Goal: Communication & Community: Answer question/provide support

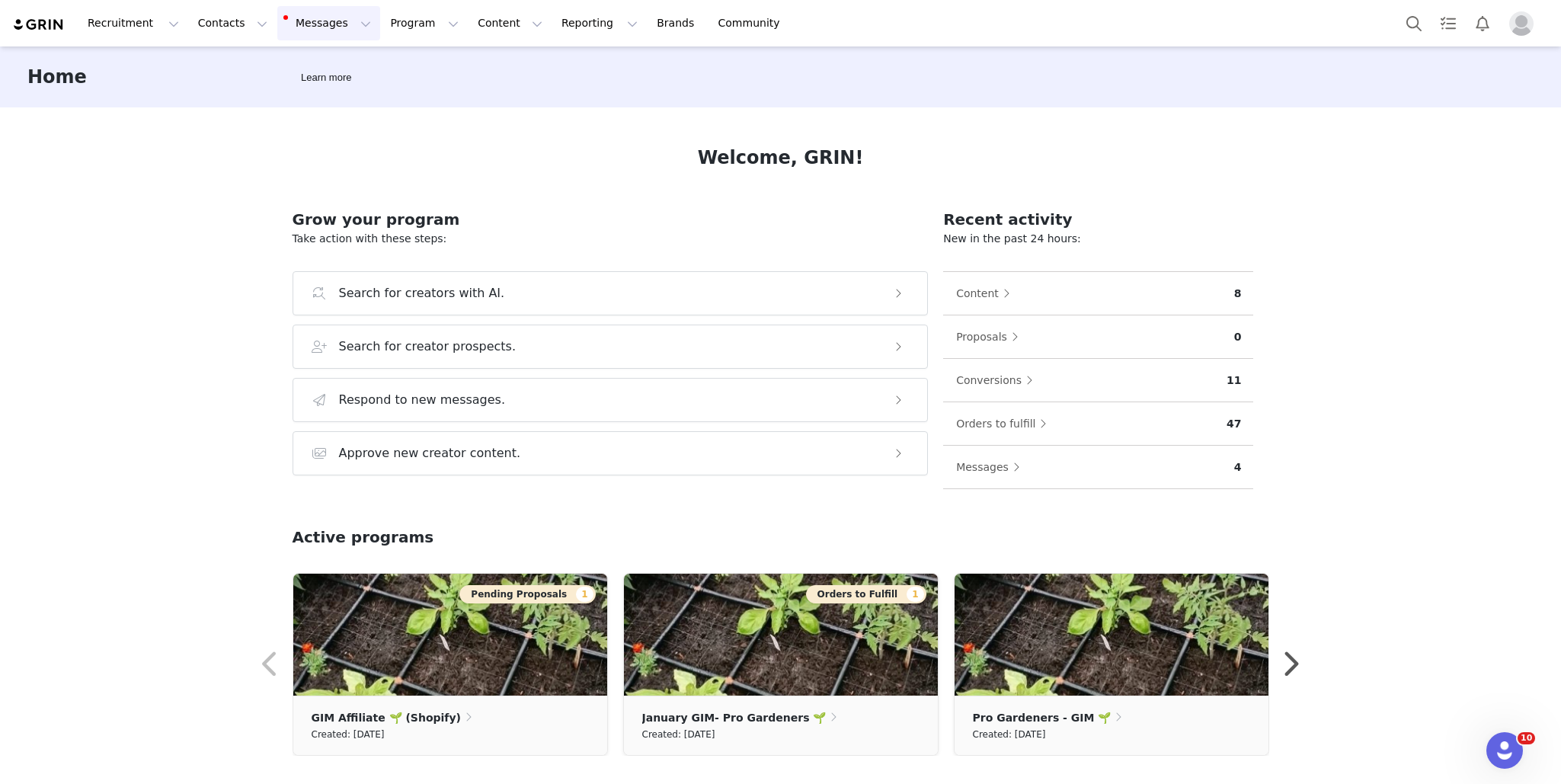
click at [300, 23] on button "Messages Messages" at bounding box center [328, 23] width 103 height 34
click at [311, 90] on p "3" at bounding box center [313, 96] width 5 height 12
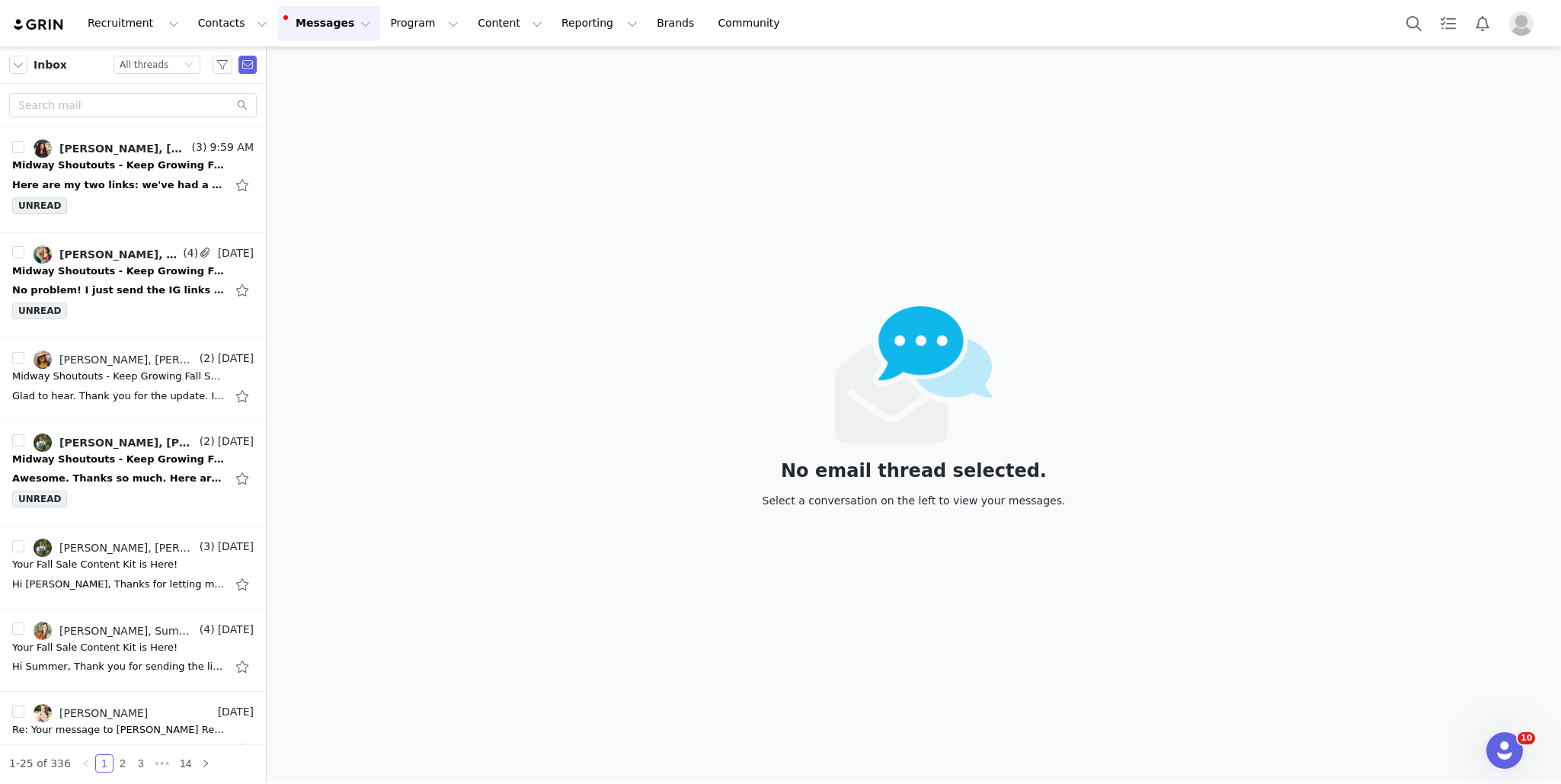
click at [321, 32] on button "Messages Messages" at bounding box center [328, 23] width 103 height 34
click at [185, 67] on icon "icon: down" at bounding box center [189, 65] width 9 height 9
click at [175, 143] on li "Unread only" at bounding box center [158, 141] width 87 height 24
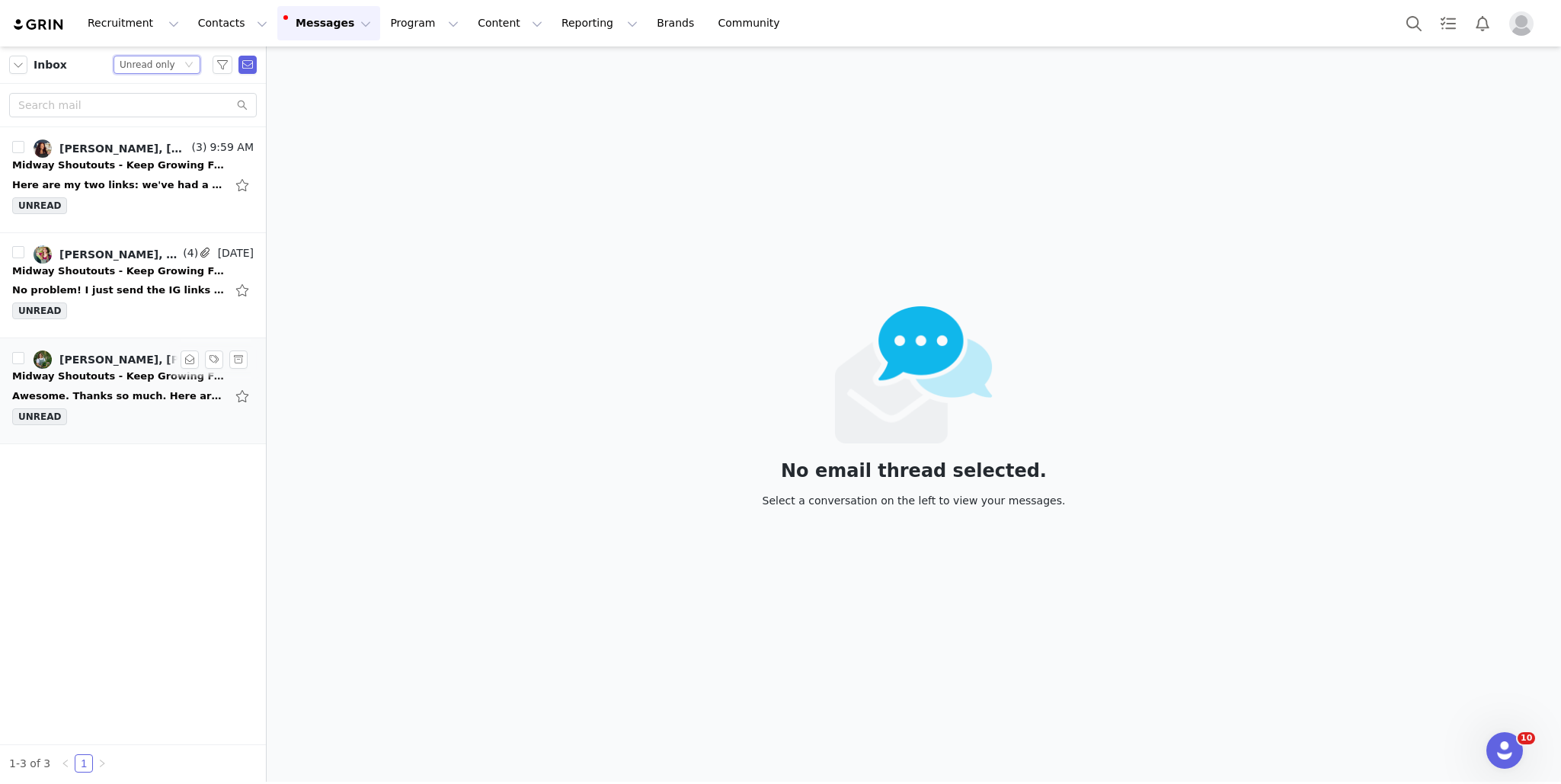
click at [148, 374] on div "Midway Shoutouts - Keep Growing Fall Sale Momentum!" at bounding box center [119, 376] width 213 height 15
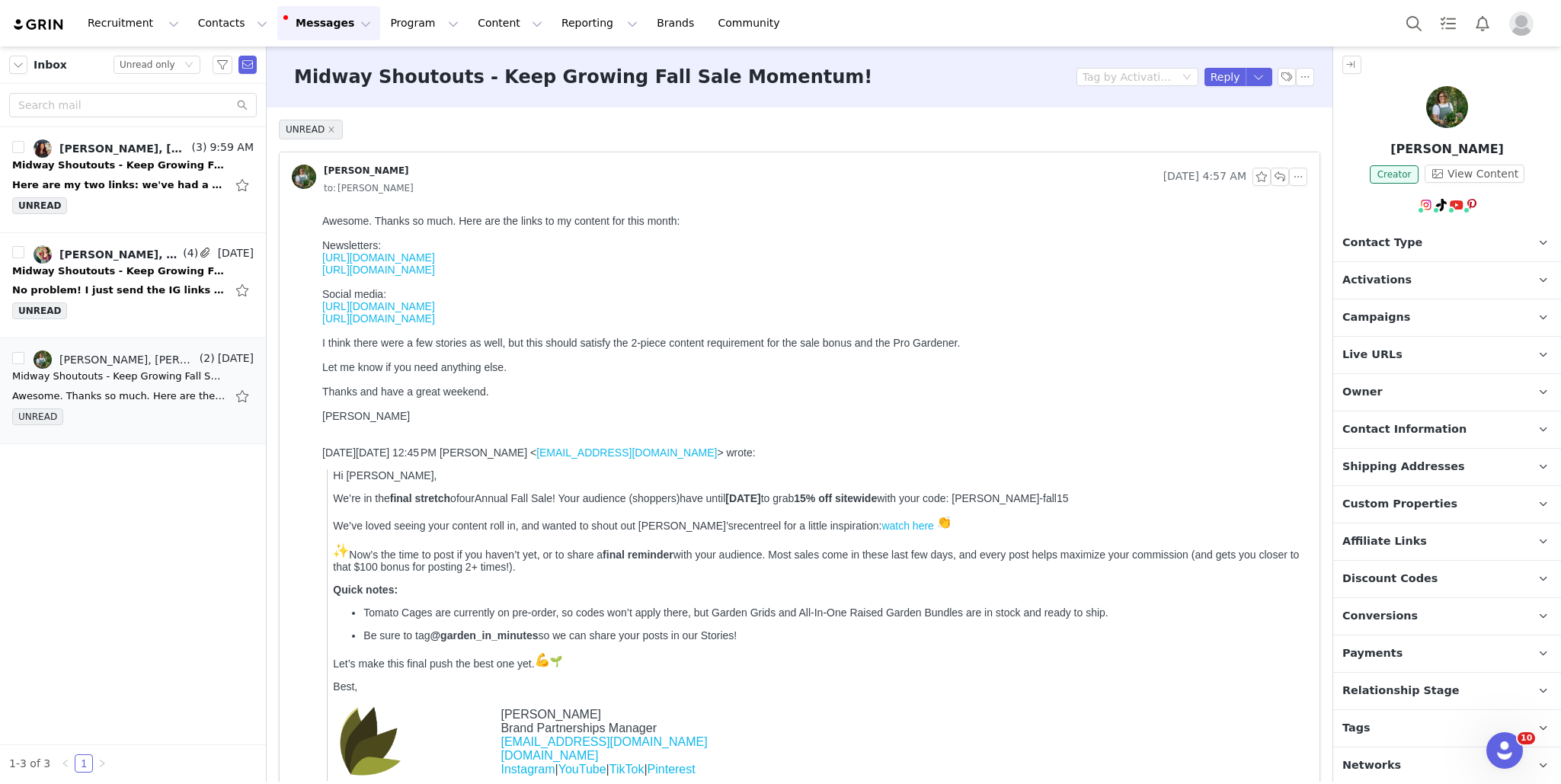
click at [1156, 272] on p "Activations" at bounding box center [1429, 280] width 191 height 37
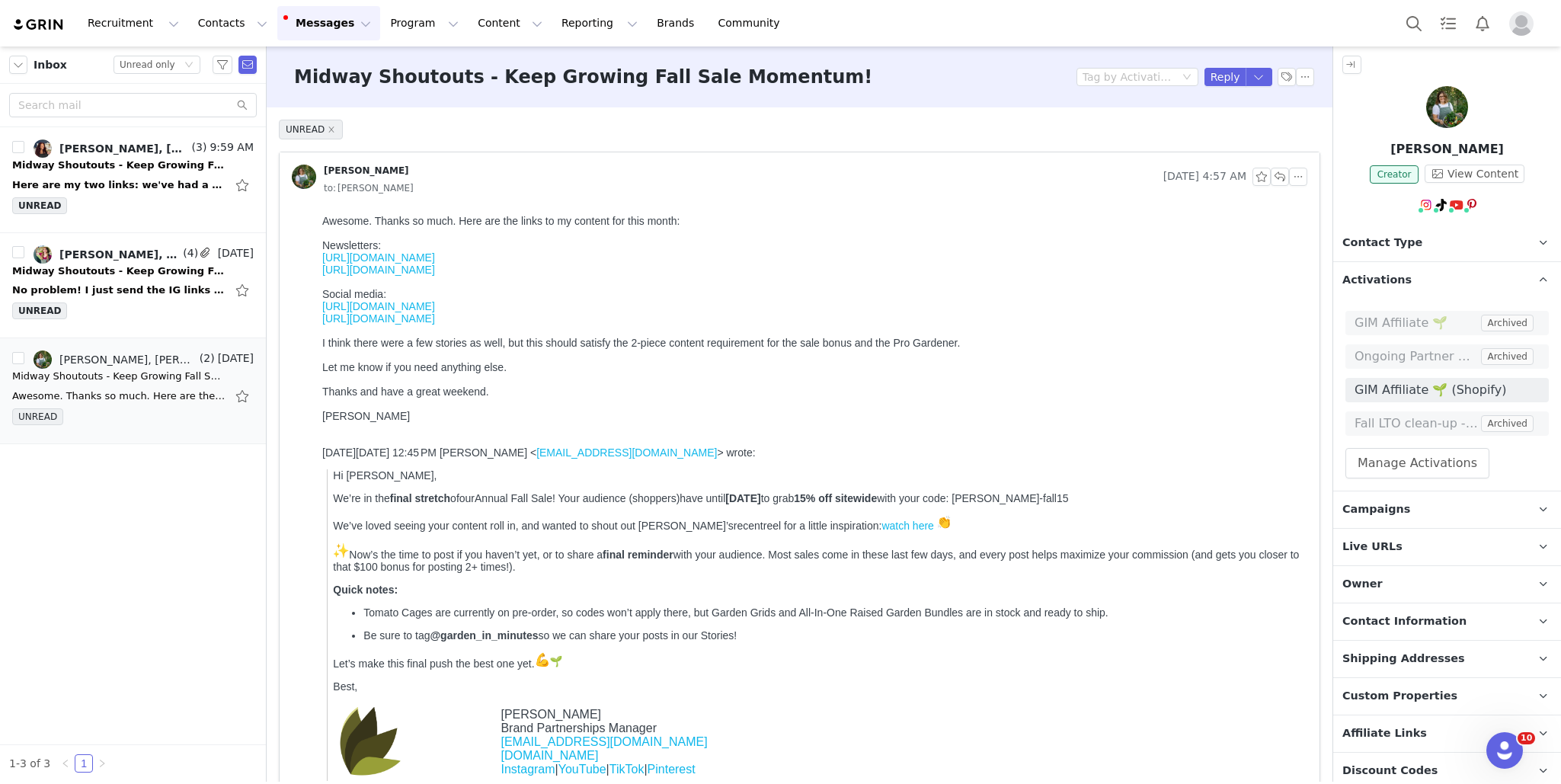
click at [1156, 580] on div "UNREAD Angela Judd Aug 29, 2025 4:57 AM to: Kiah Sweeney GRIN PS Aug 29, 2025 3…" at bounding box center [799, 513] width 1066 height 812
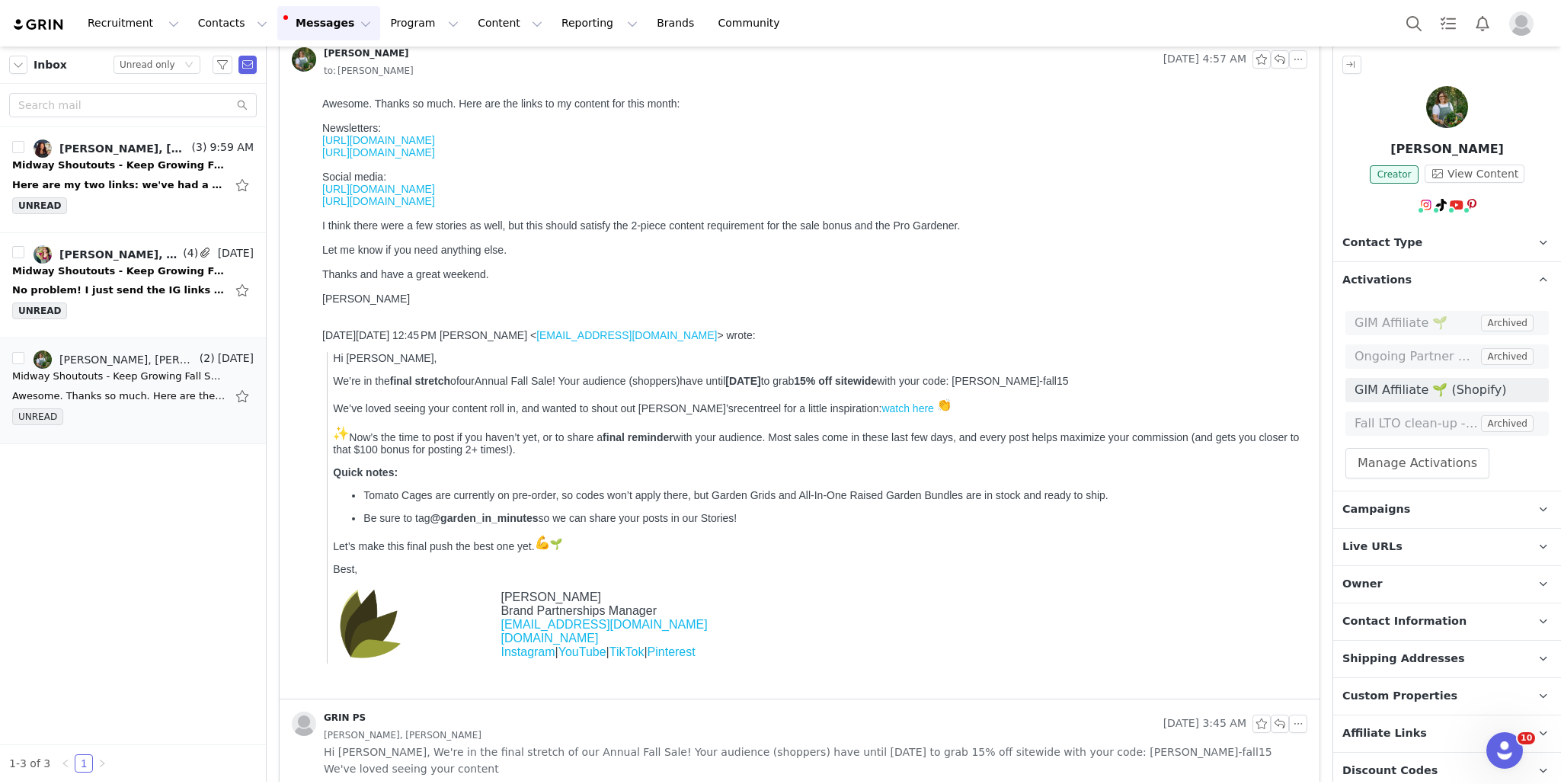
scroll to position [120, 0]
click at [1039, 580] on div "Angela Judd, Angela Judd" at bounding box center [816, 733] width 984 height 17
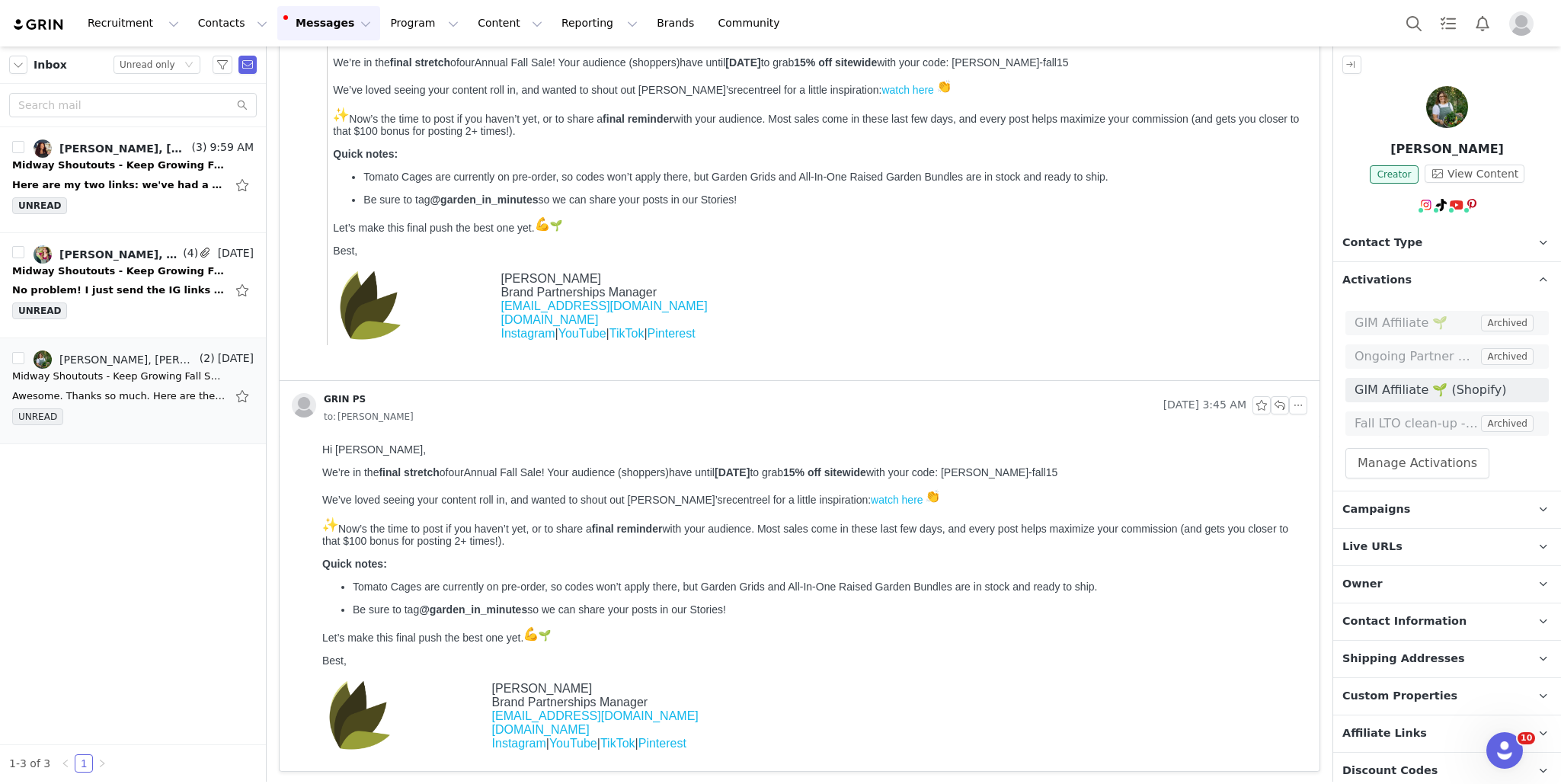
scroll to position [437, 0]
click at [1156, 566] on div "UNREAD Angela Judd Aug 29, 2025 4:57 AM to: Kiah Sweeney GRIN PS Aug 29, 2025 3…" at bounding box center [799, 226] width 1066 height 1112
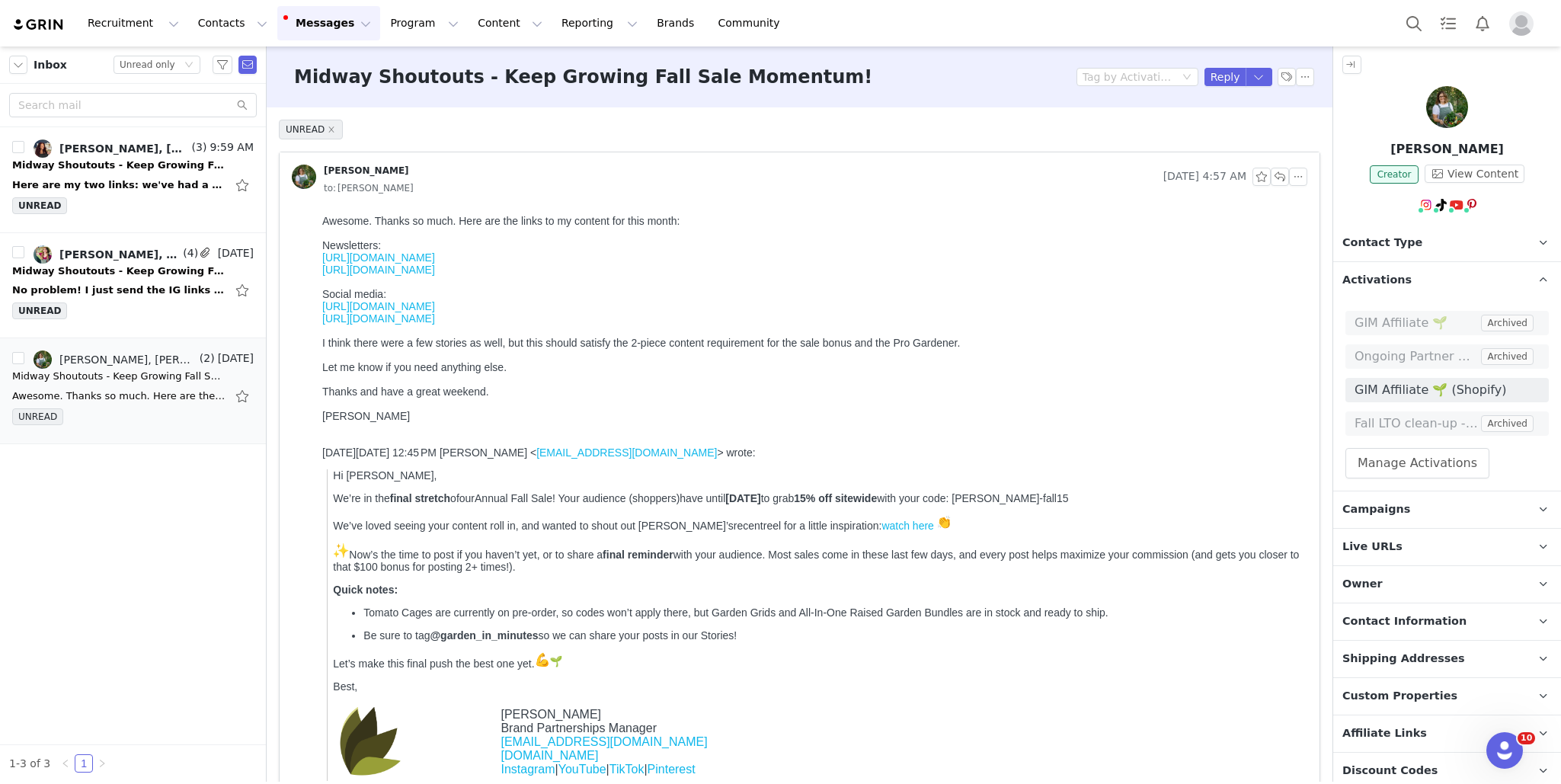
scroll to position [0, 0]
click at [1156, 170] on button "View Content" at bounding box center [1474, 173] width 100 height 18
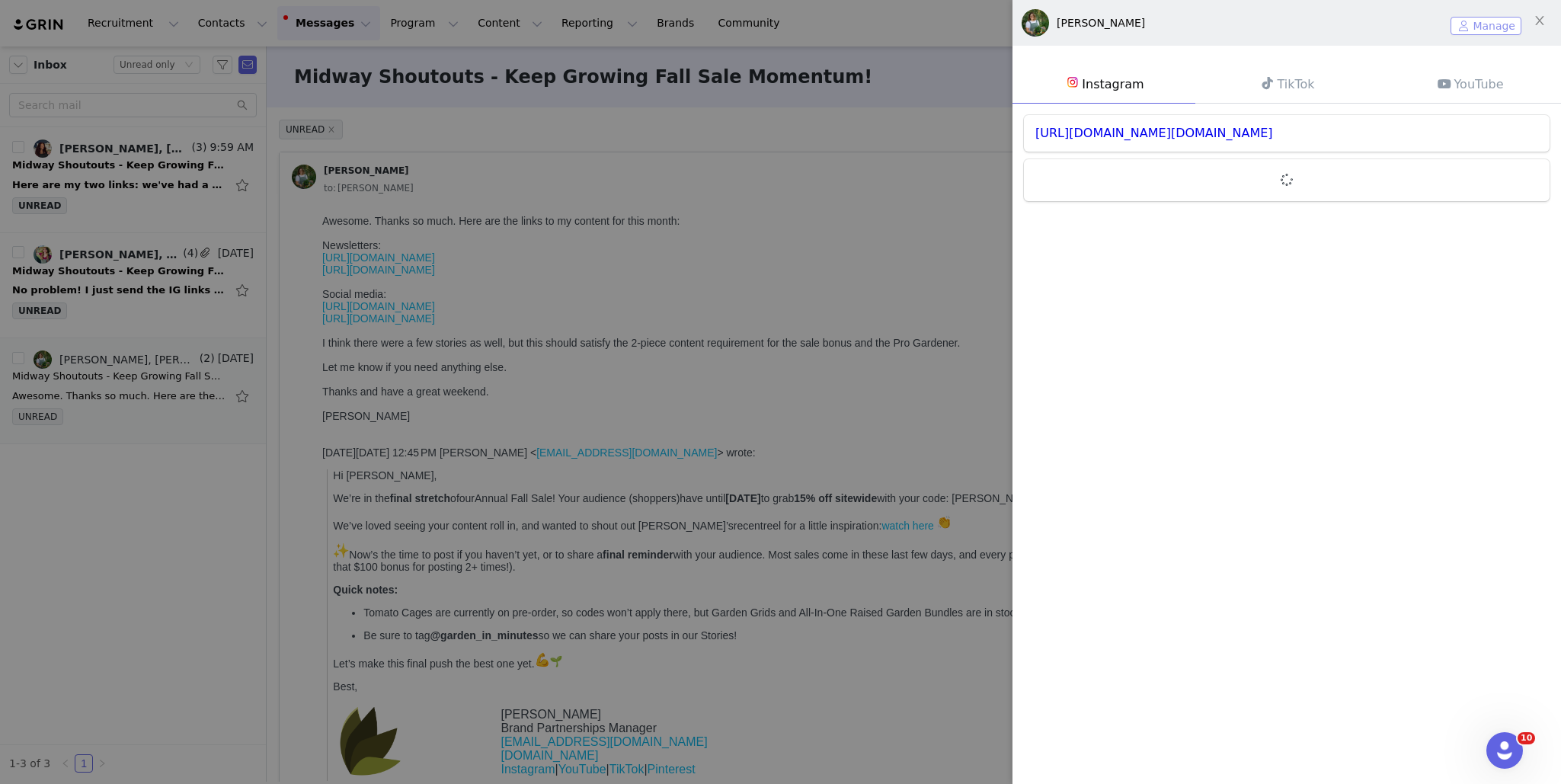
click at [1156, 24] on button "Manage" at bounding box center [1486, 26] width 71 height 18
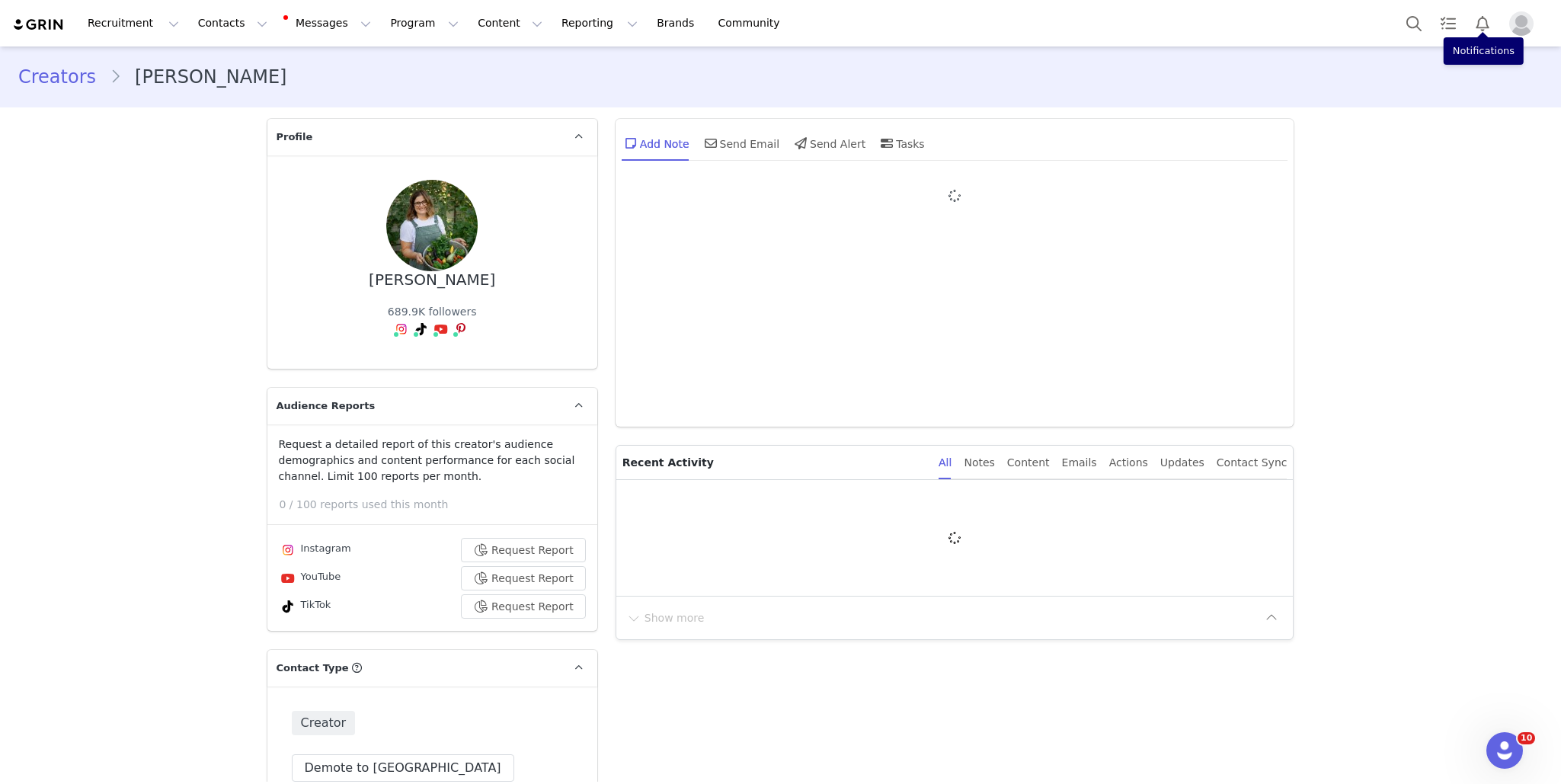
type input "+1 (United States)"
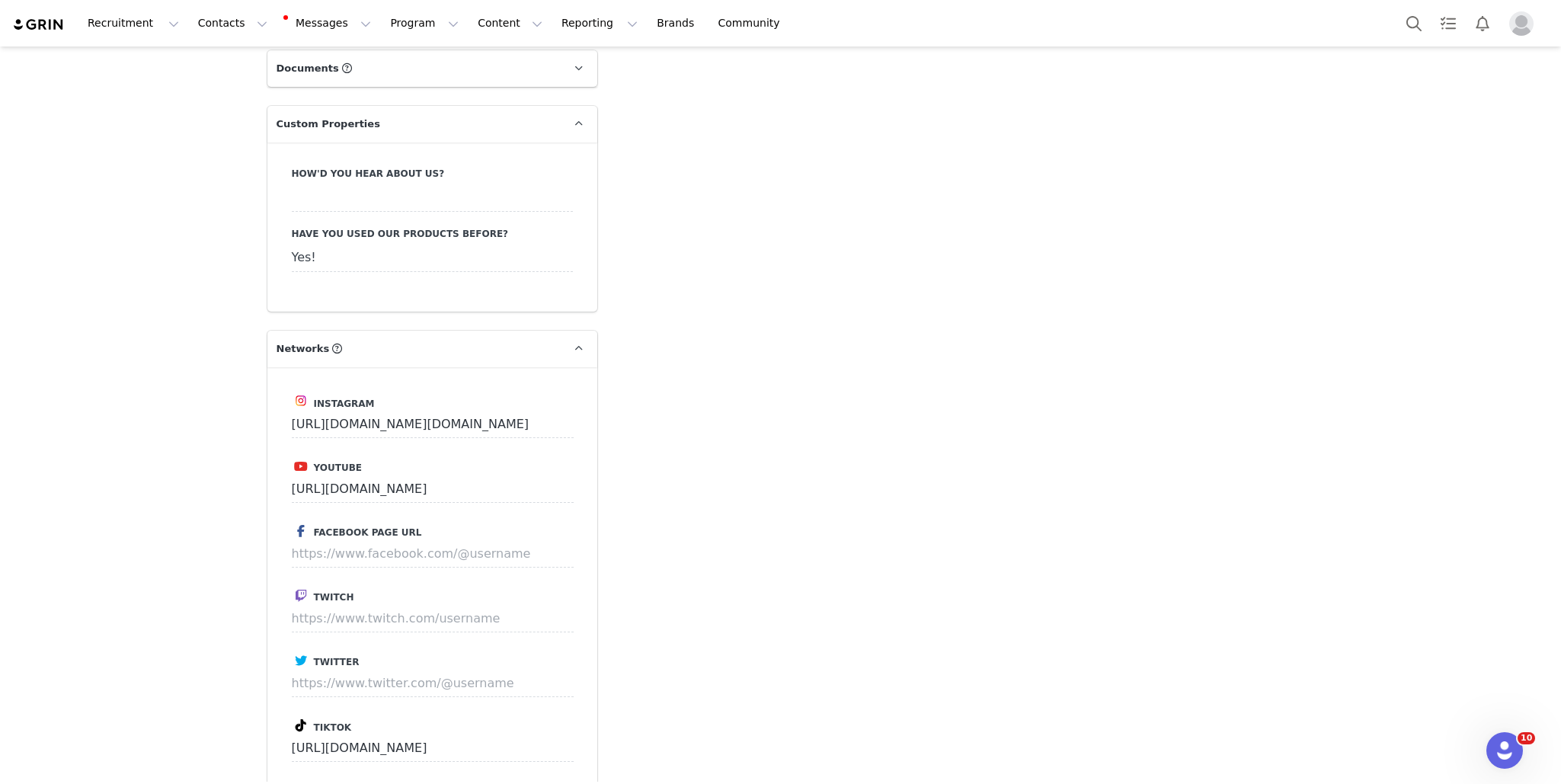
scroll to position [1646, 0]
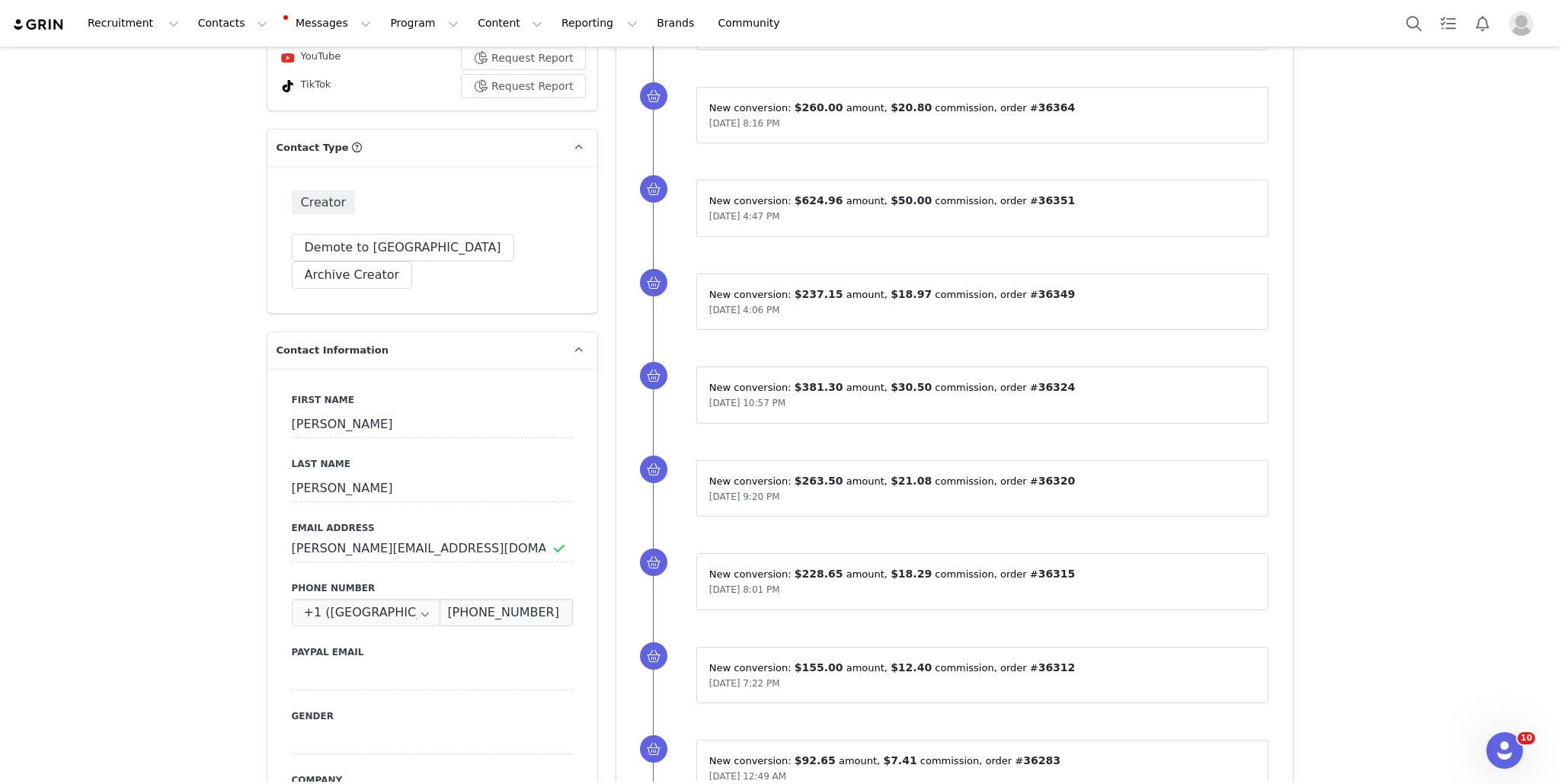
scroll to position [517, 0]
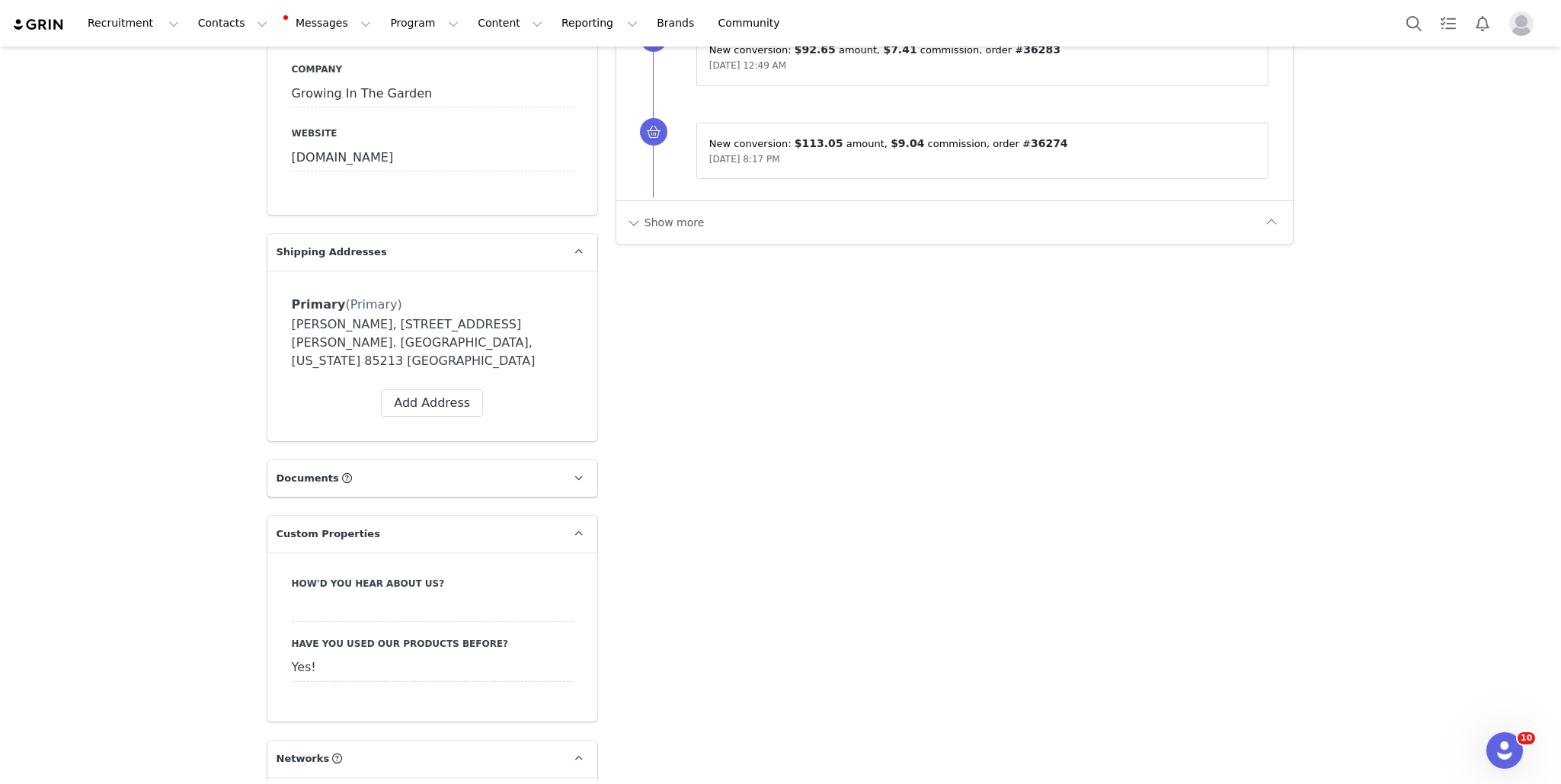
scroll to position [1231, 0]
click at [679, 210] on button "Show more" at bounding box center [665, 222] width 80 height 24
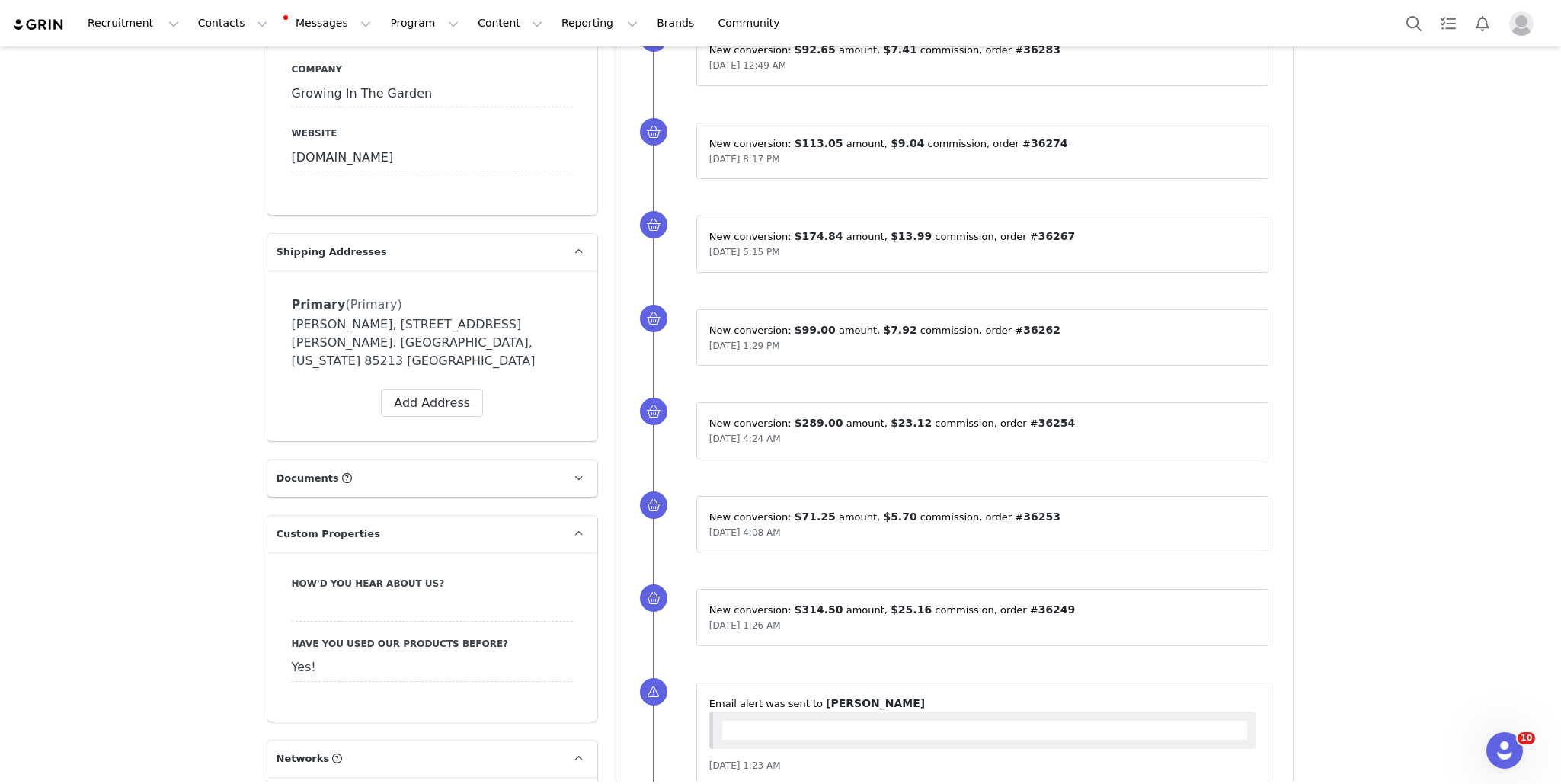
scroll to position [0, 0]
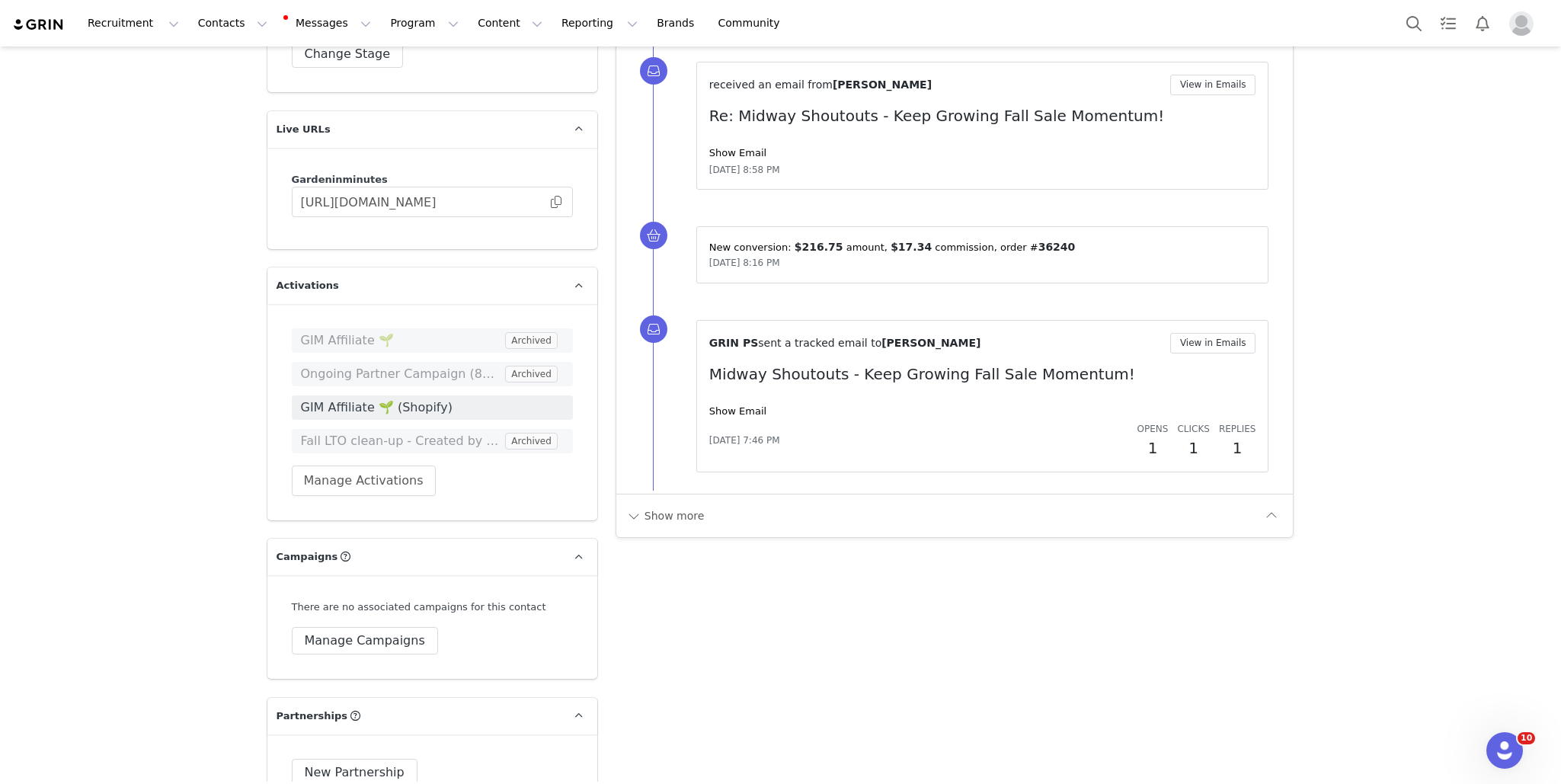
scroll to position [3014, 0]
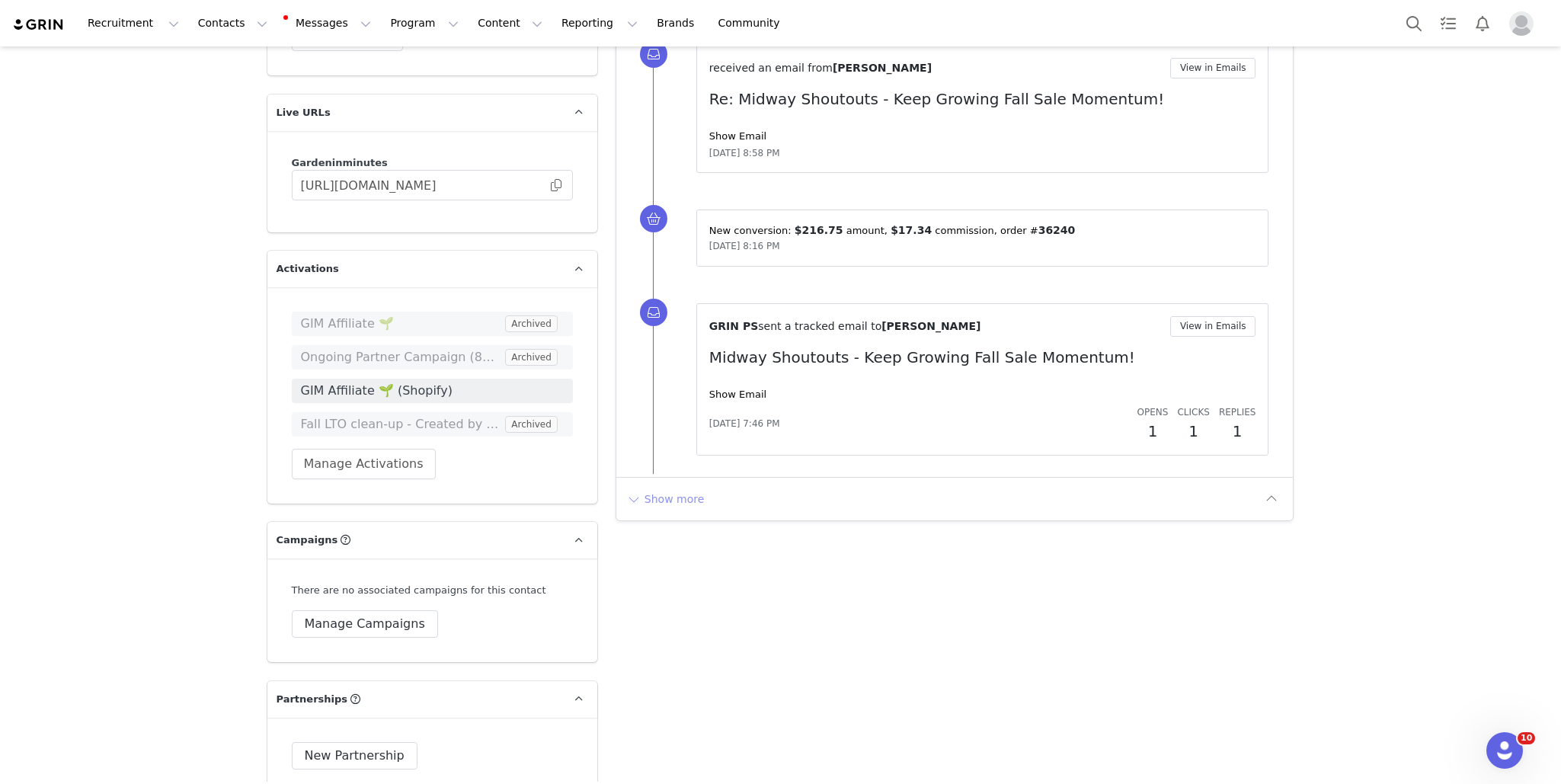
click at [679, 487] on button "Show more" at bounding box center [665, 499] width 80 height 24
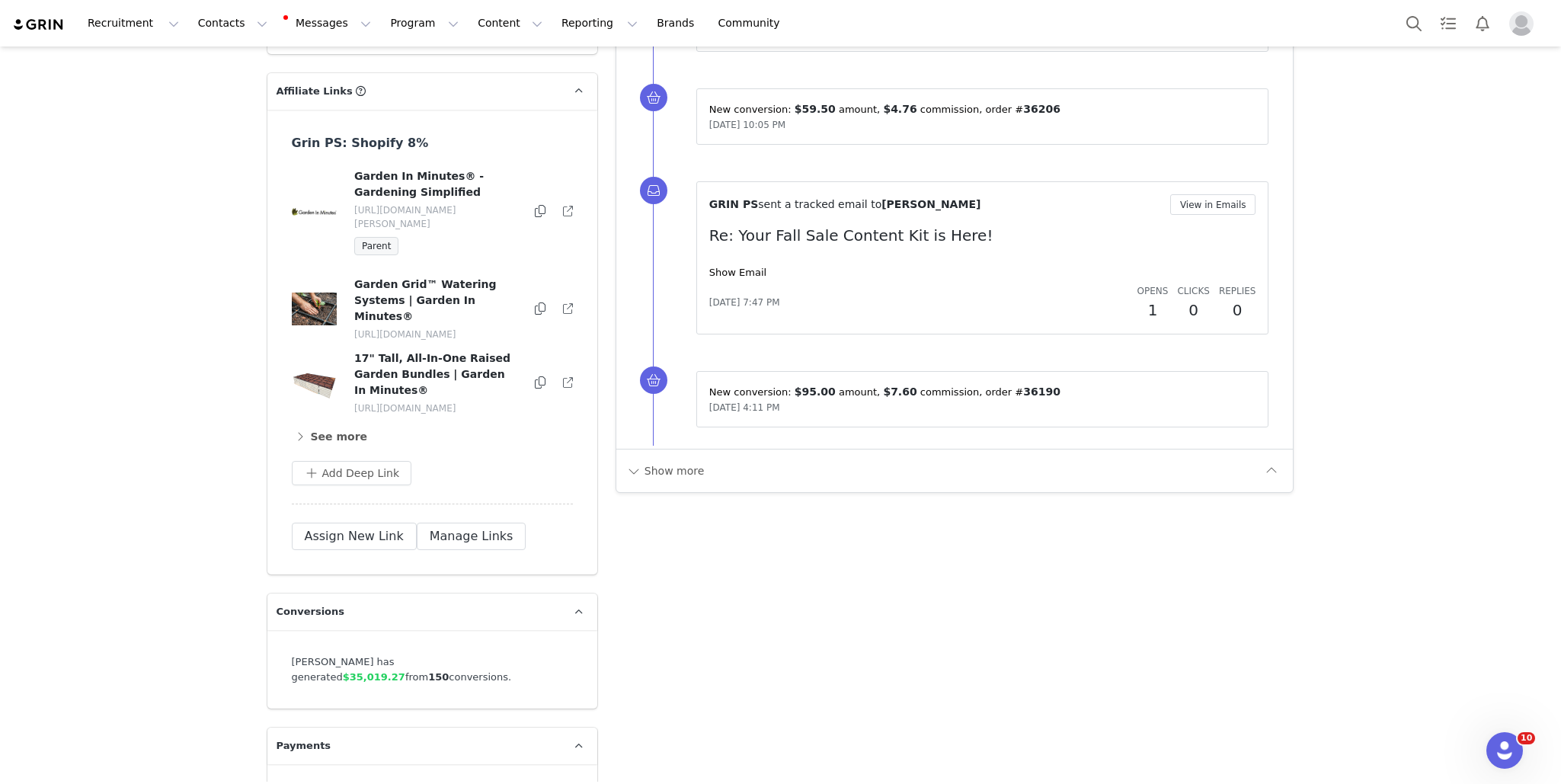
scroll to position [4205, 0]
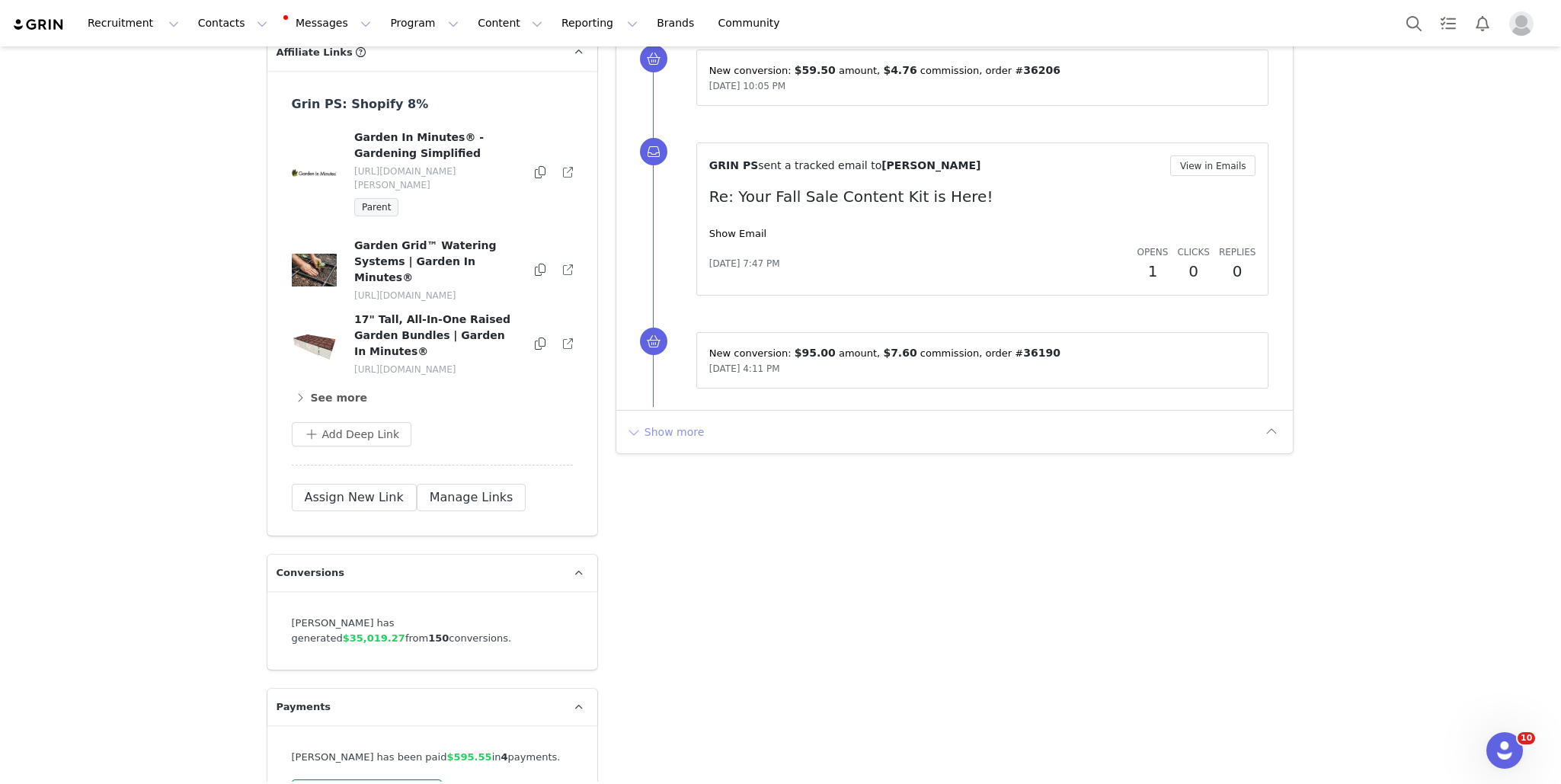
click at [650, 420] on button "Show more" at bounding box center [665, 431] width 80 height 24
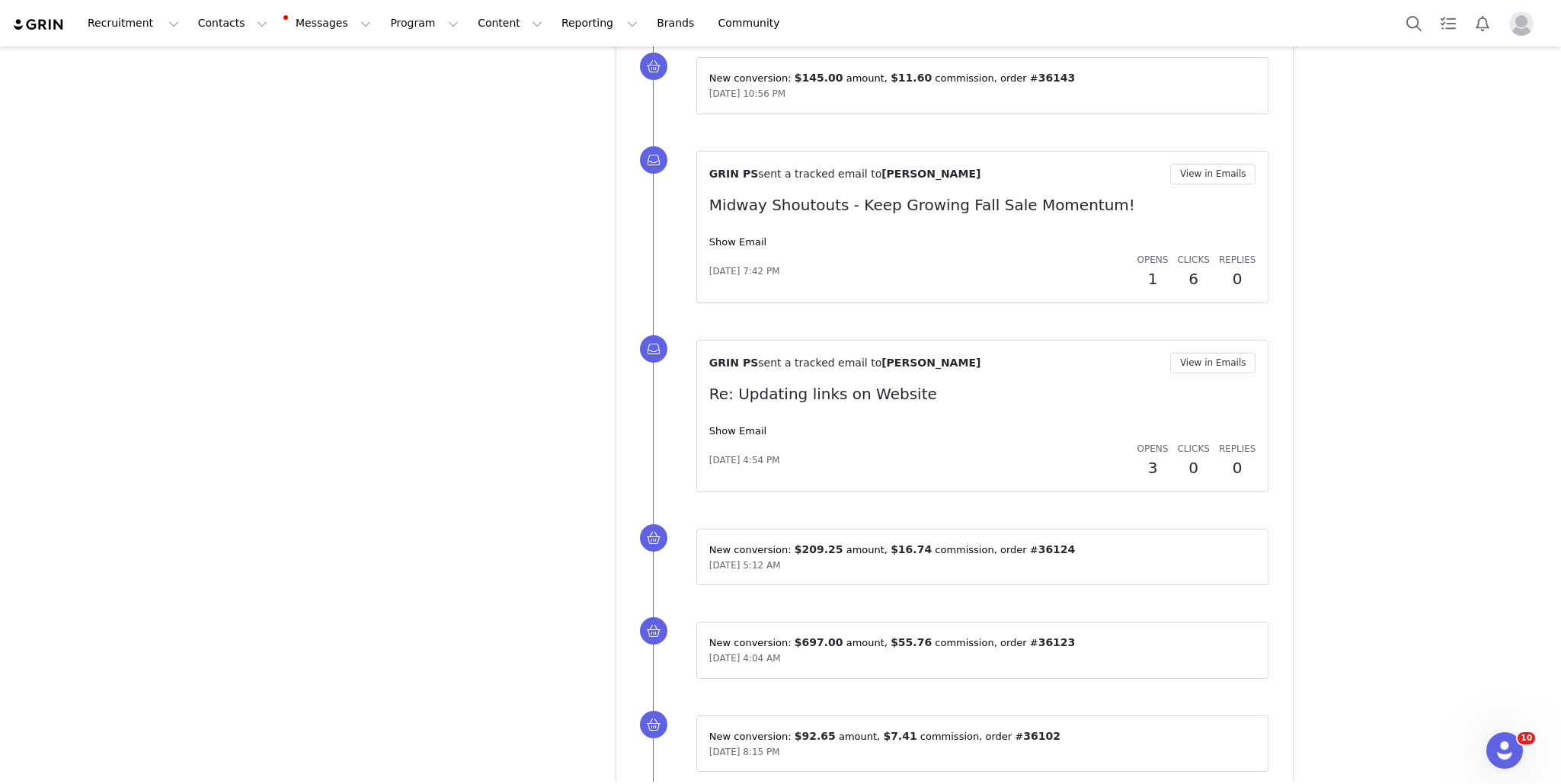
scroll to position [6084, 0]
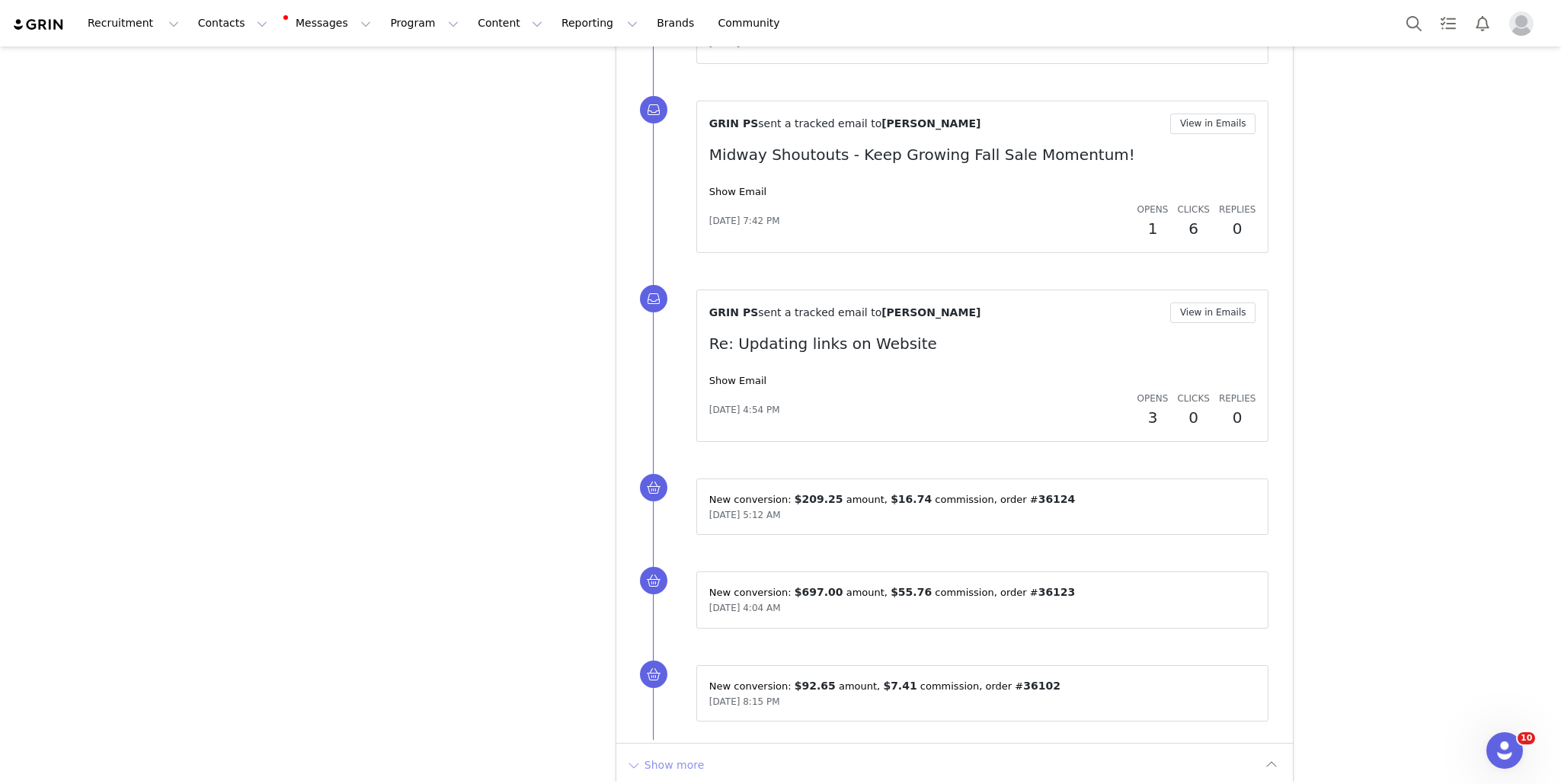
click at [670, 580] on button "Show more" at bounding box center [665, 764] width 80 height 24
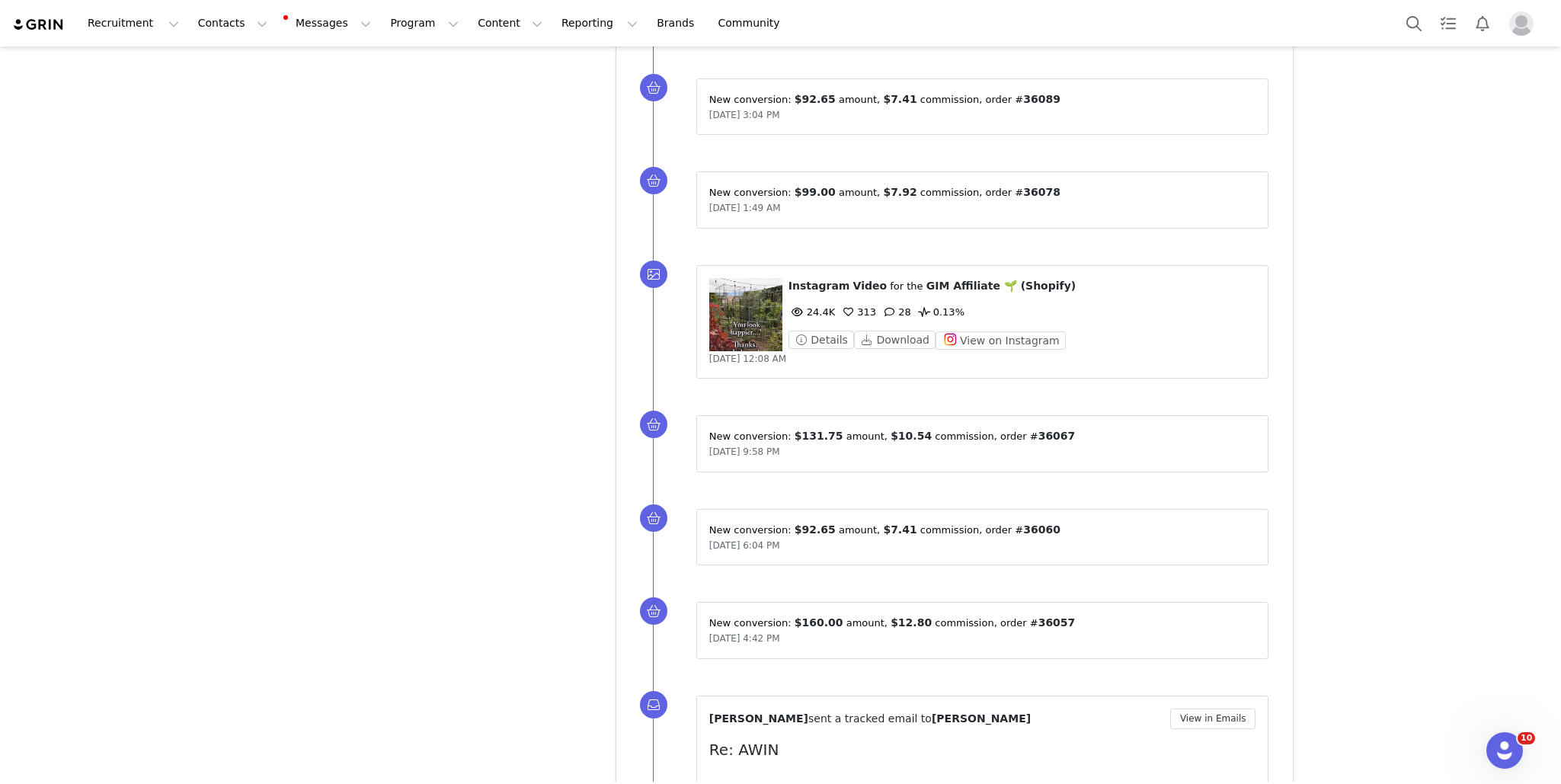
scroll to position [7089, 0]
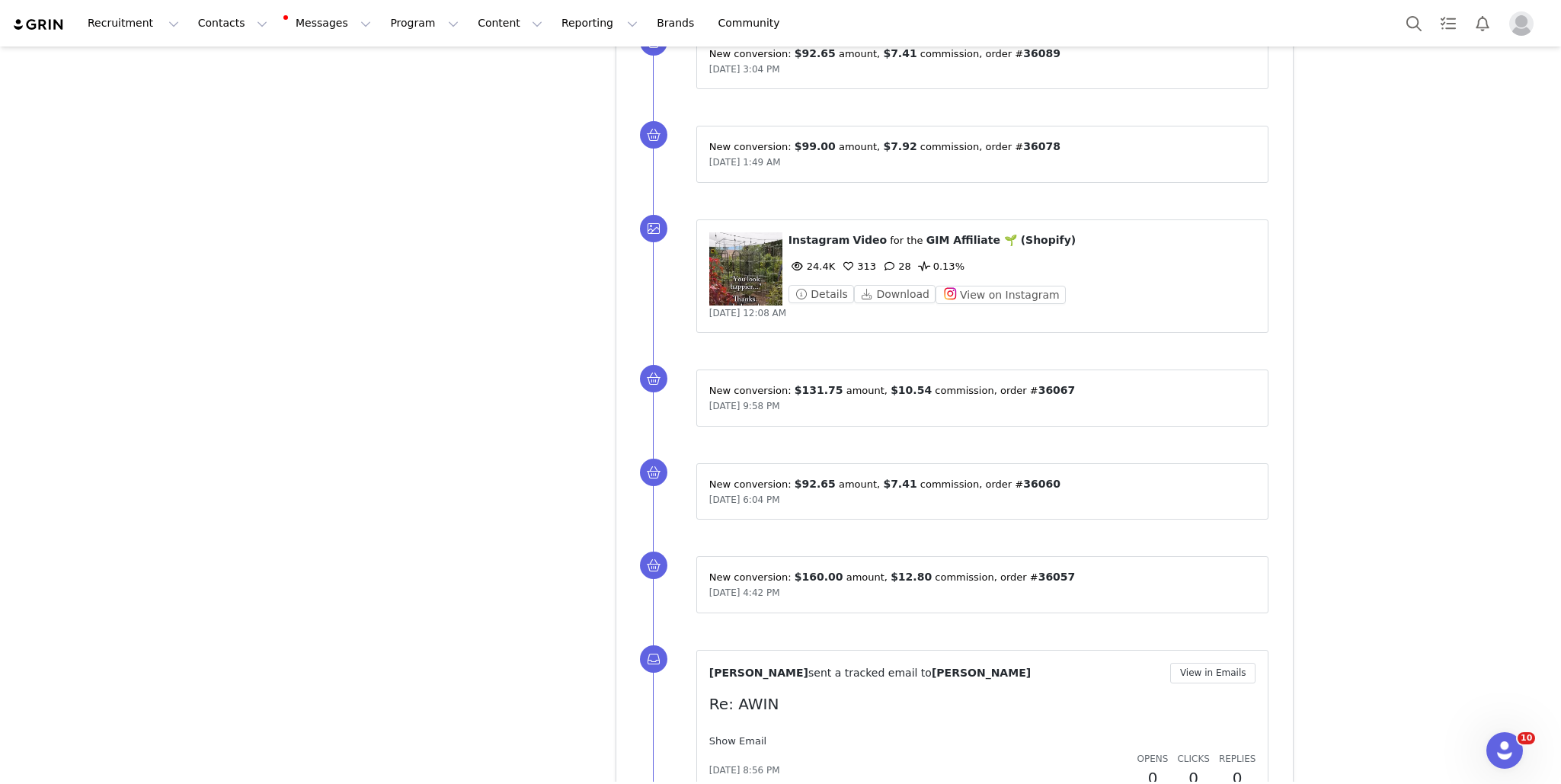
click at [737, 580] on link "Show Email" at bounding box center [737, 741] width 57 height 12
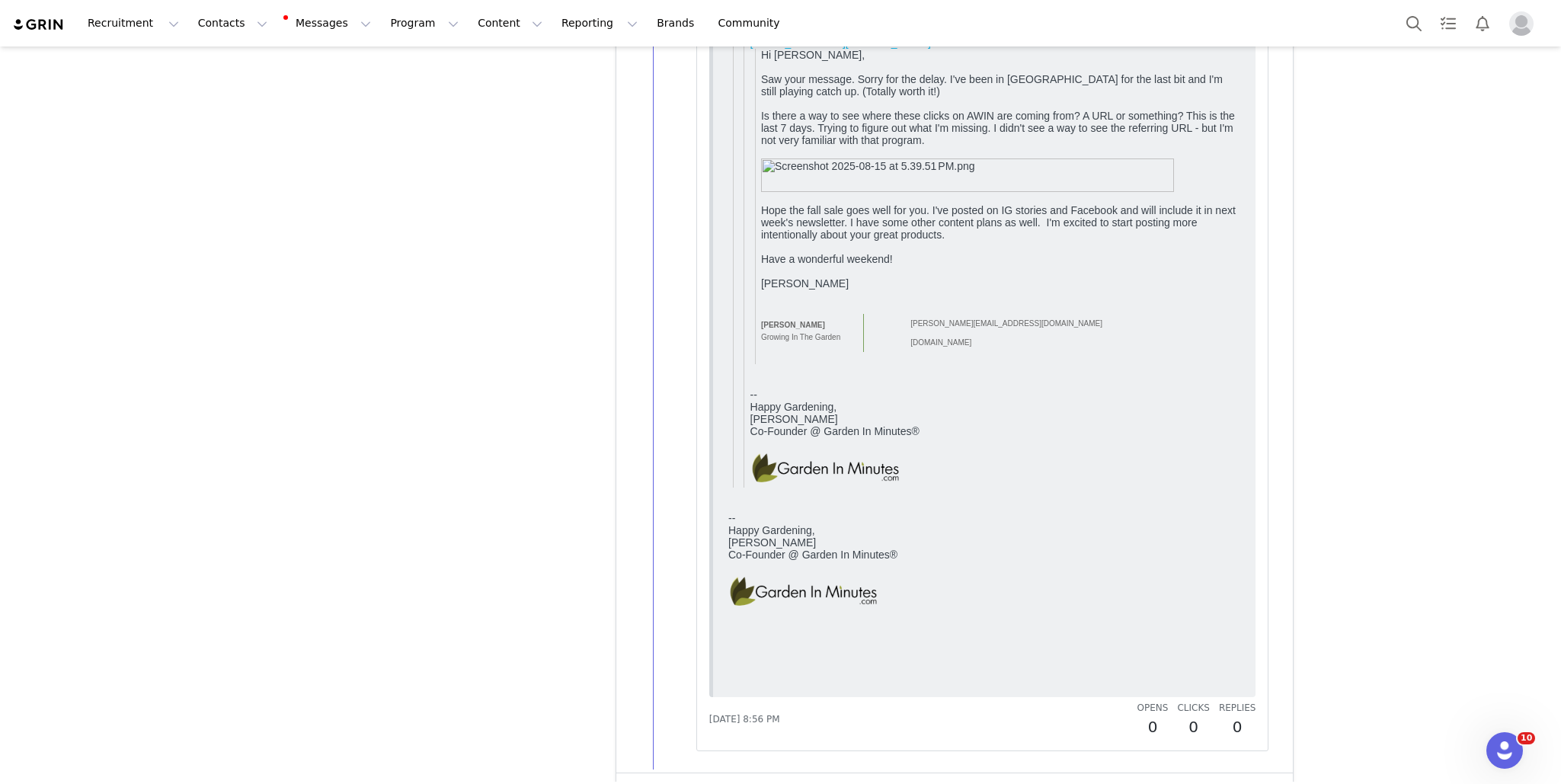
scroll to position [8416, 0]
click at [681, 580] on button "Show more" at bounding box center [665, 793] width 80 height 24
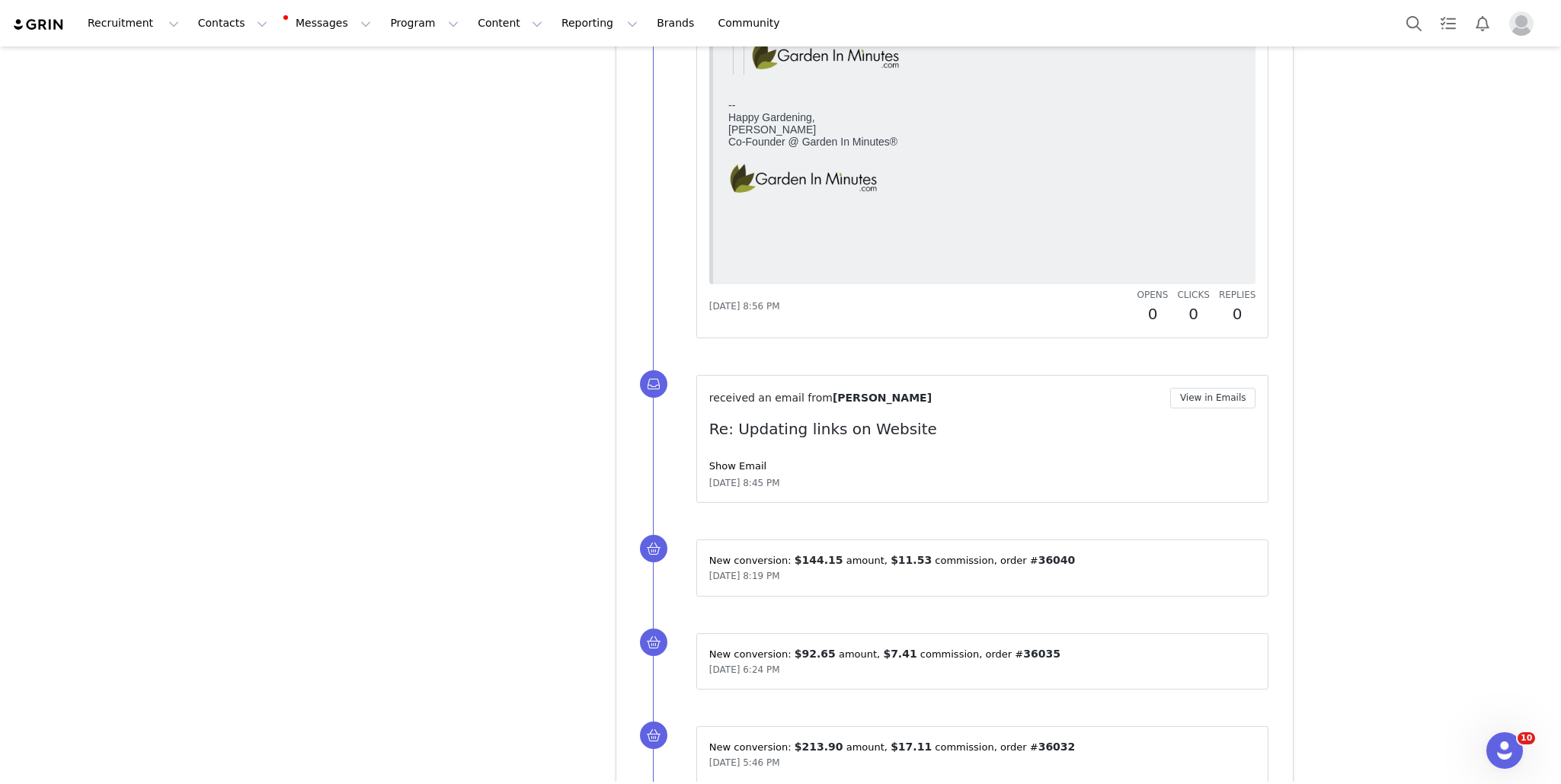
scroll to position [8872, 0]
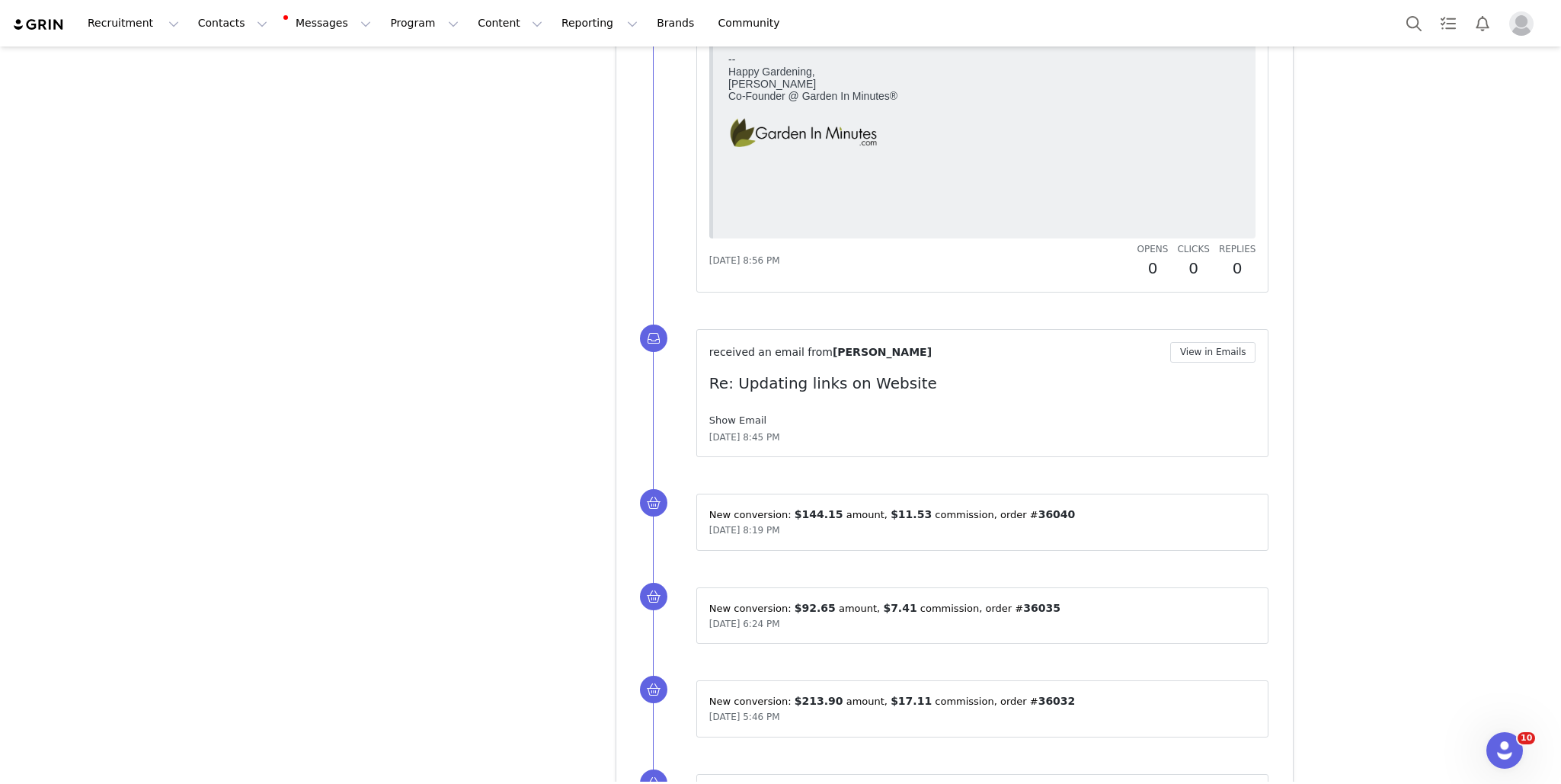
click at [755, 414] on link "Show Email" at bounding box center [737, 420] width 57 height 12
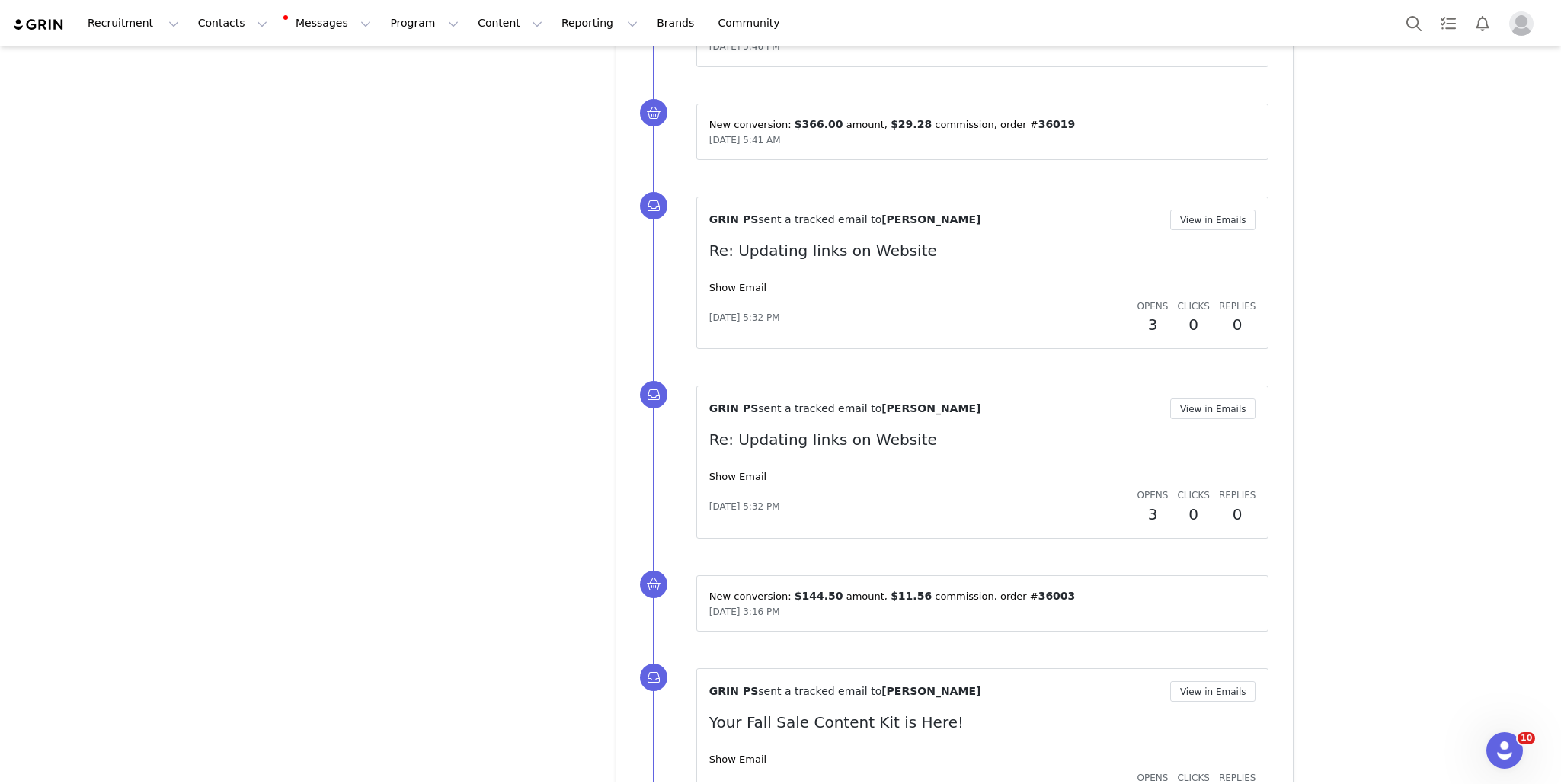
scroll to position [9878, 0]
click at [744, 469] on link "Show Email" at bounding box center [737, 475] width 57 height 12
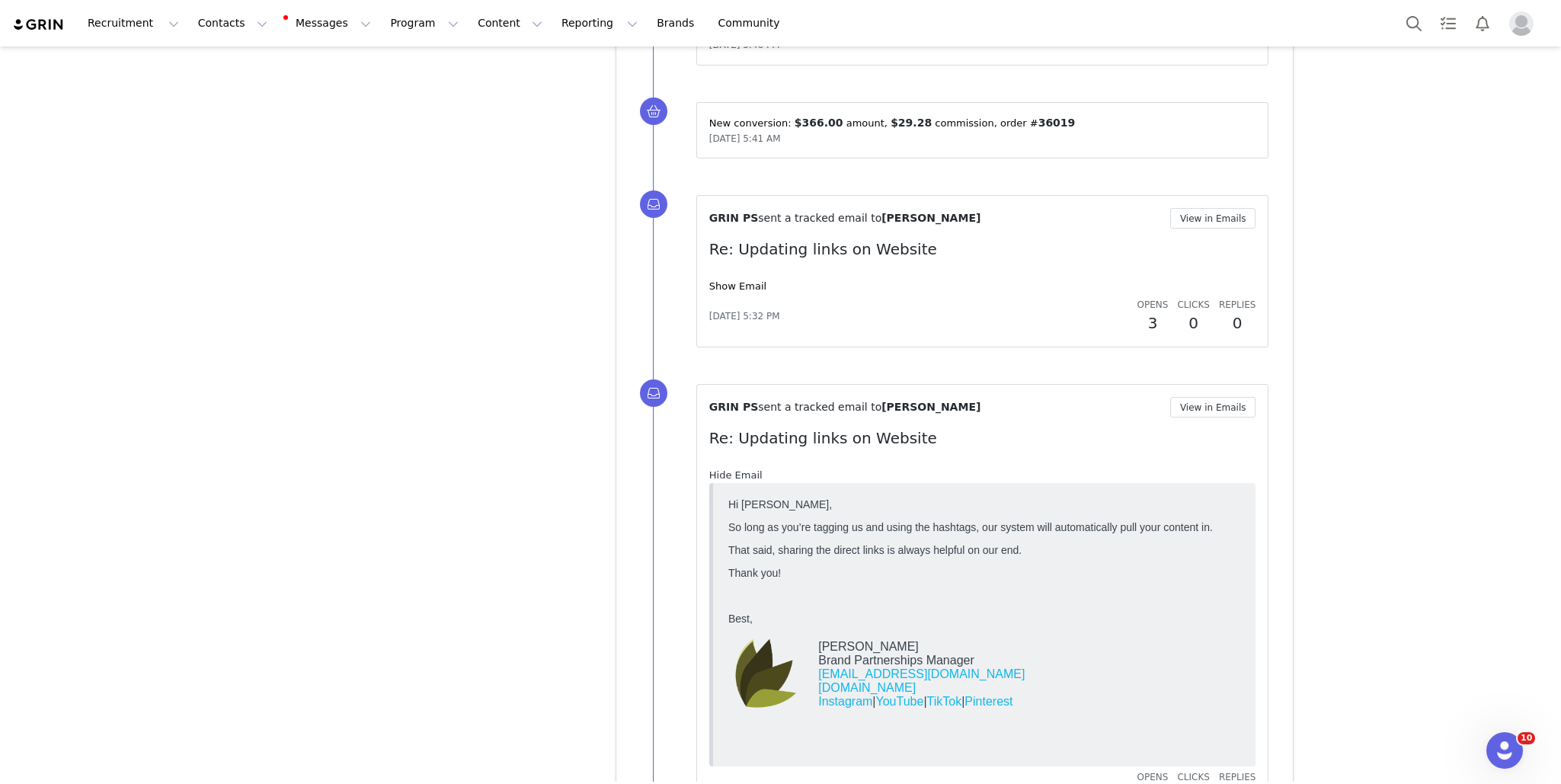
scroll to position [0, 0]
click at [748, 254] on div "GRIN PS sent a tracked email to Angela Judd View in Emails Re: Updating links o…" at bounding box center [983, 272] width 547 height 126
click at [747, 281] on link "Show Email" at bounding box center [737, 286] width 57 height 12
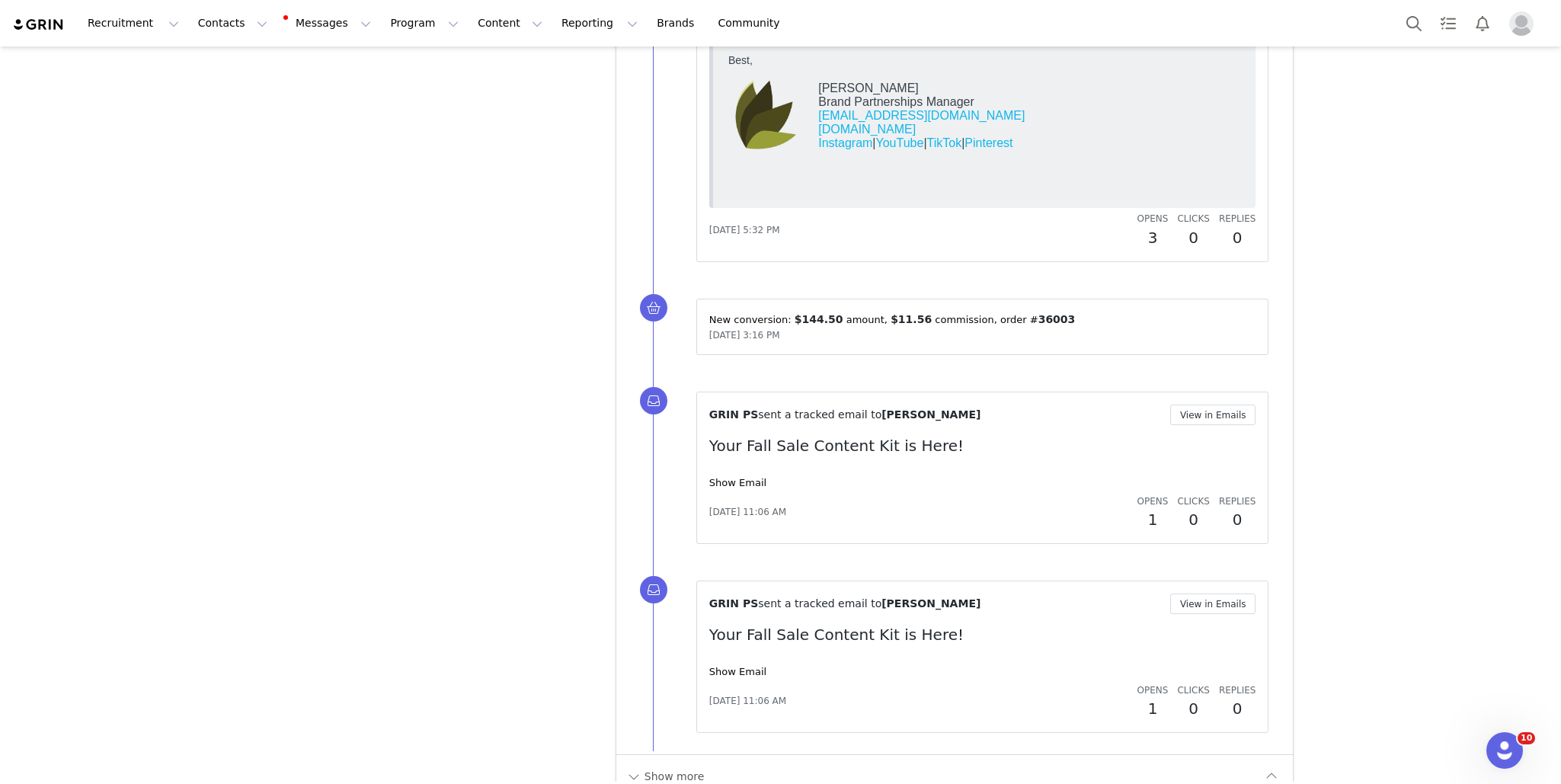
scroll to position [10723, 0]
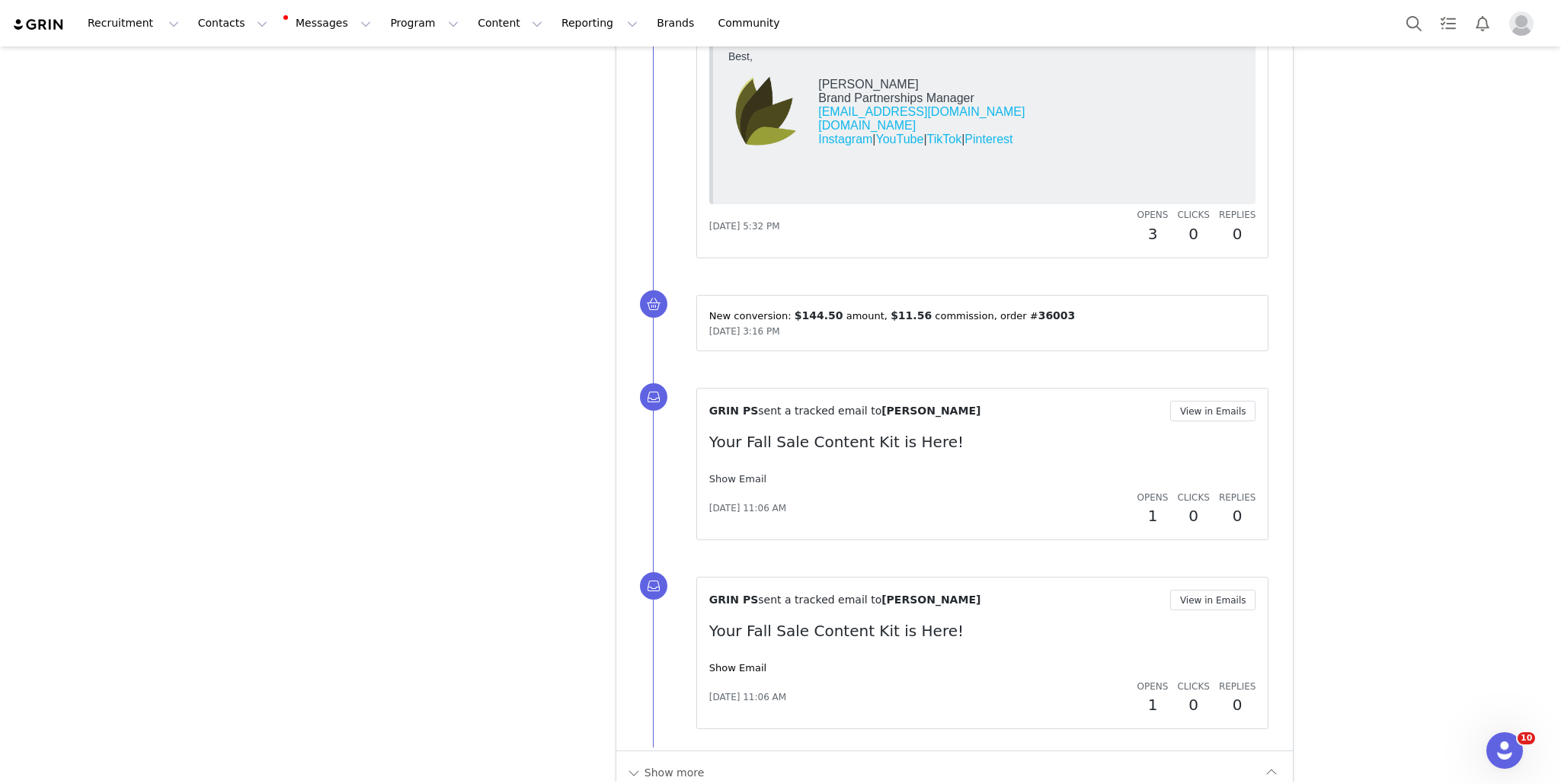
click at [725, 473] on link "Show Email" at bounding box center [737, 478] width 57 height 12
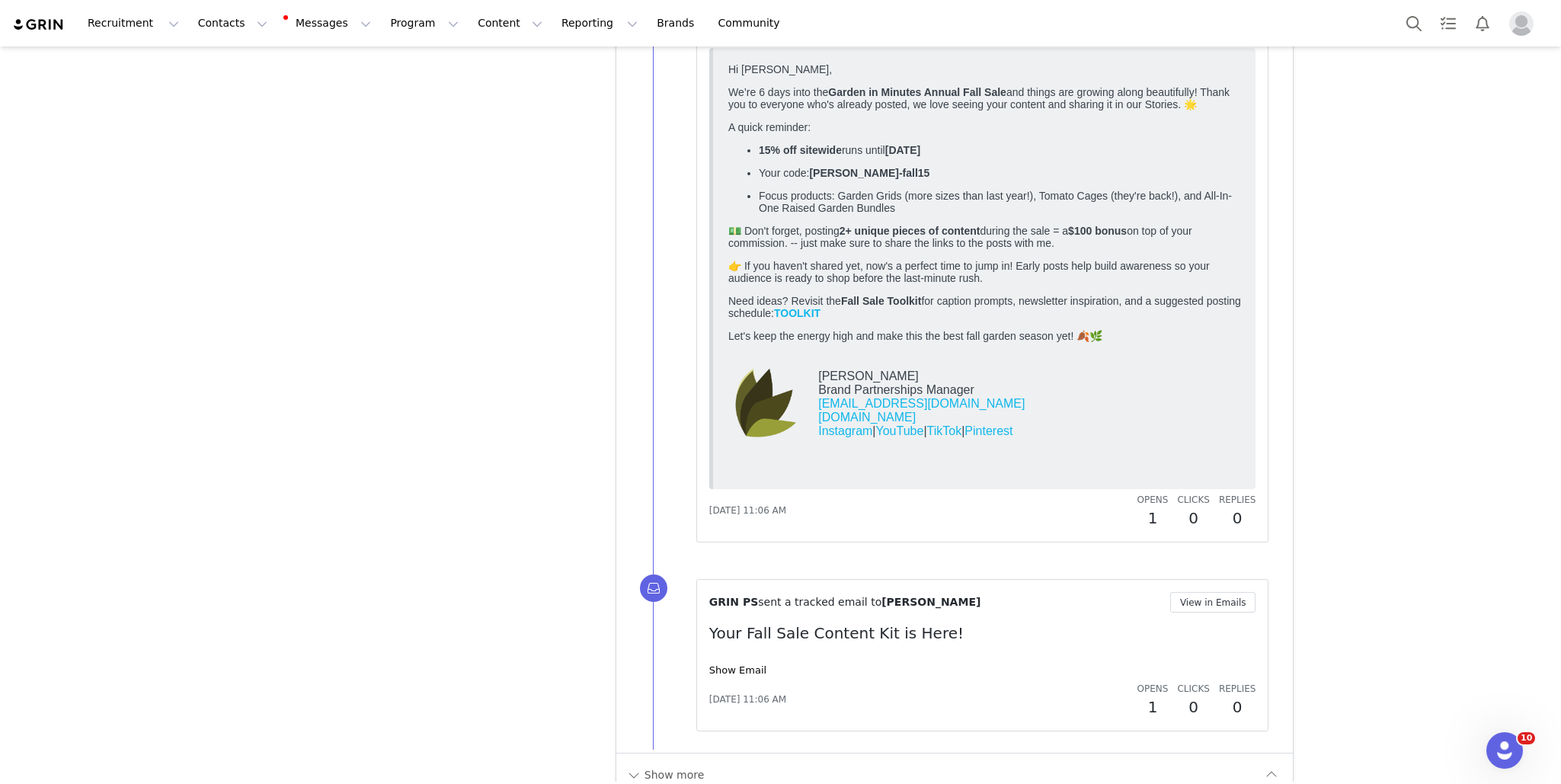
scroll to position [11165, 0]
click at [718, 580] on link "Show Email" at bounding box center [737, 668] width 57 height 12
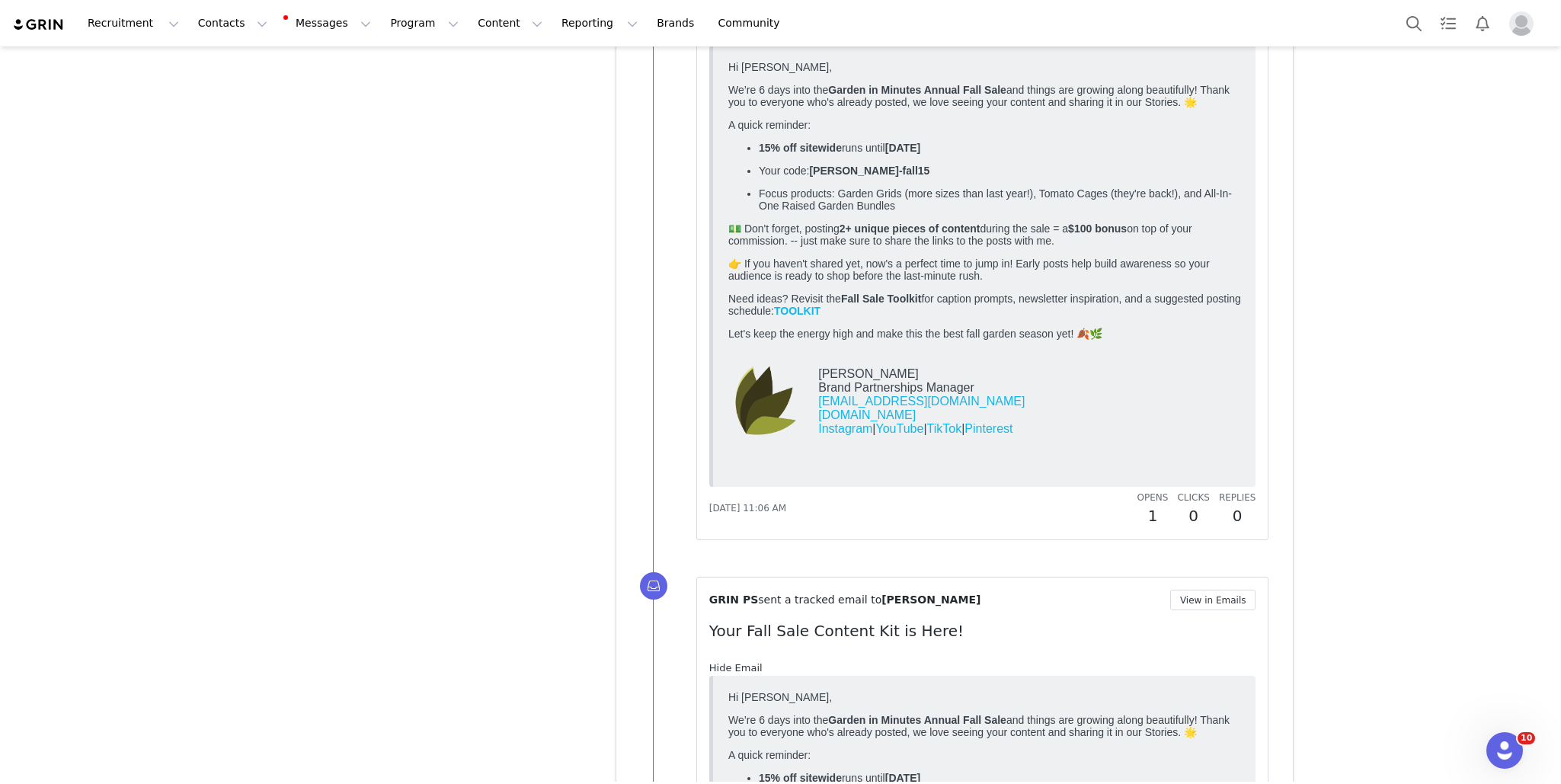
scroll to position [0, 0]
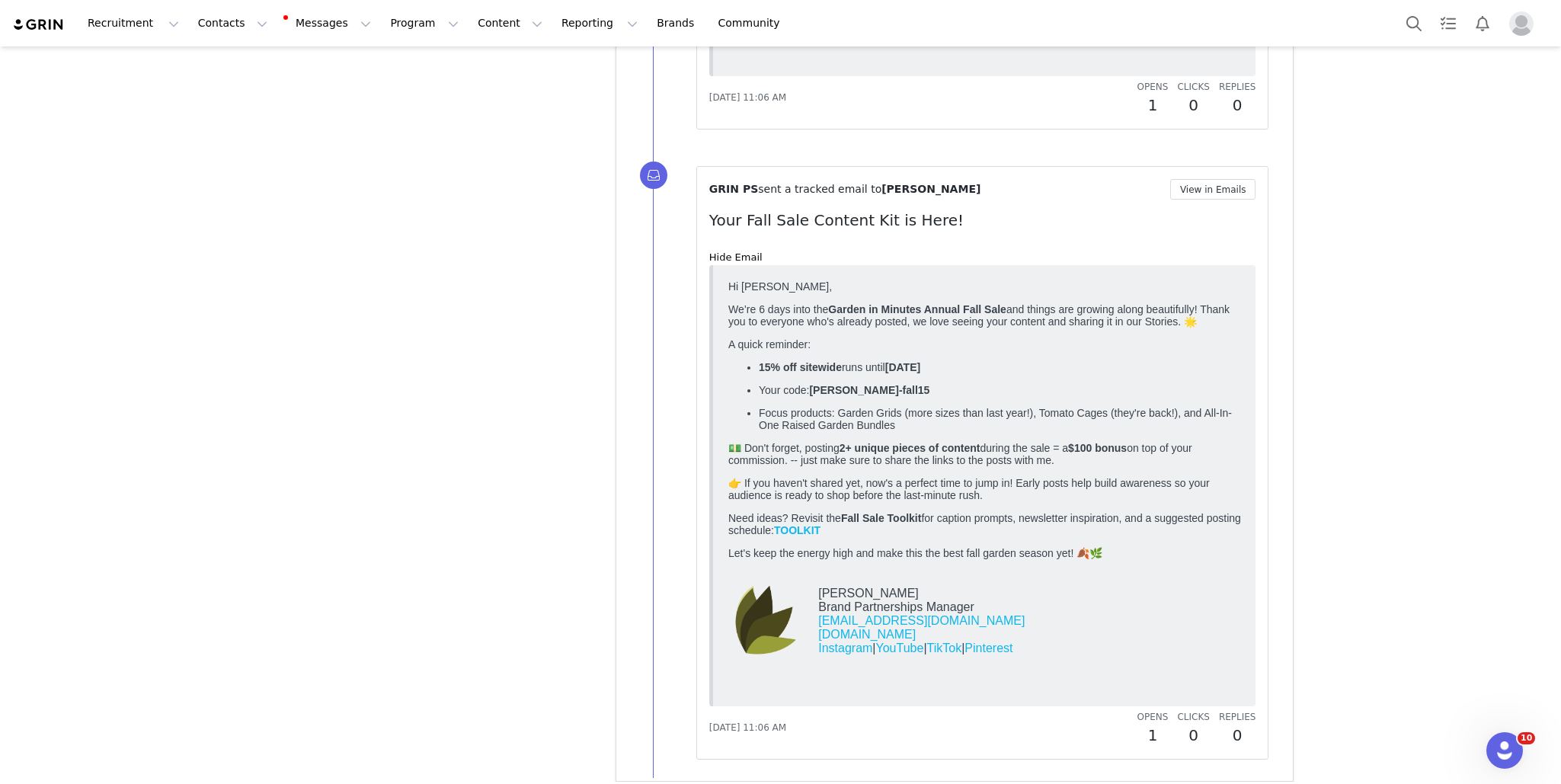
scroll to position [11606, 0]
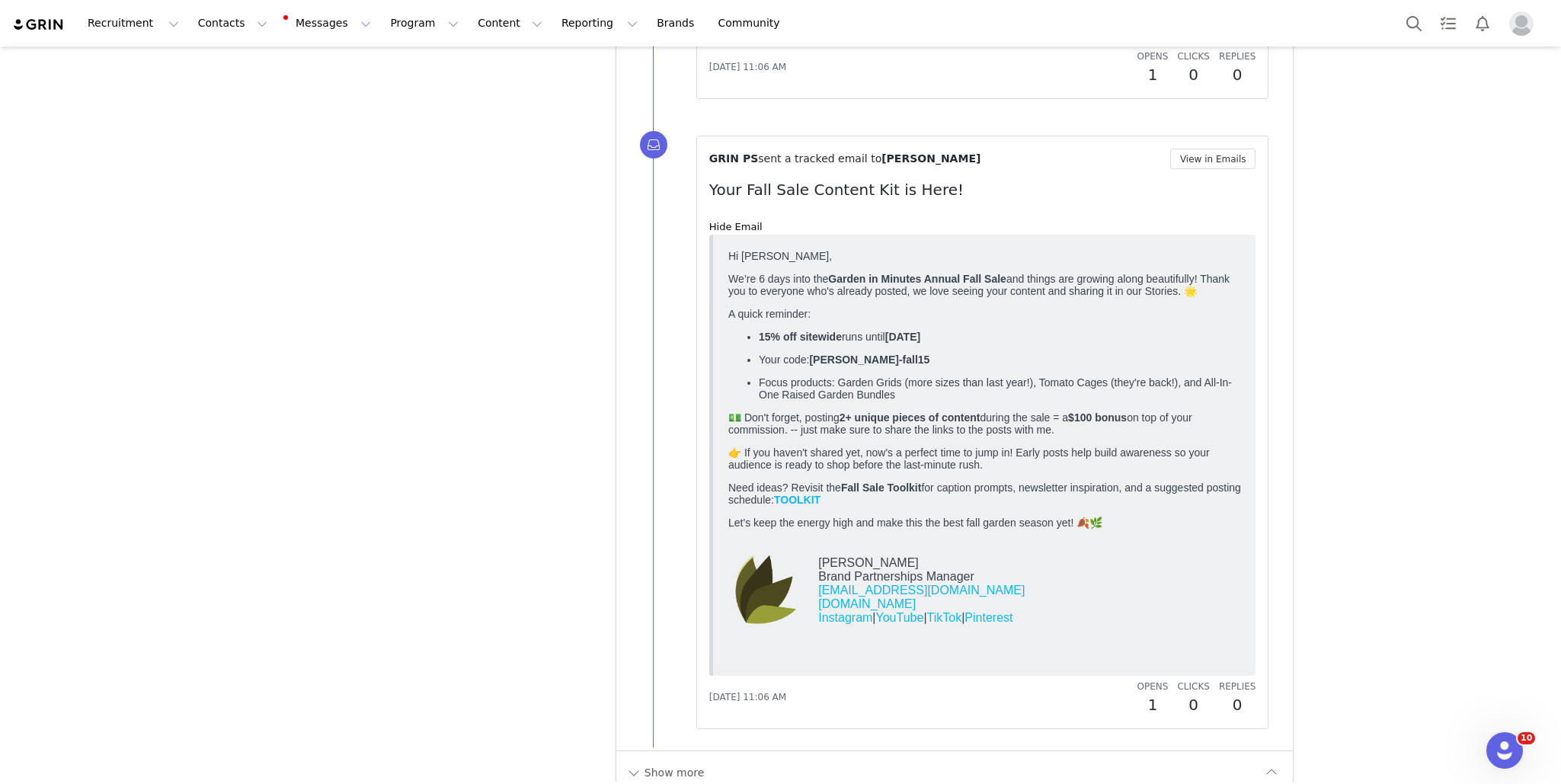
click at [666, 580] on button "Show more" at bounding box center [665, 772] width 80 height 24
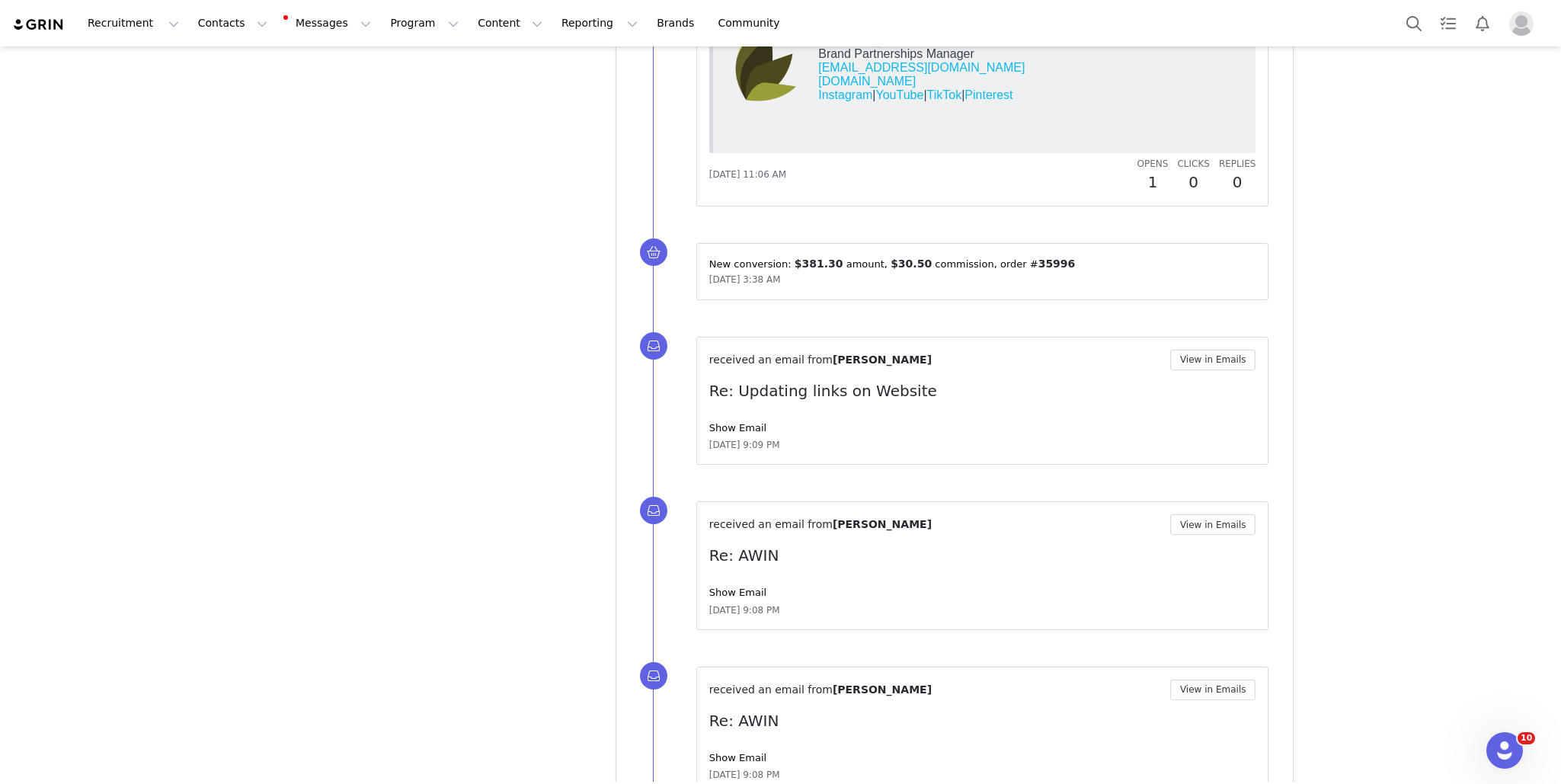
scroll to position [12154, 0]
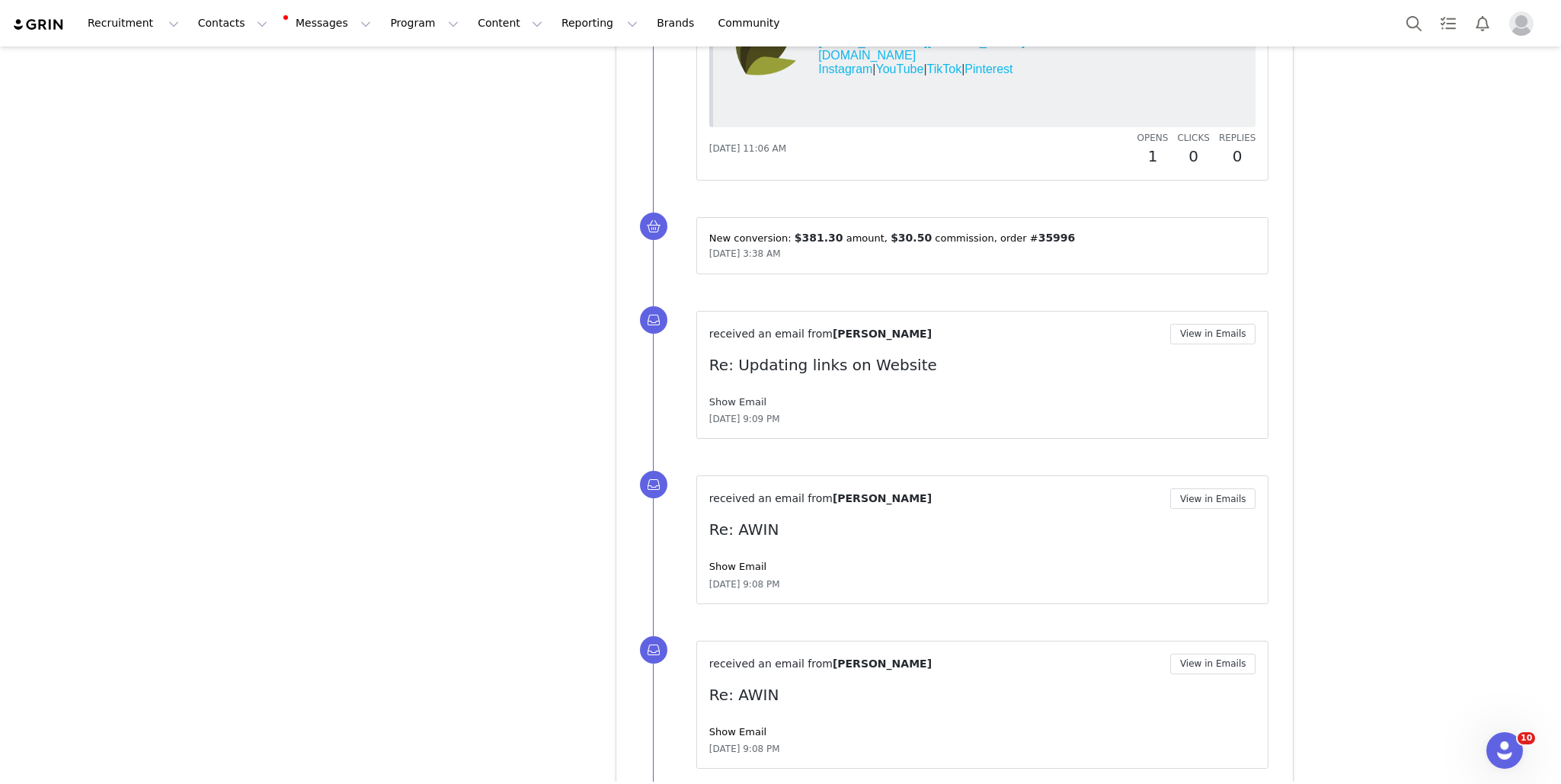
click at [752, 396] on link "Show Email" at bounding box center [737, 401] width 57 height 12
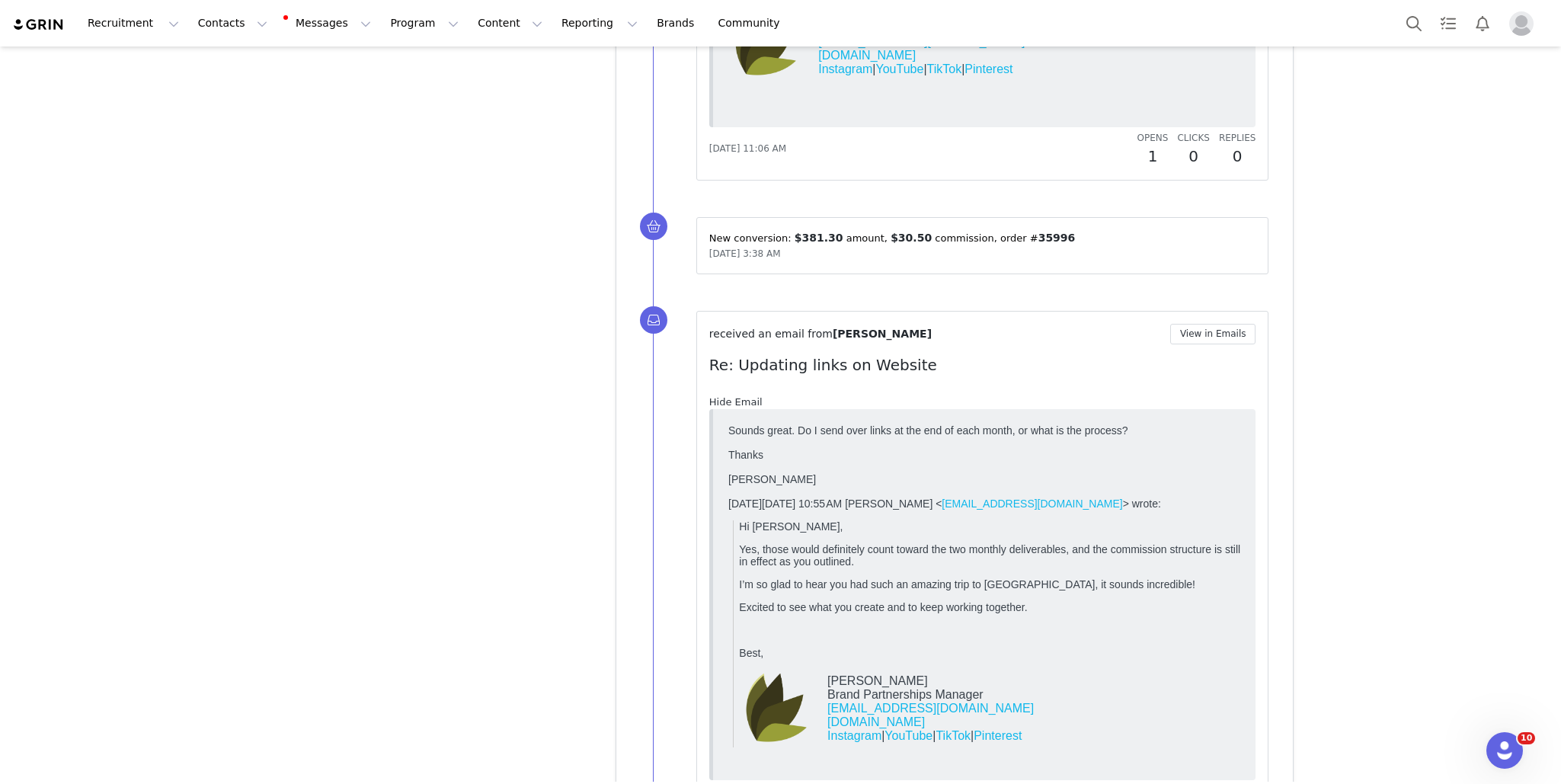
scroll to position [0, 0]
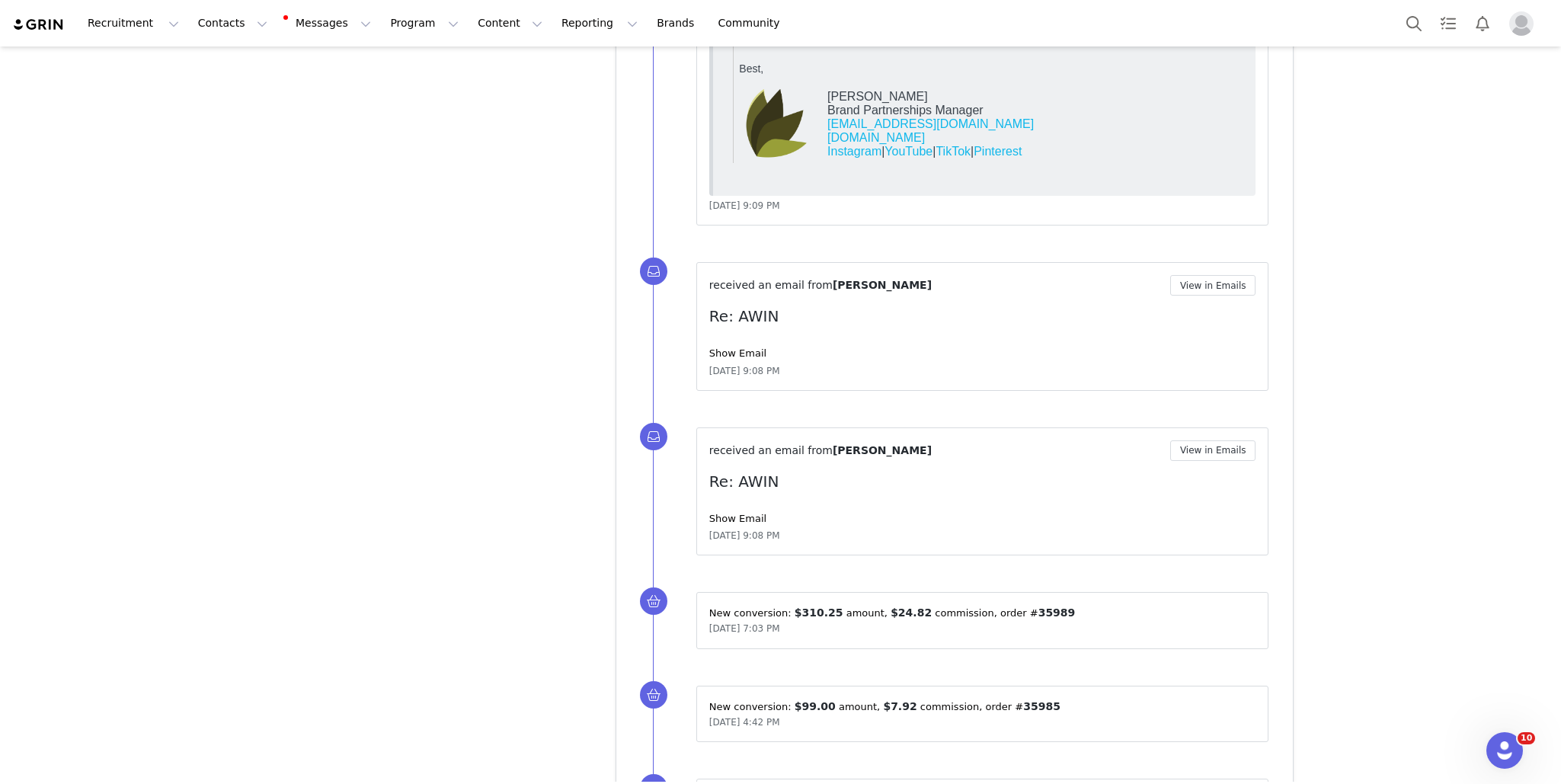
scroll to position [12749, 0]
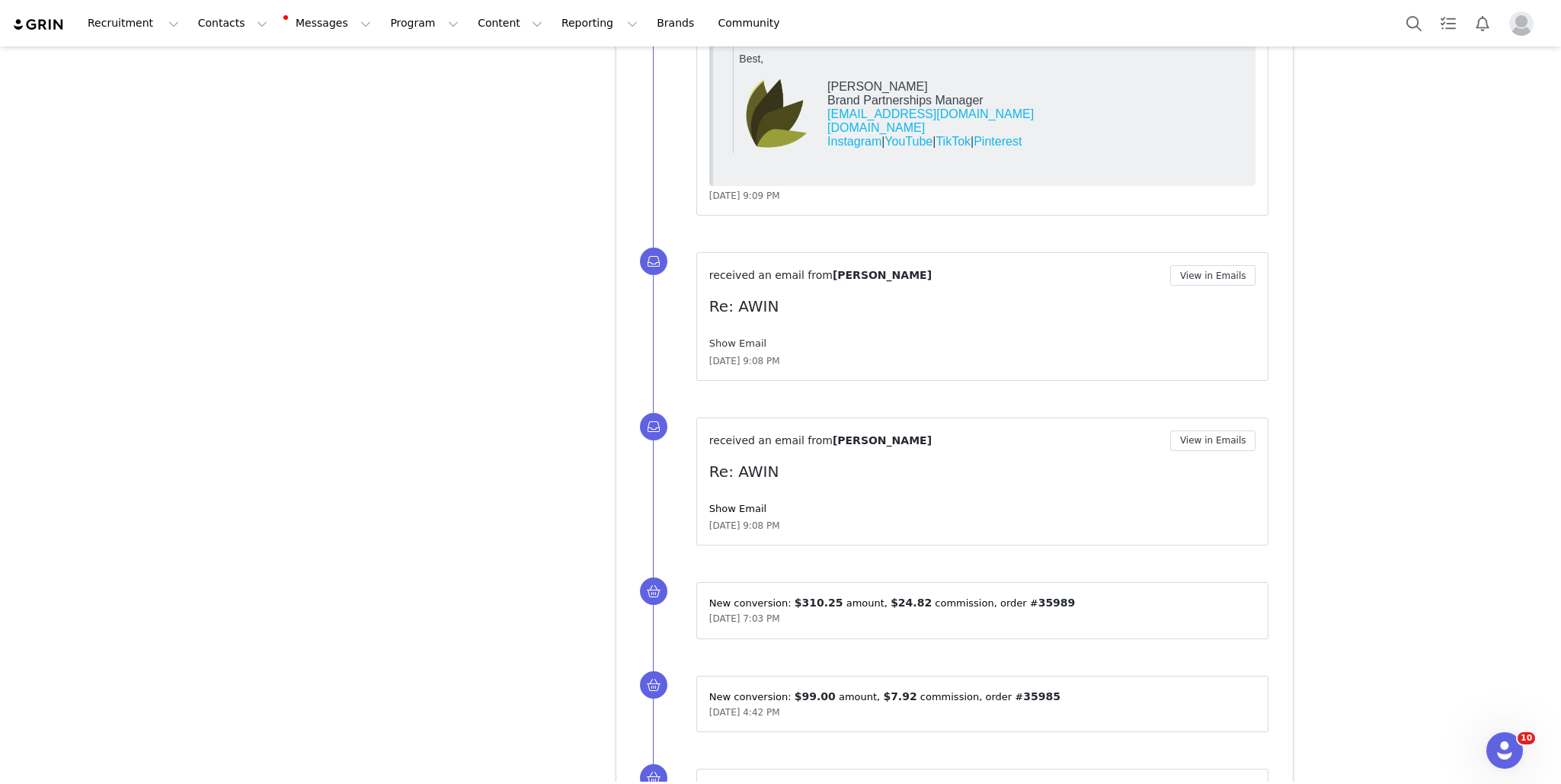
click at [757, 337] on link "Show Email" at bounding box center [737, 343] width 57 height 12
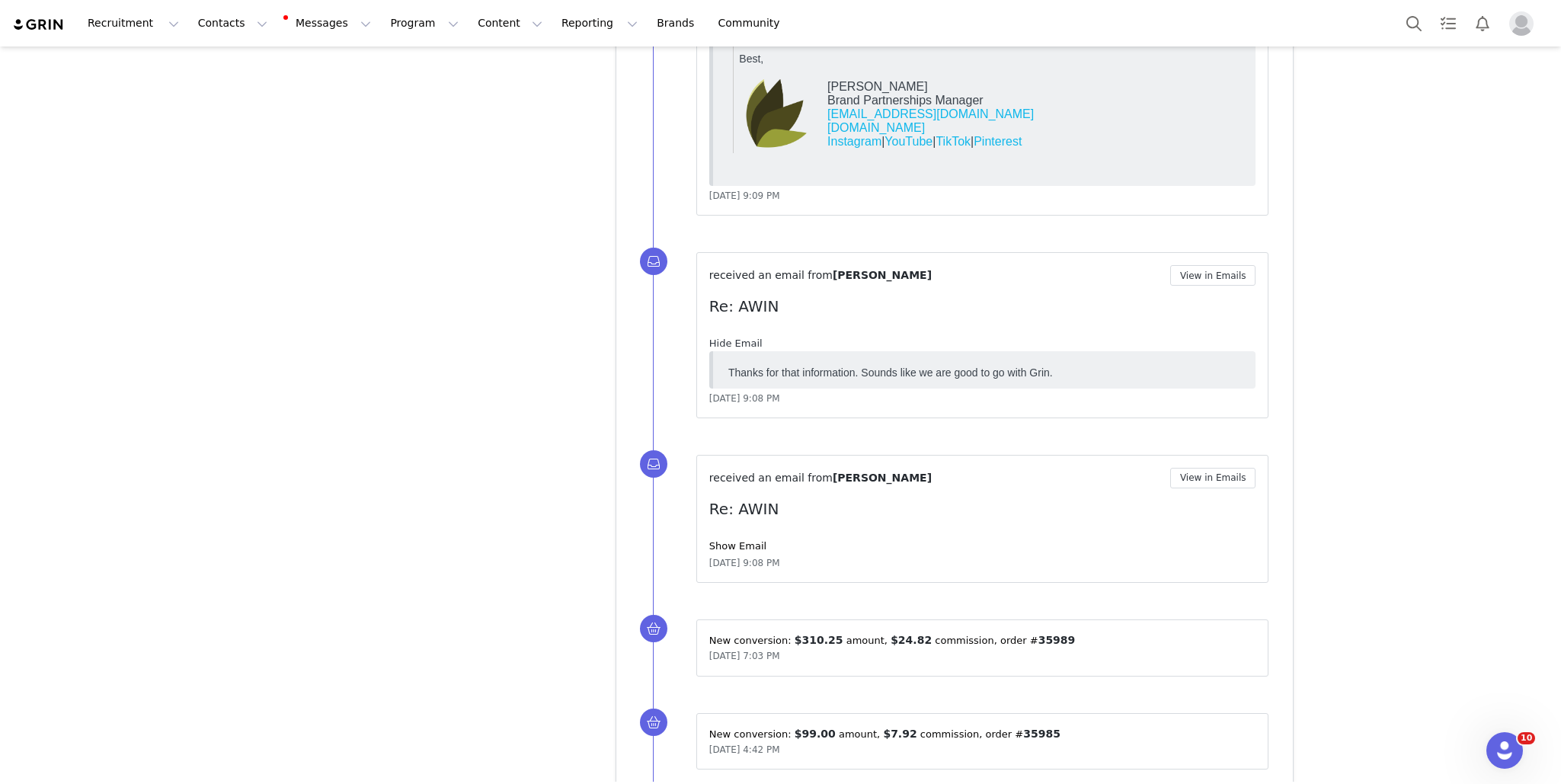
scroll to position [0, 0]
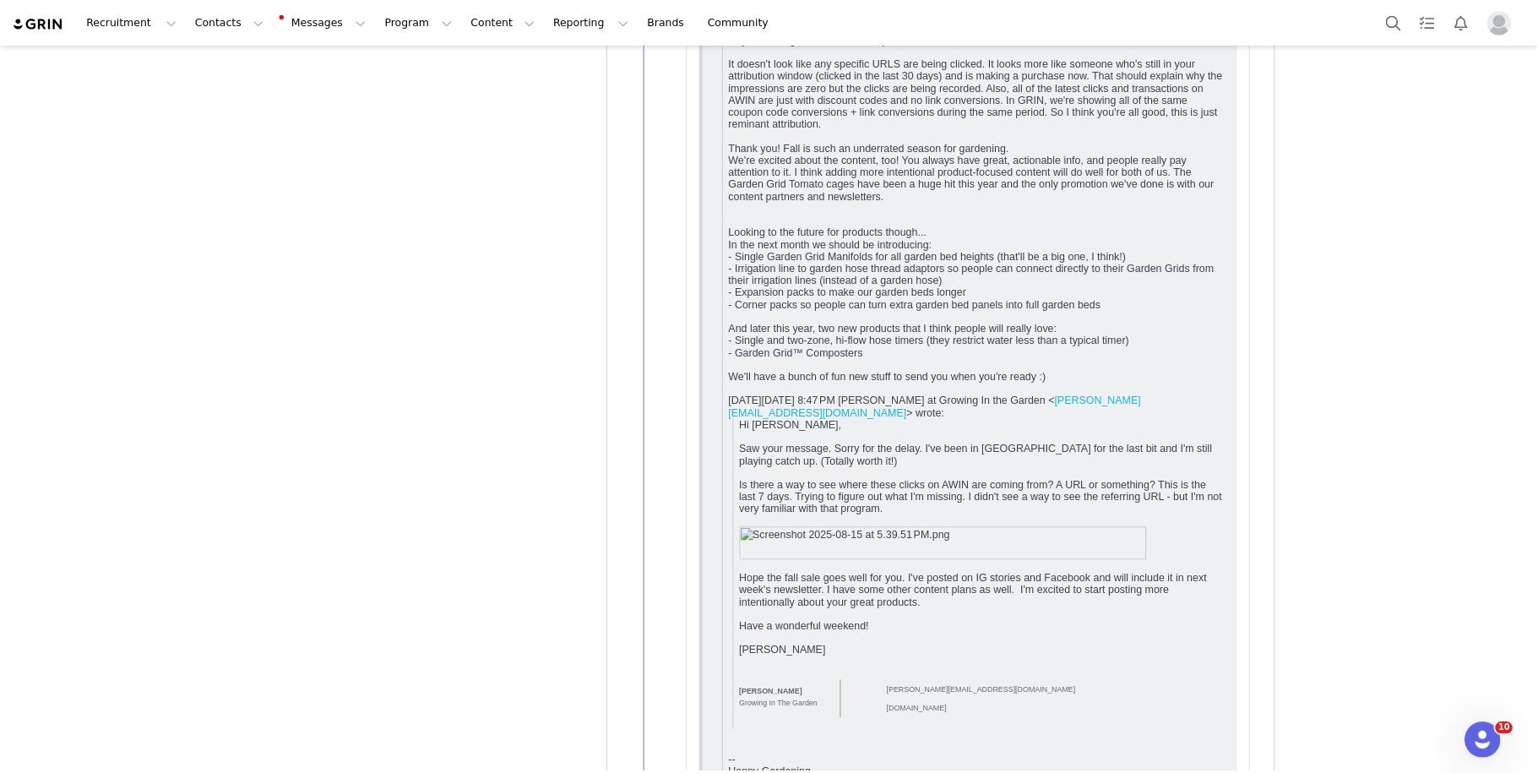
scroll to position [14688, 0]
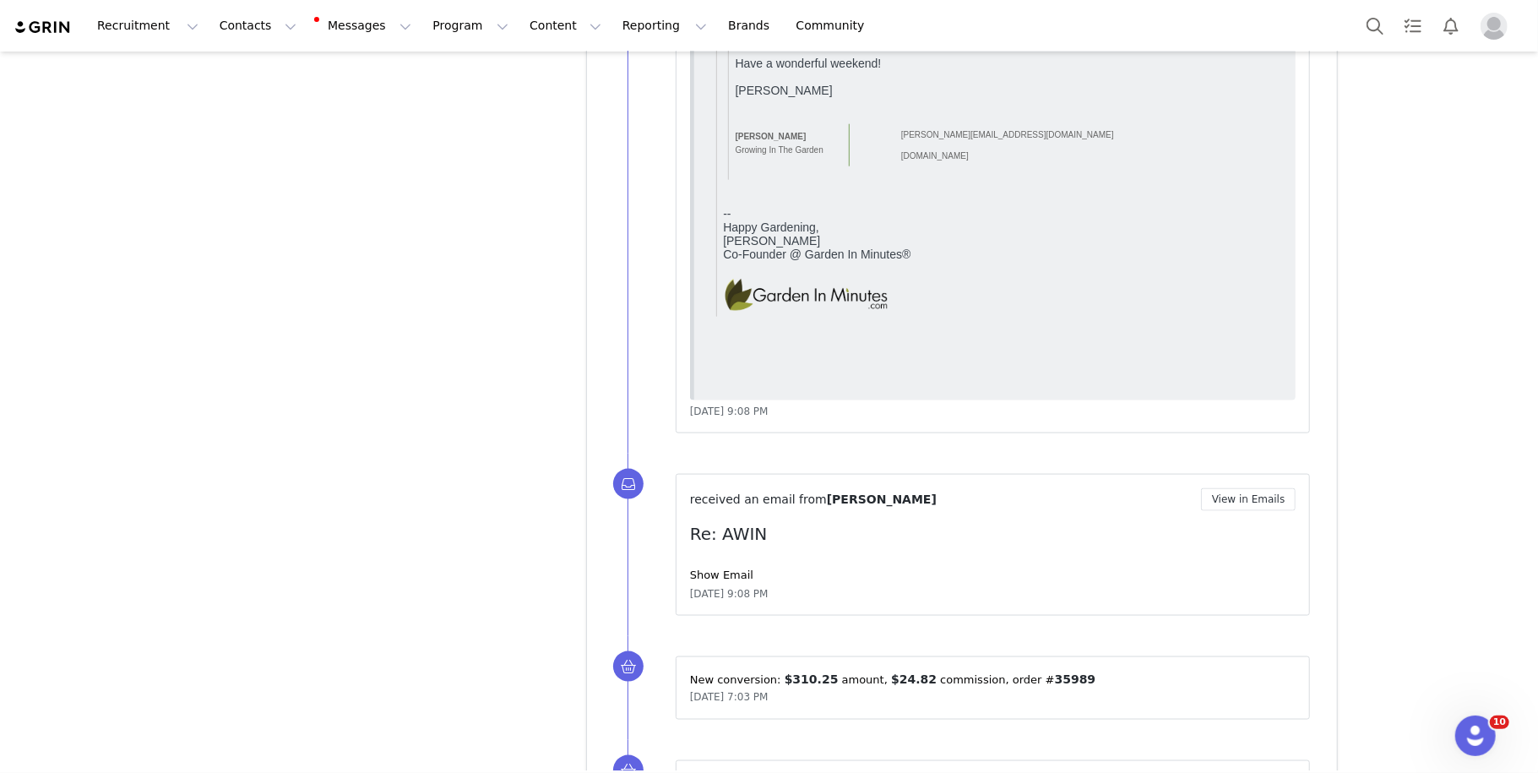
scroll to position [15364, 0]
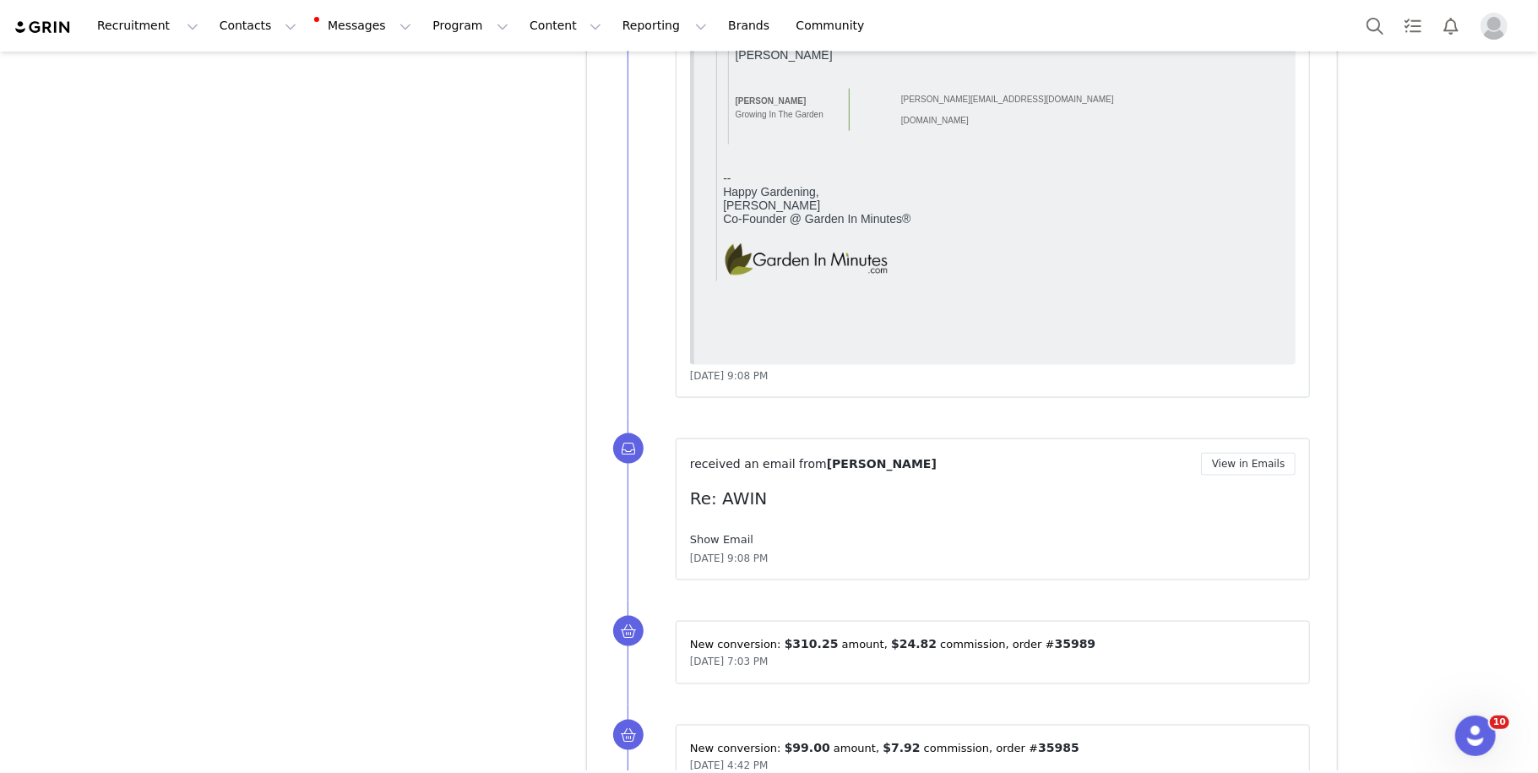
click at [725, 533] on link "Show Email" at bounding box center [721, 539] width 63 height 13
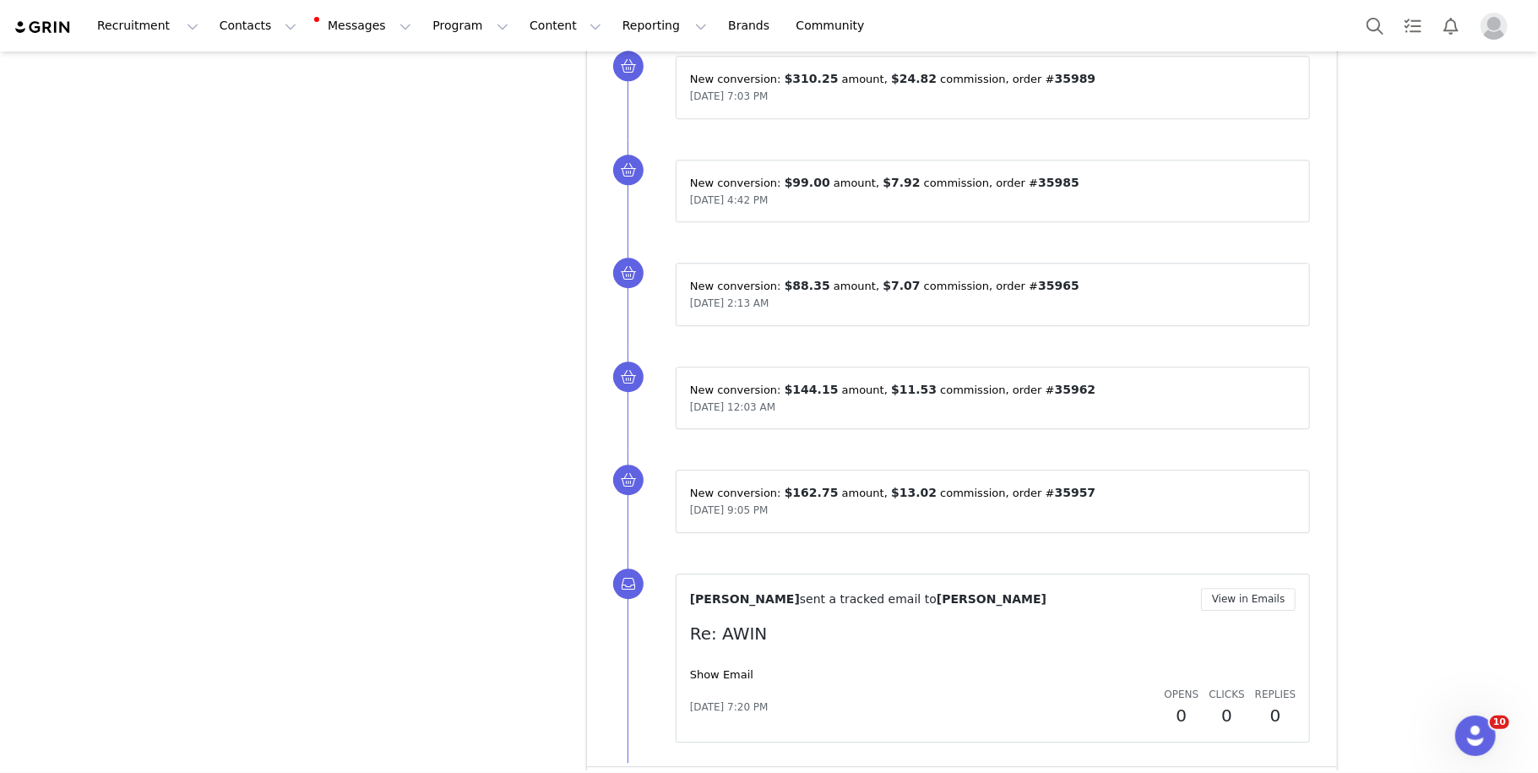
scroll to position [17117, 0]
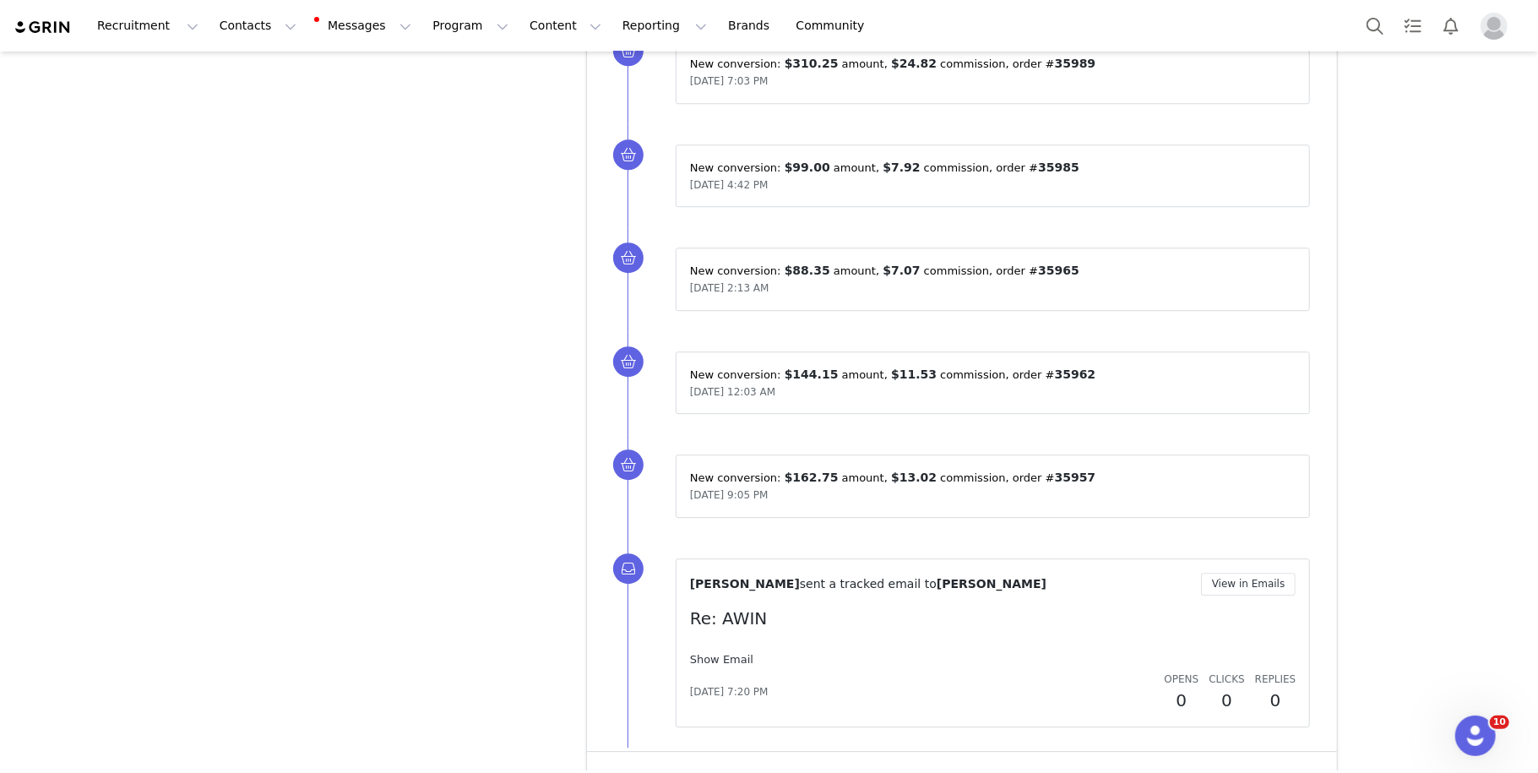
click at [711, 643] on link "Show Email" at bounding box center [721, 659] width 63 height 13
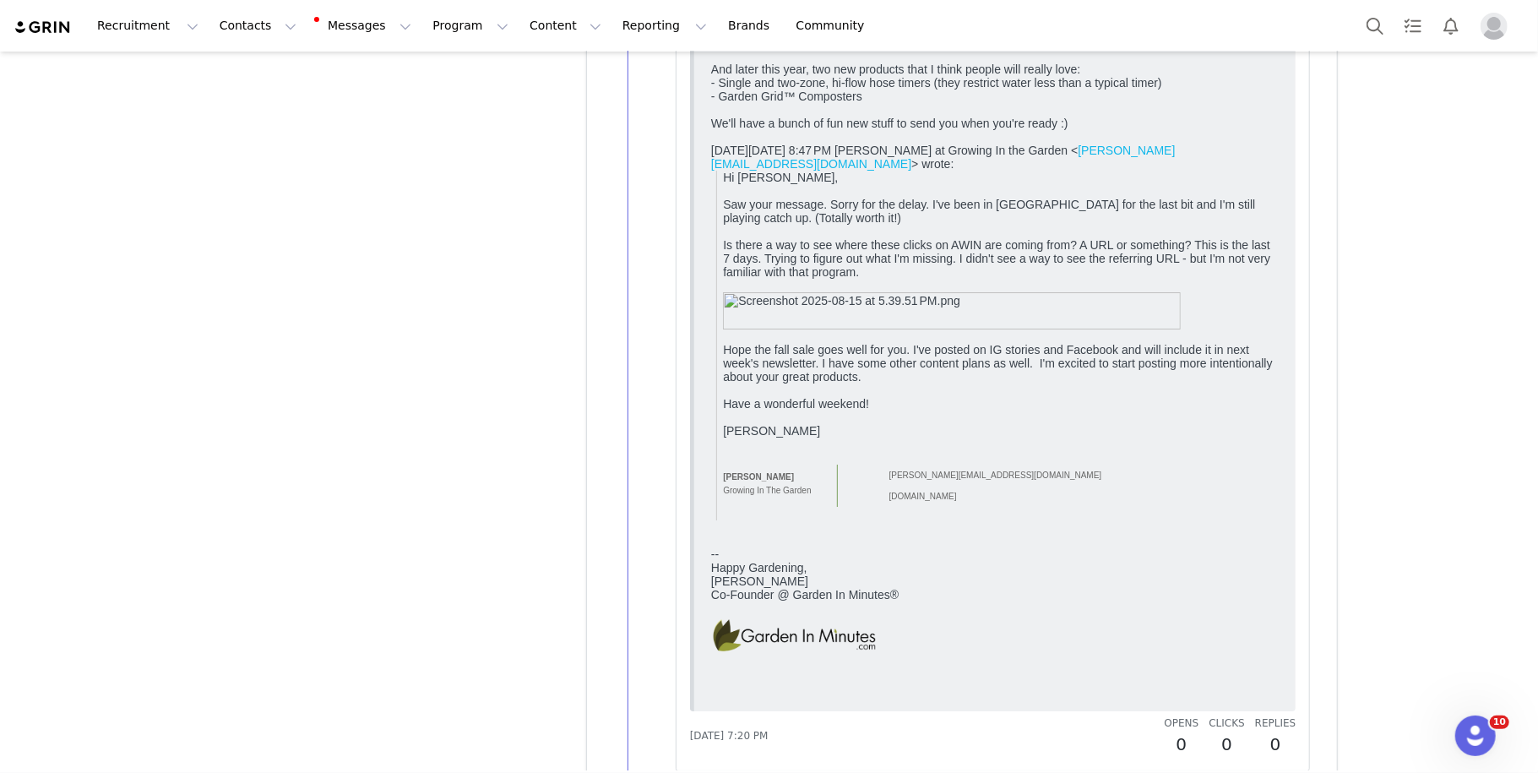
scroll to position [18107, 0]
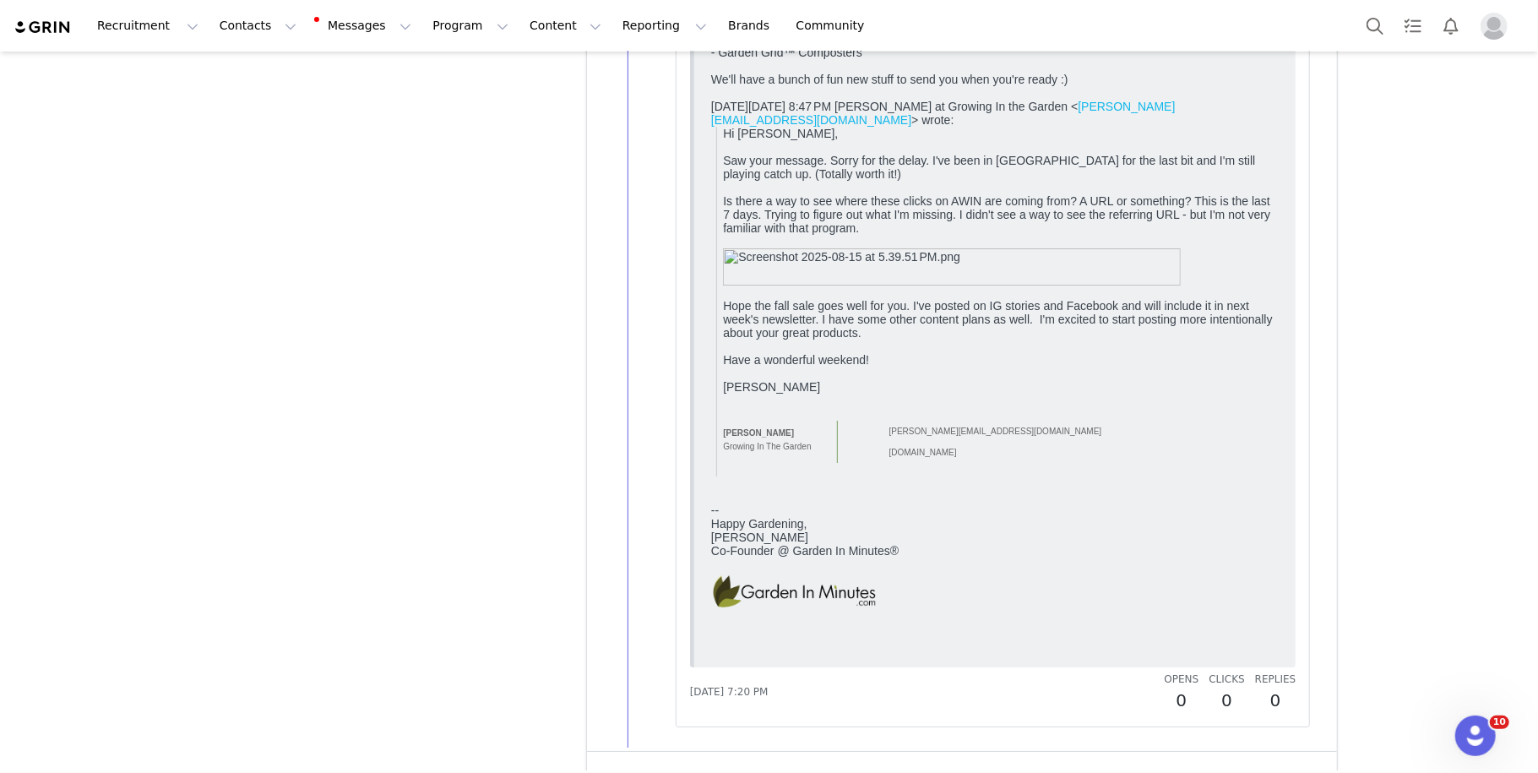
click at [647, 643] on button "Show more" at bounding box center [641, 775] width 89 height 27
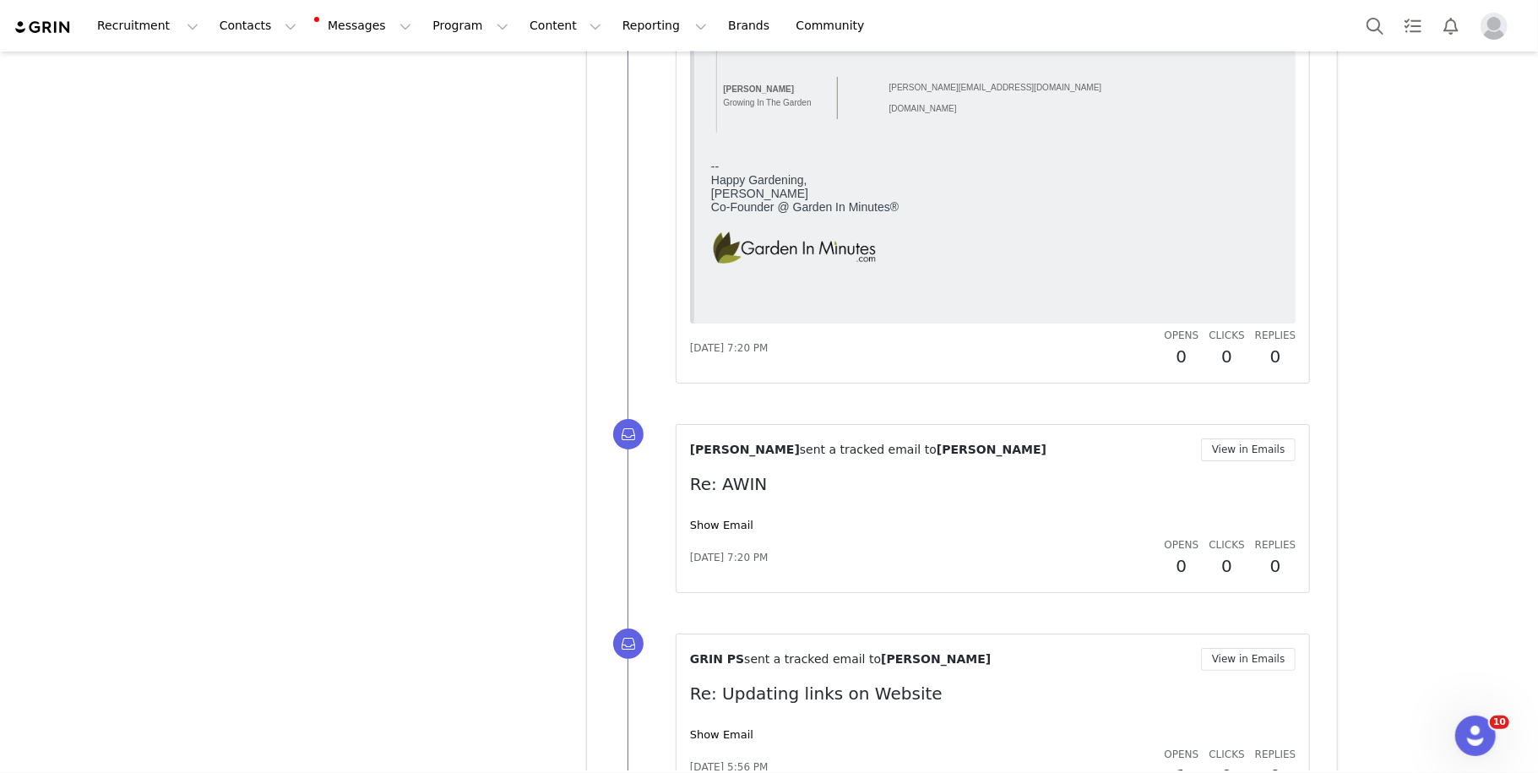
scroll to position [18467, 0]
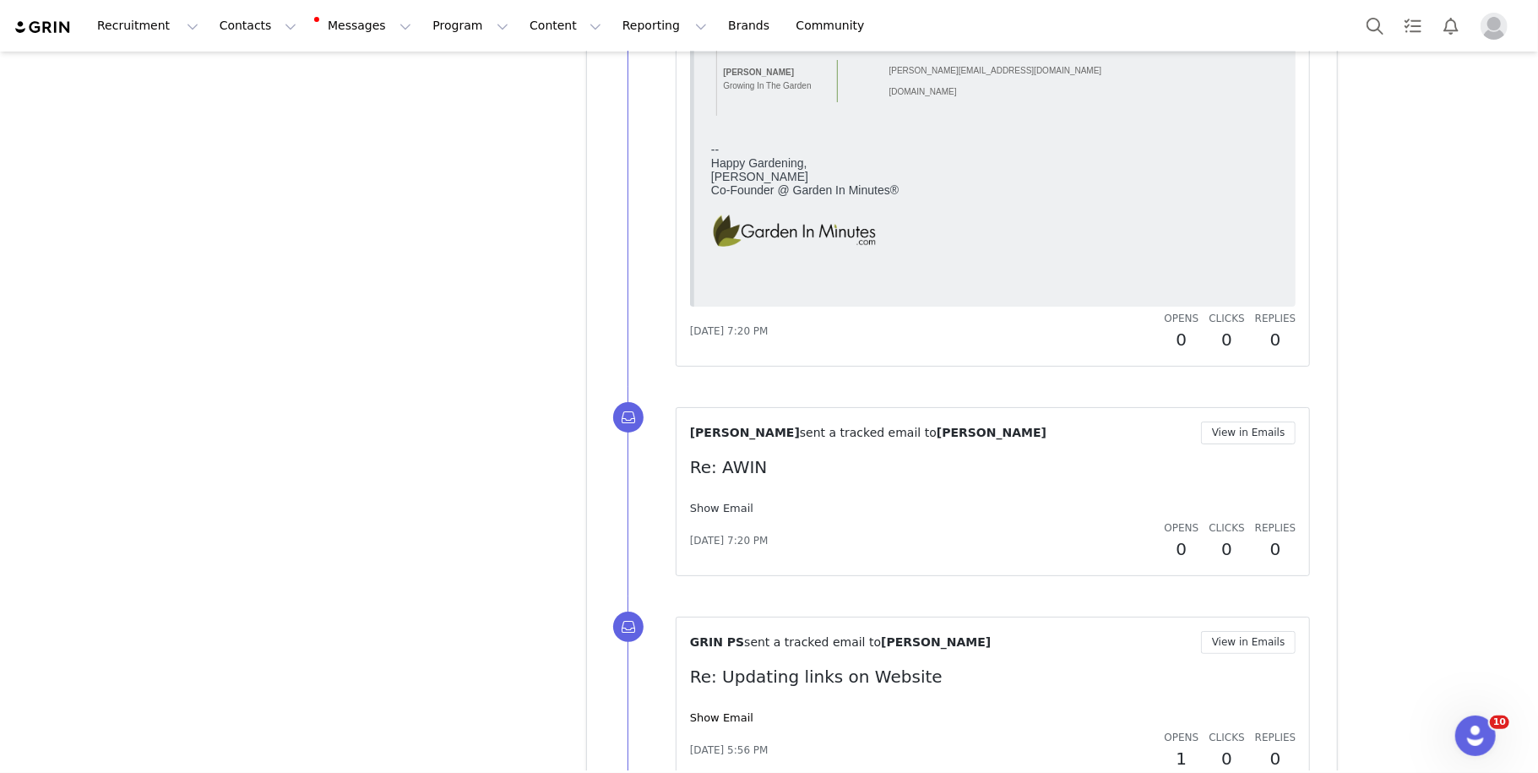
click at [735, 502] on link "Show Email" at bounding box center [721, 508] width 63 height 13
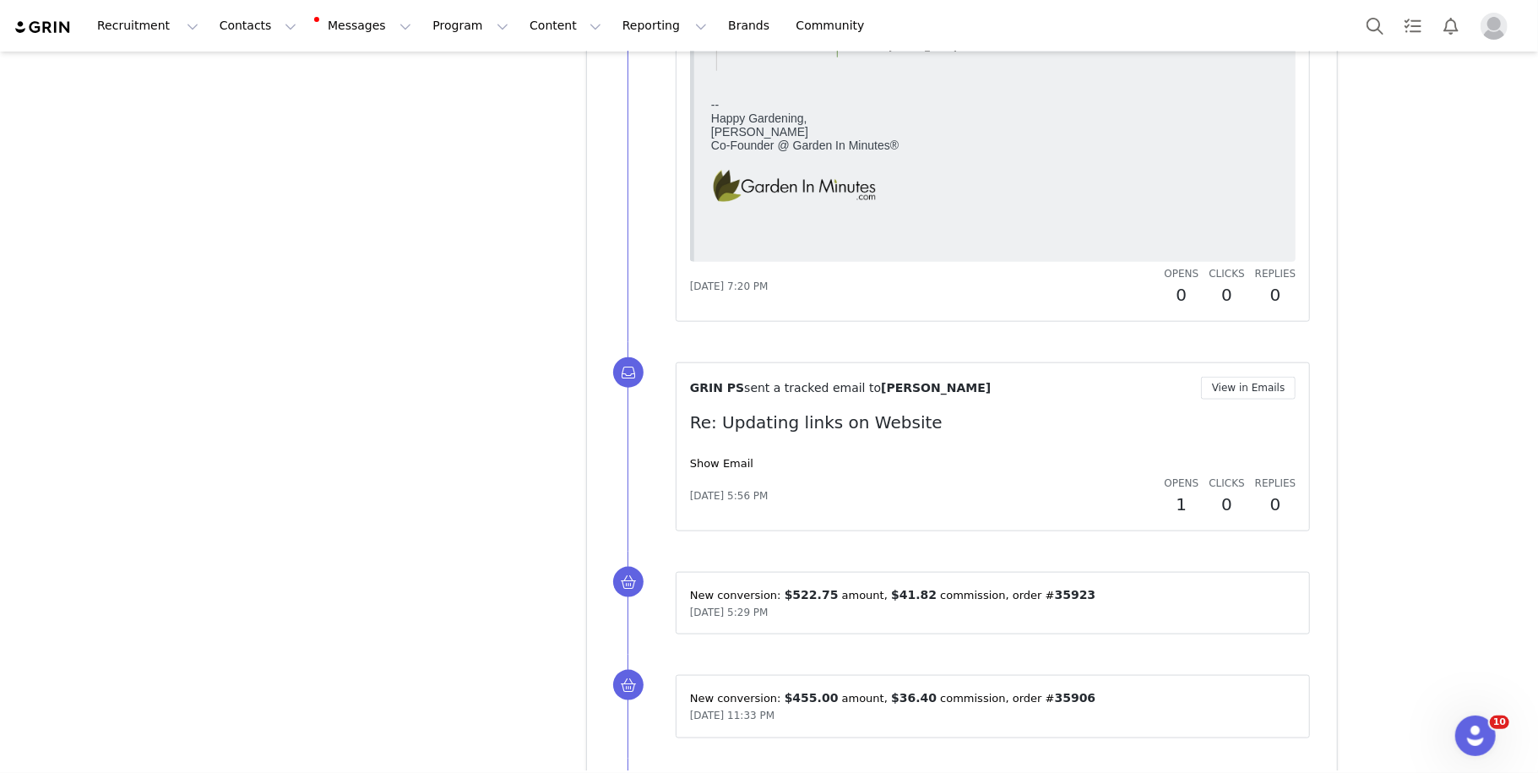
scroll to position [19728, 0]
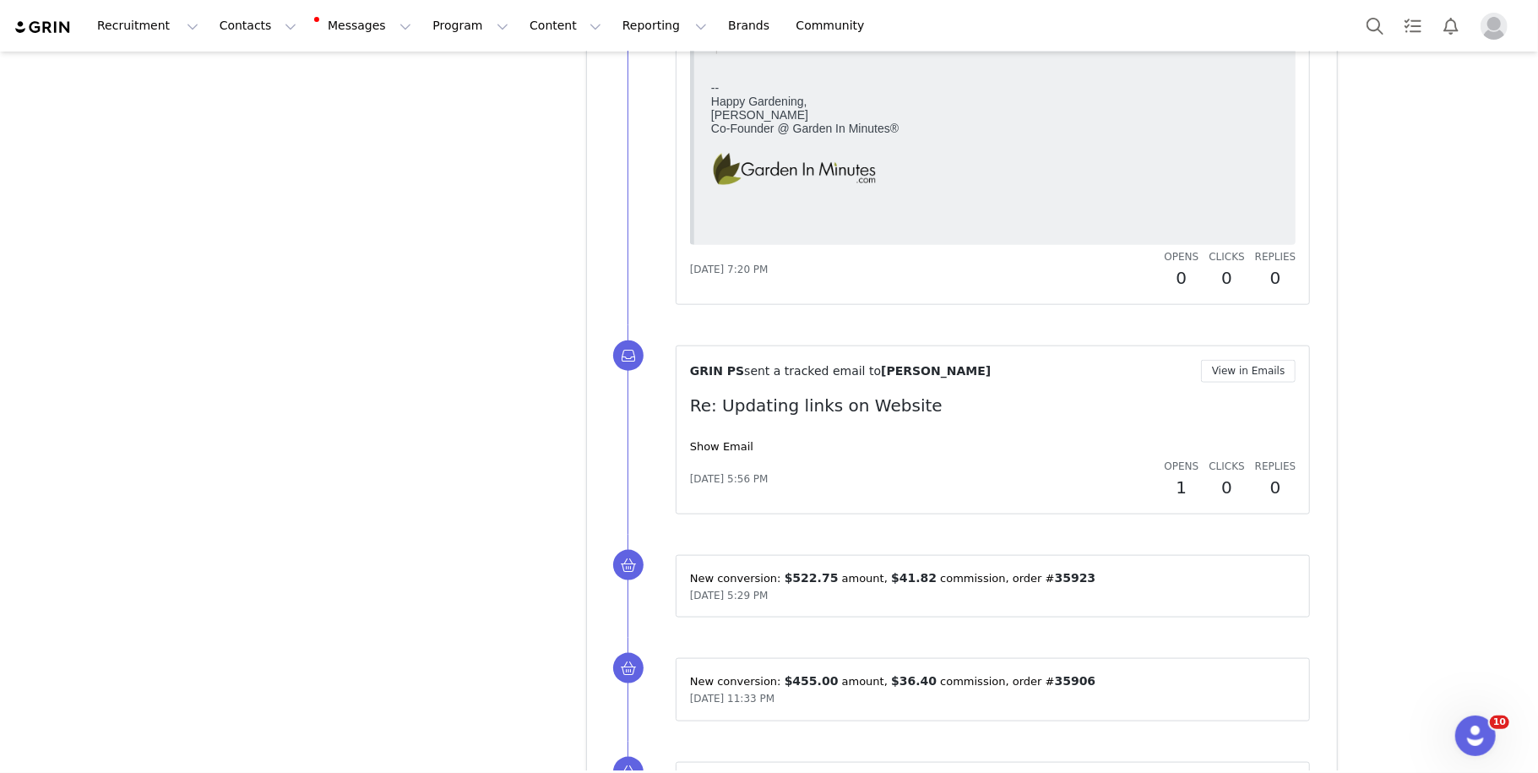
click at [741, 438] on div "Show Email" at bounding box center [993, 446] width 606 height 17
click at [741, 440] on link "Show Email" at bounding box center [721, 446] width 63 height 13
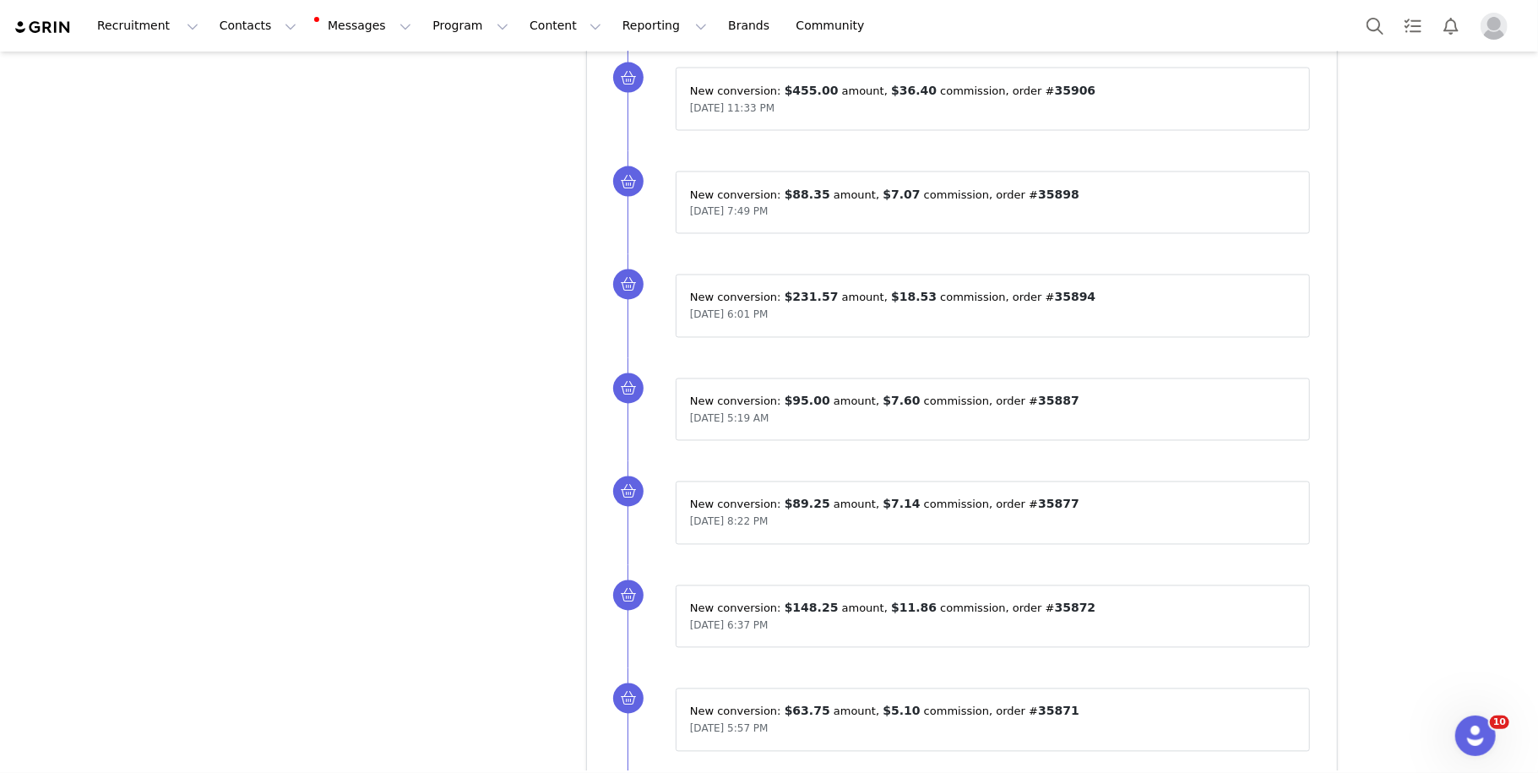
scroll to position [20632, 0]
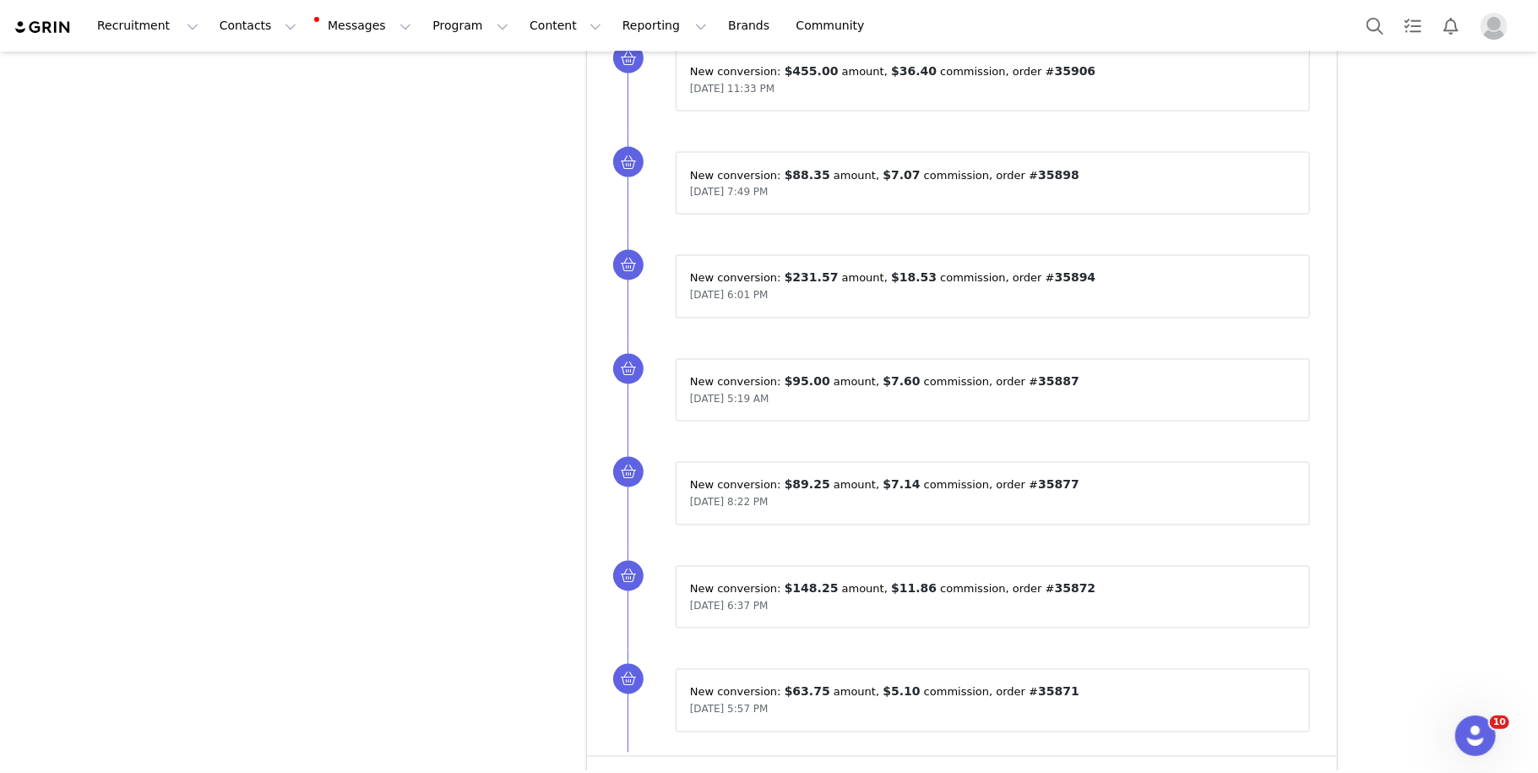
click at [637, 643] on button "Show more" at bounding box center [641, 780] width 89 height 27
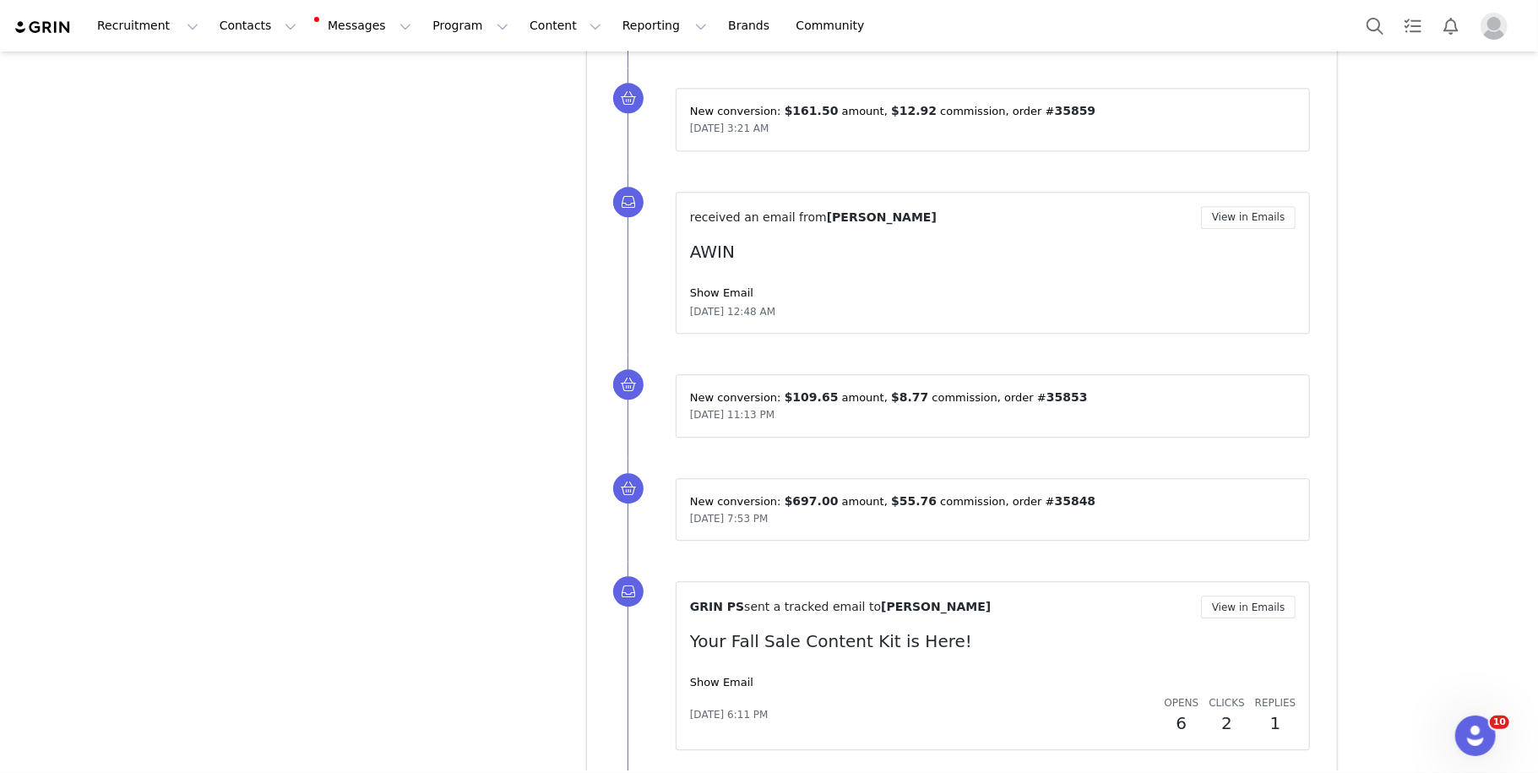
scroll to position [21577, 0]
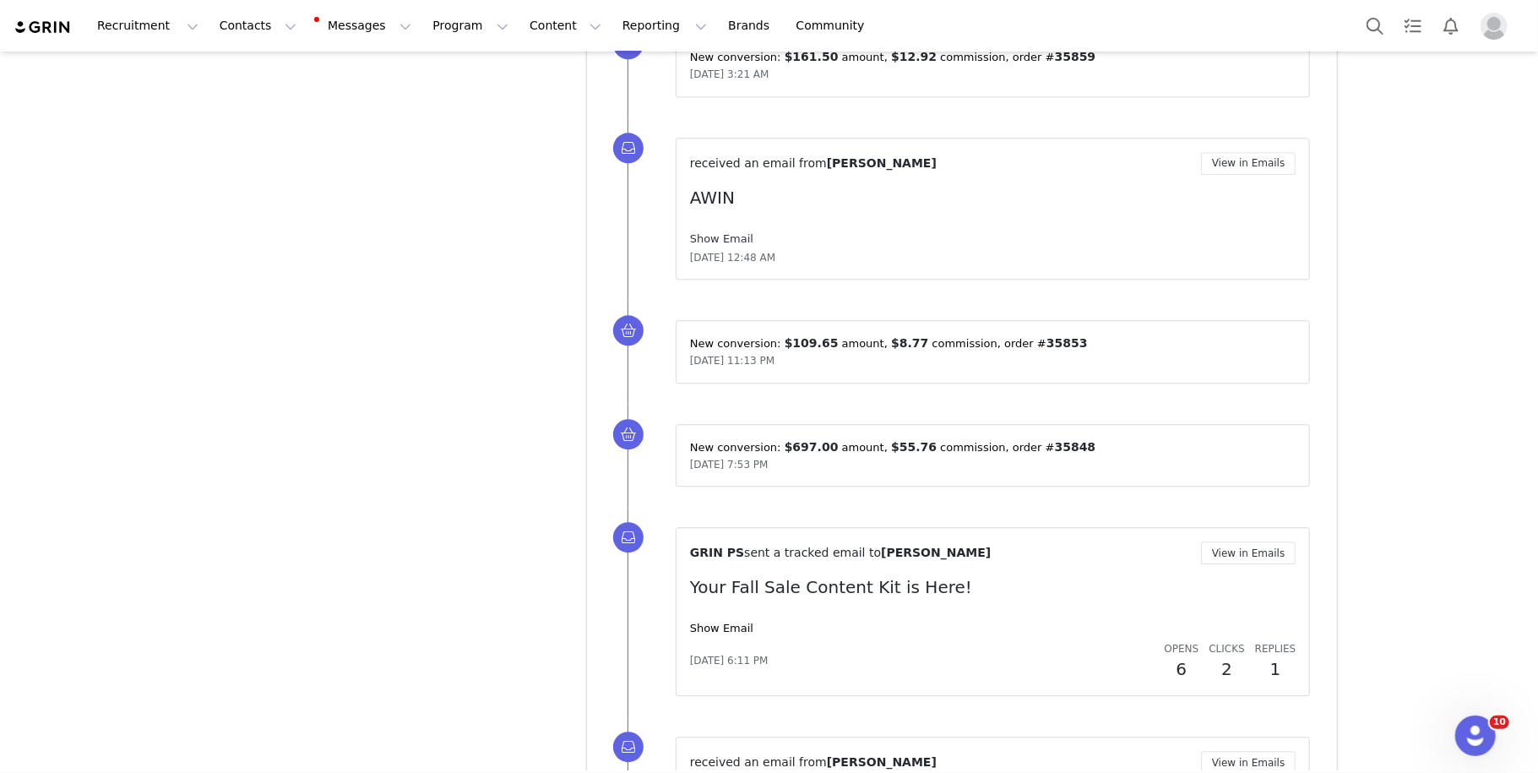
click at [717, 232] on link "Show Email" at bounding box center [721, 238] width 63 height 13
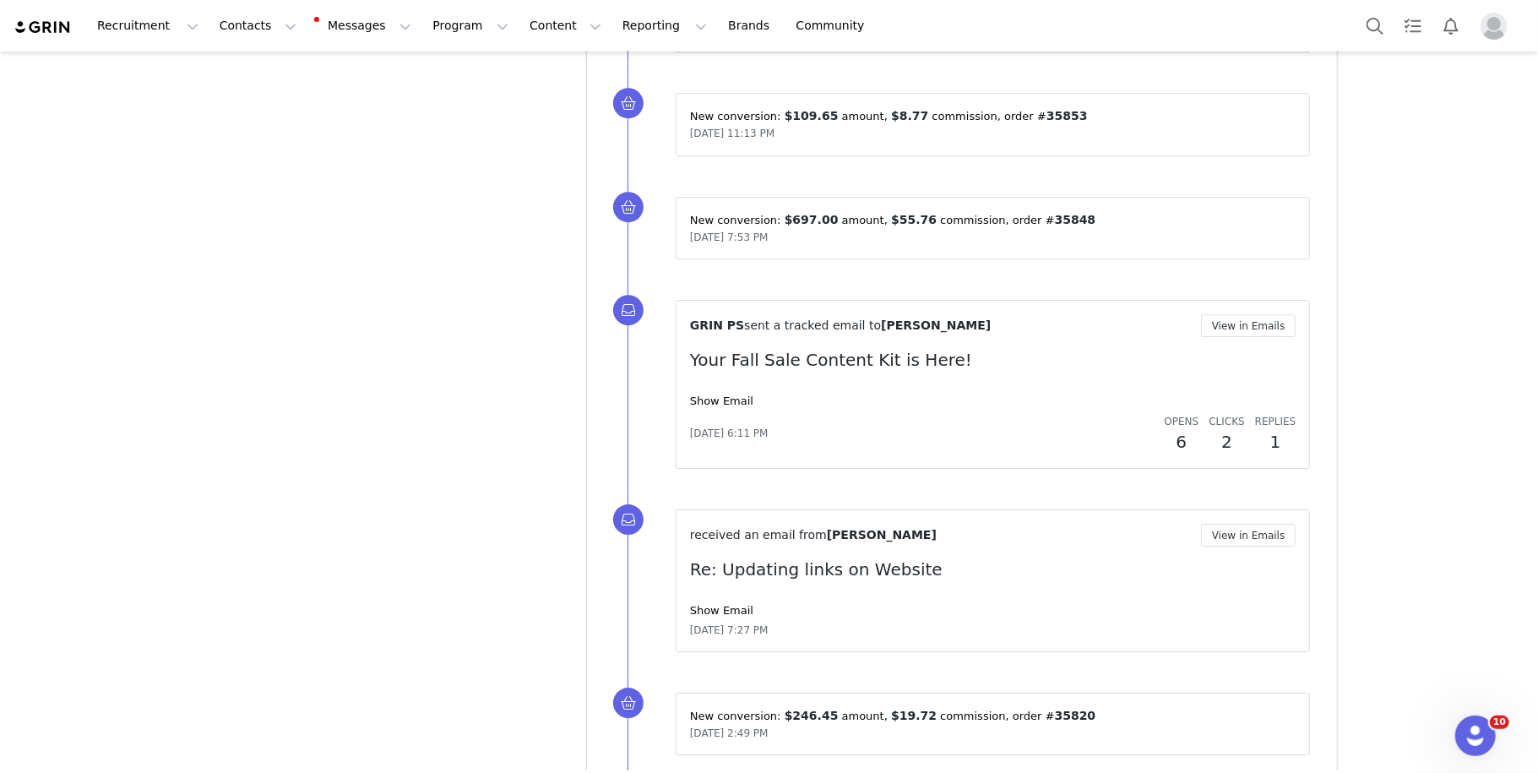
scroll to position [22207, 0]
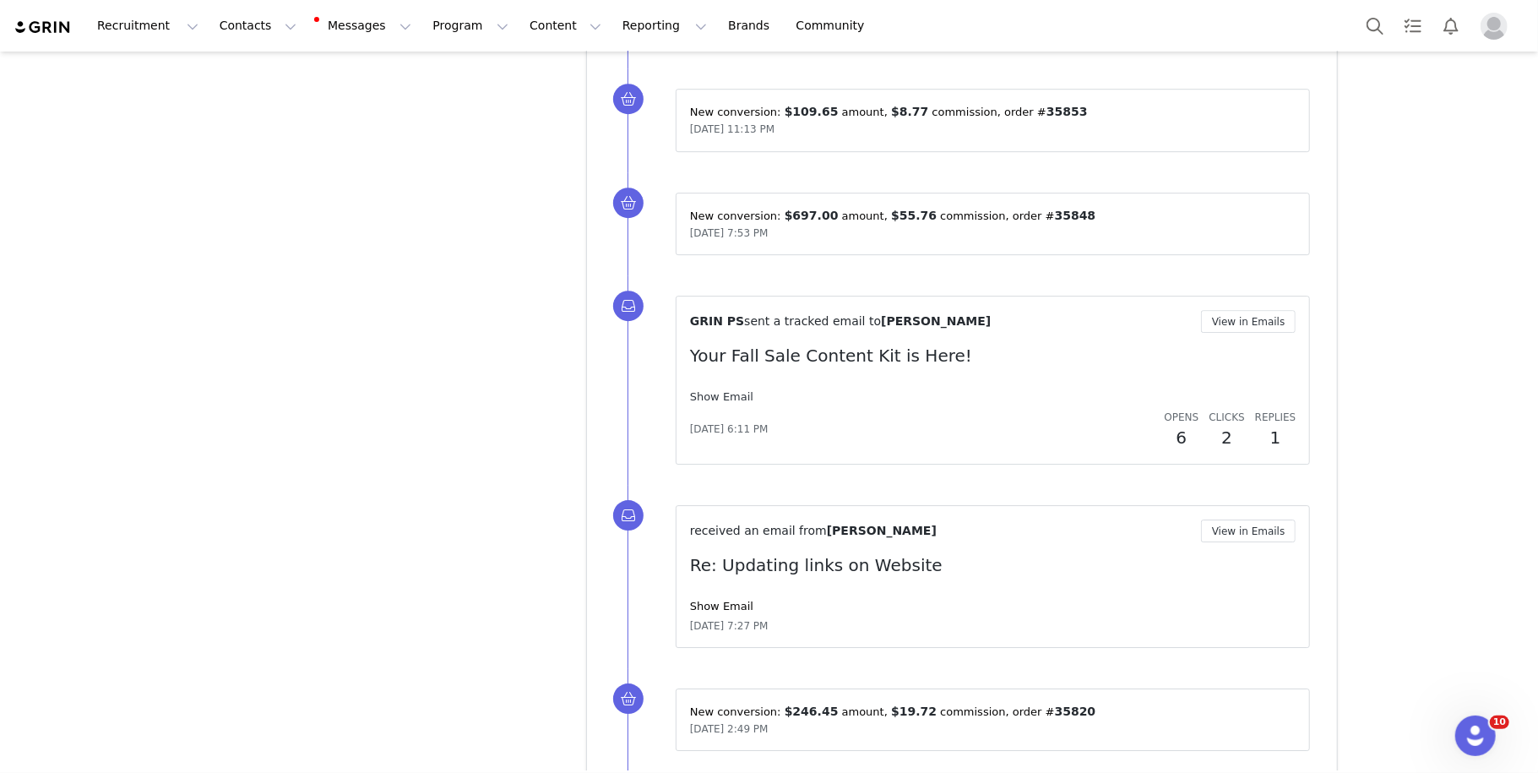
click at [715, 390] on link "Show Email" at bounding box center [721, 396] width 63 height 13
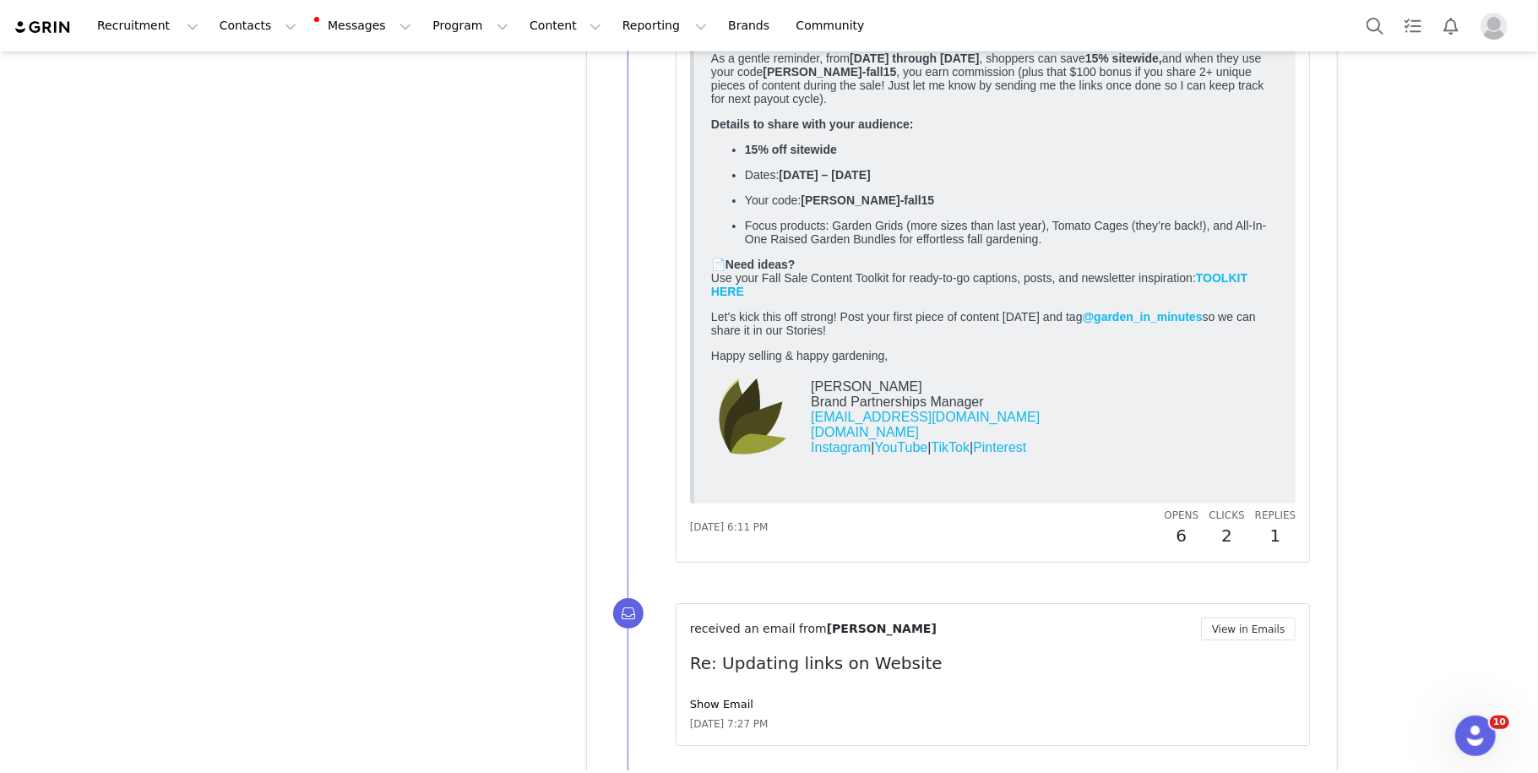
scroll to position [22658, 0]
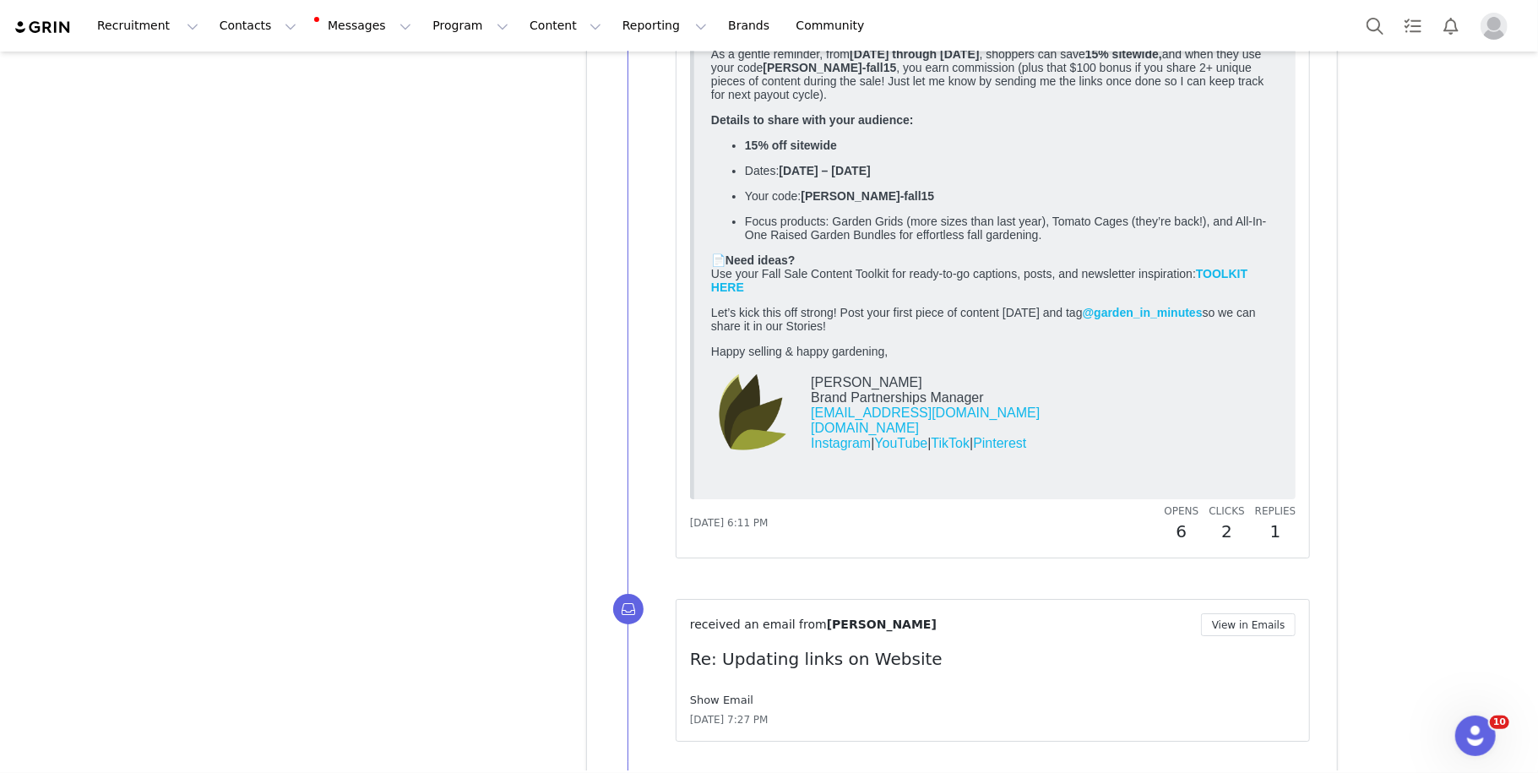
click at [713, 643] on link "Show Email" at bounding box center [721, 699] width 63 height 13
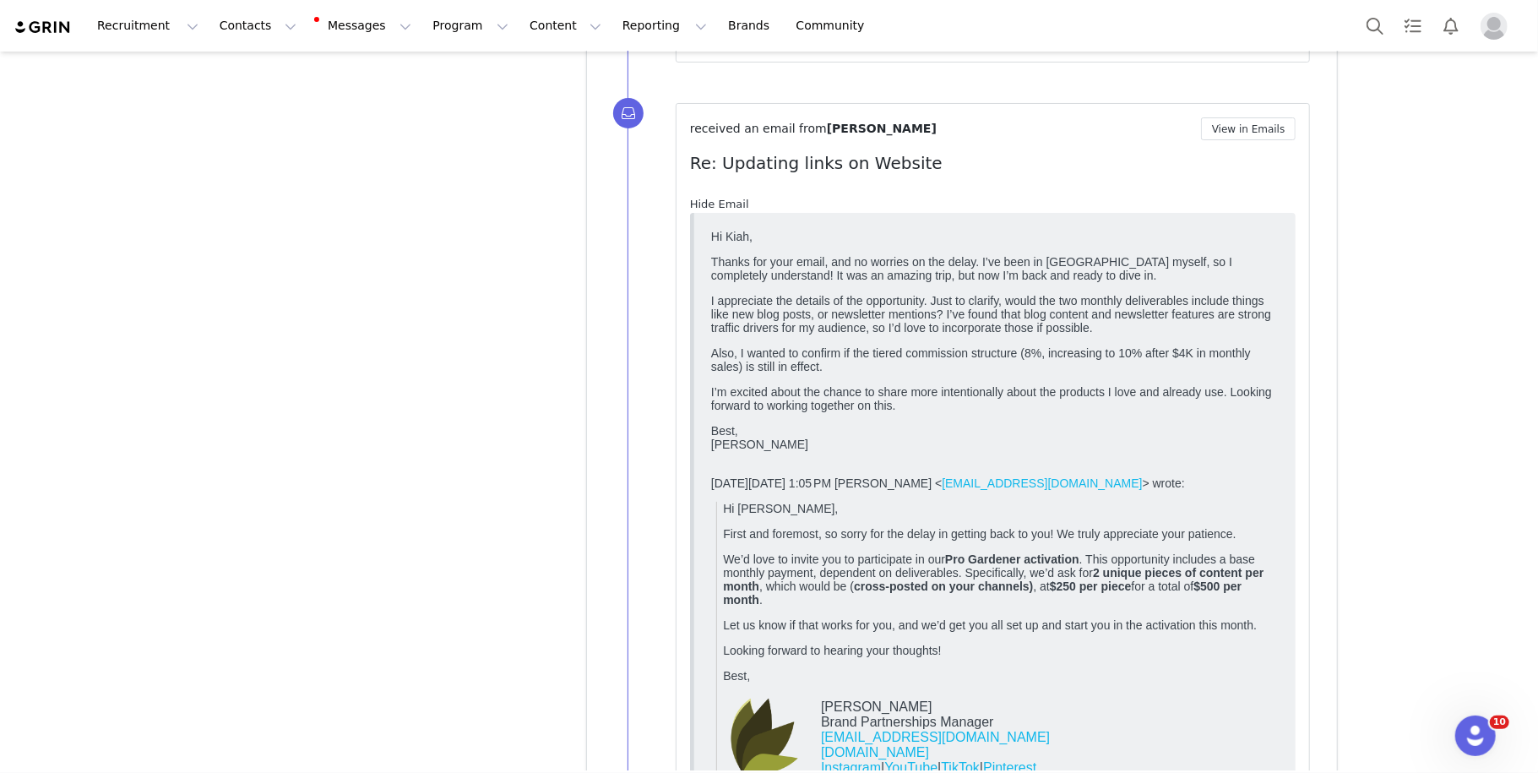
scroll to position [23153, 0]
click at [361, 37] on button "Messages Messages" at bounding box center [364, 26] width 114 height 38
click at [333, 111] on div "Inbox 2" at bounding box center [329, 106] width 55 height 18
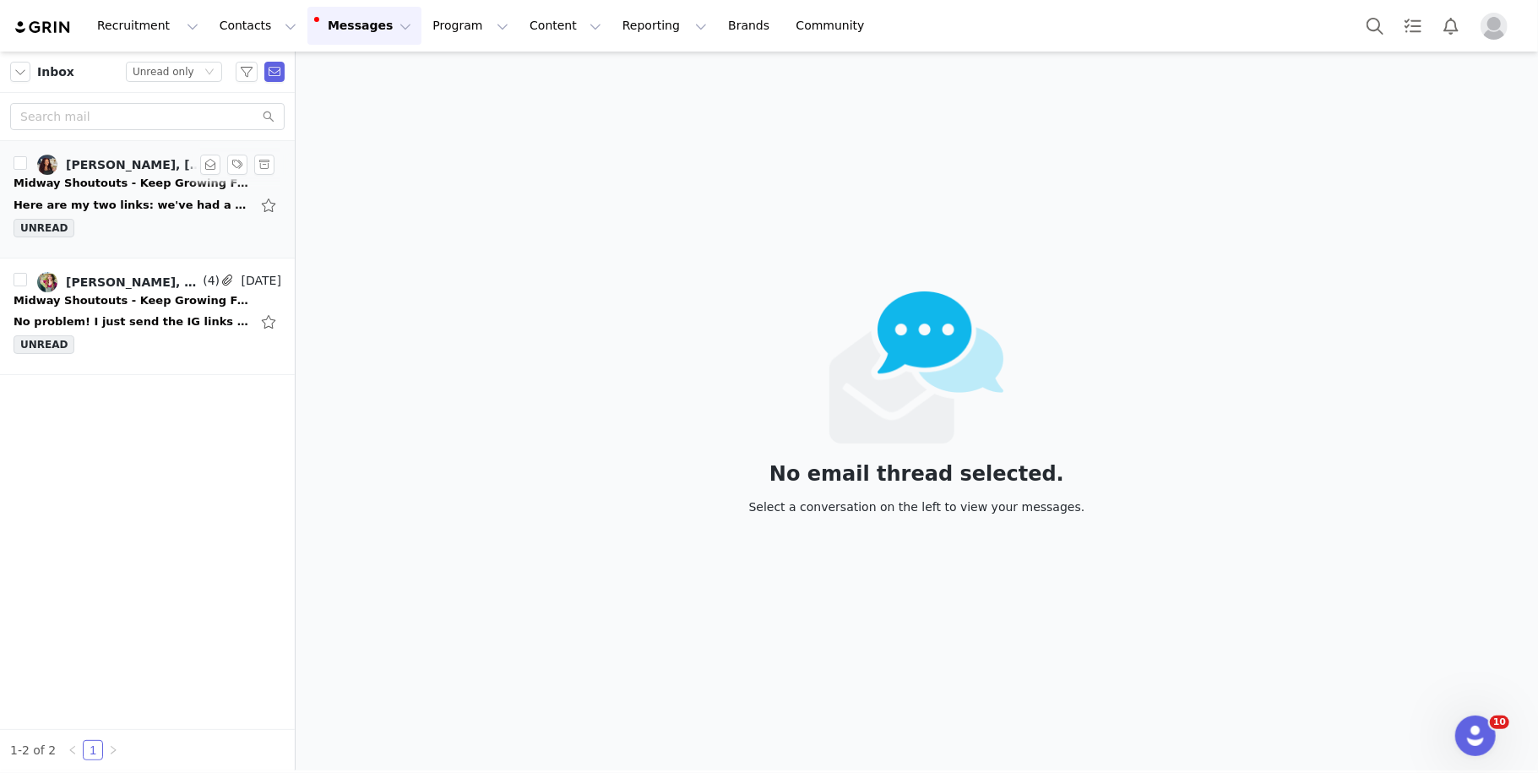
click at [166, 198] on div "Here are my two links: we've had a cold spurt so everything is dying off. But I…" at bounding box center [132, 205] width 236 height 17
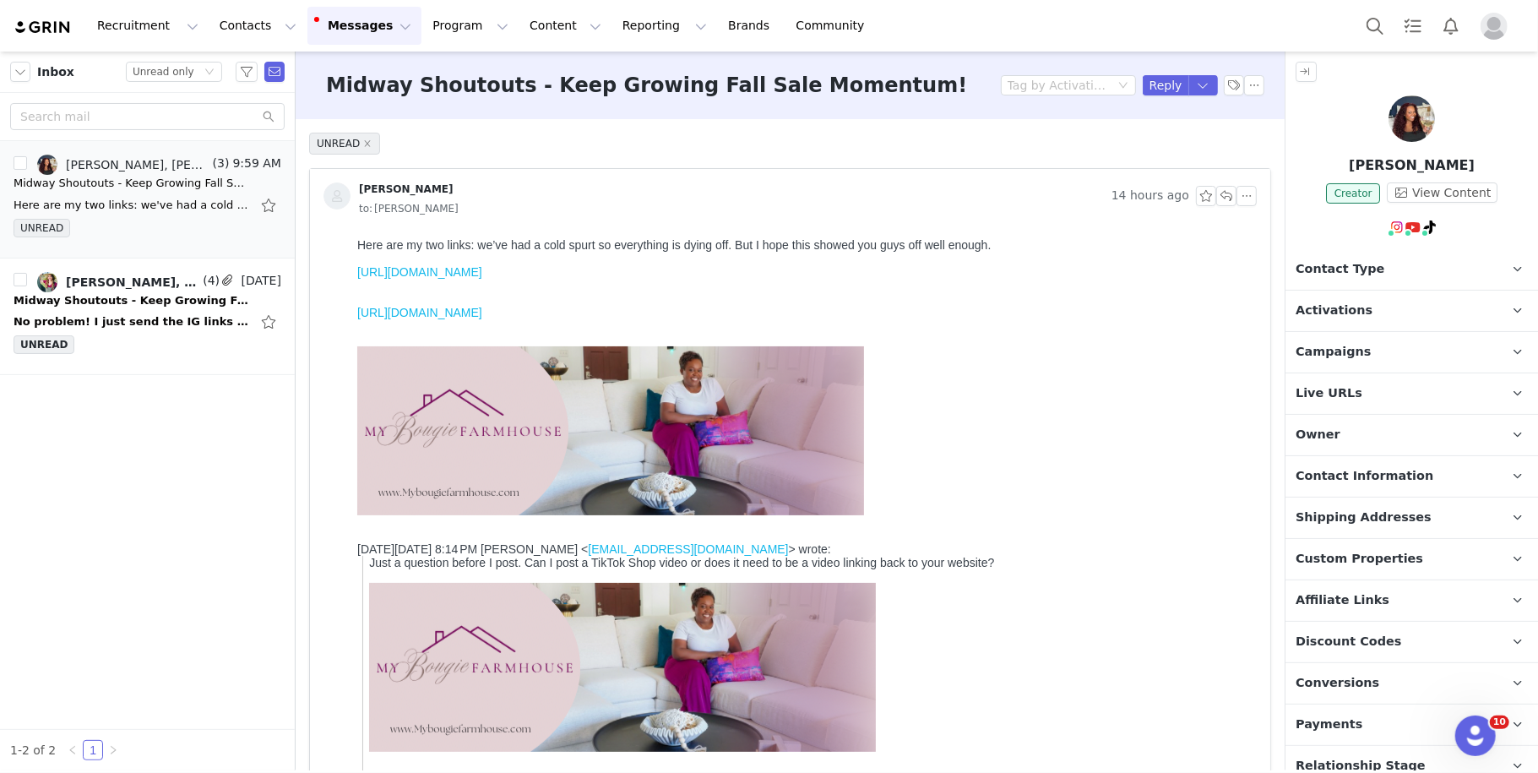
click at [1274, 442] on div "UNREAD Natasha Wingate 14 hours ago to: Kiah Sweeney Natasha Wingate Aug 30, 20…" at bounding box center [790, 753] width 989 height 1268
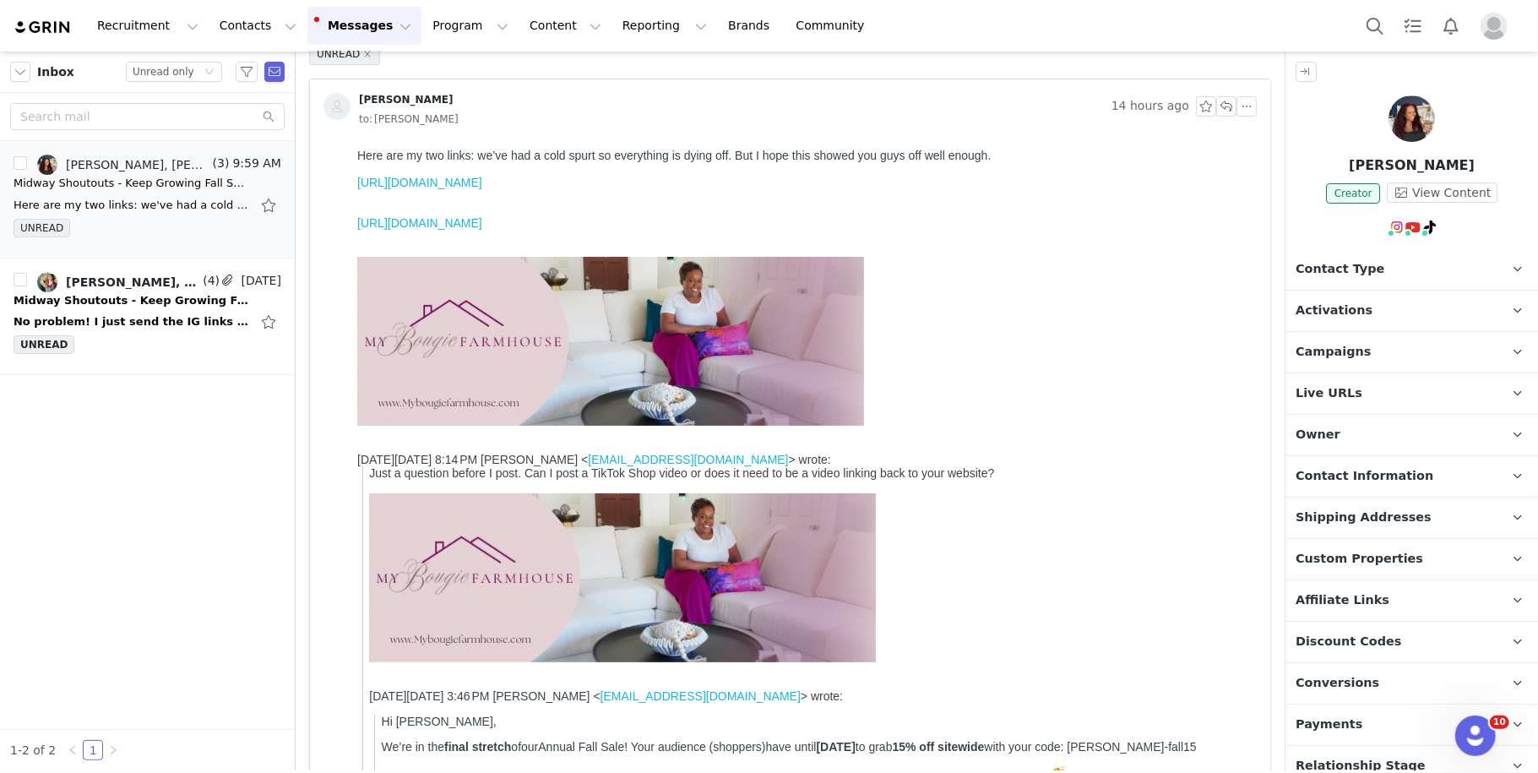
scroll to position [45, 0]
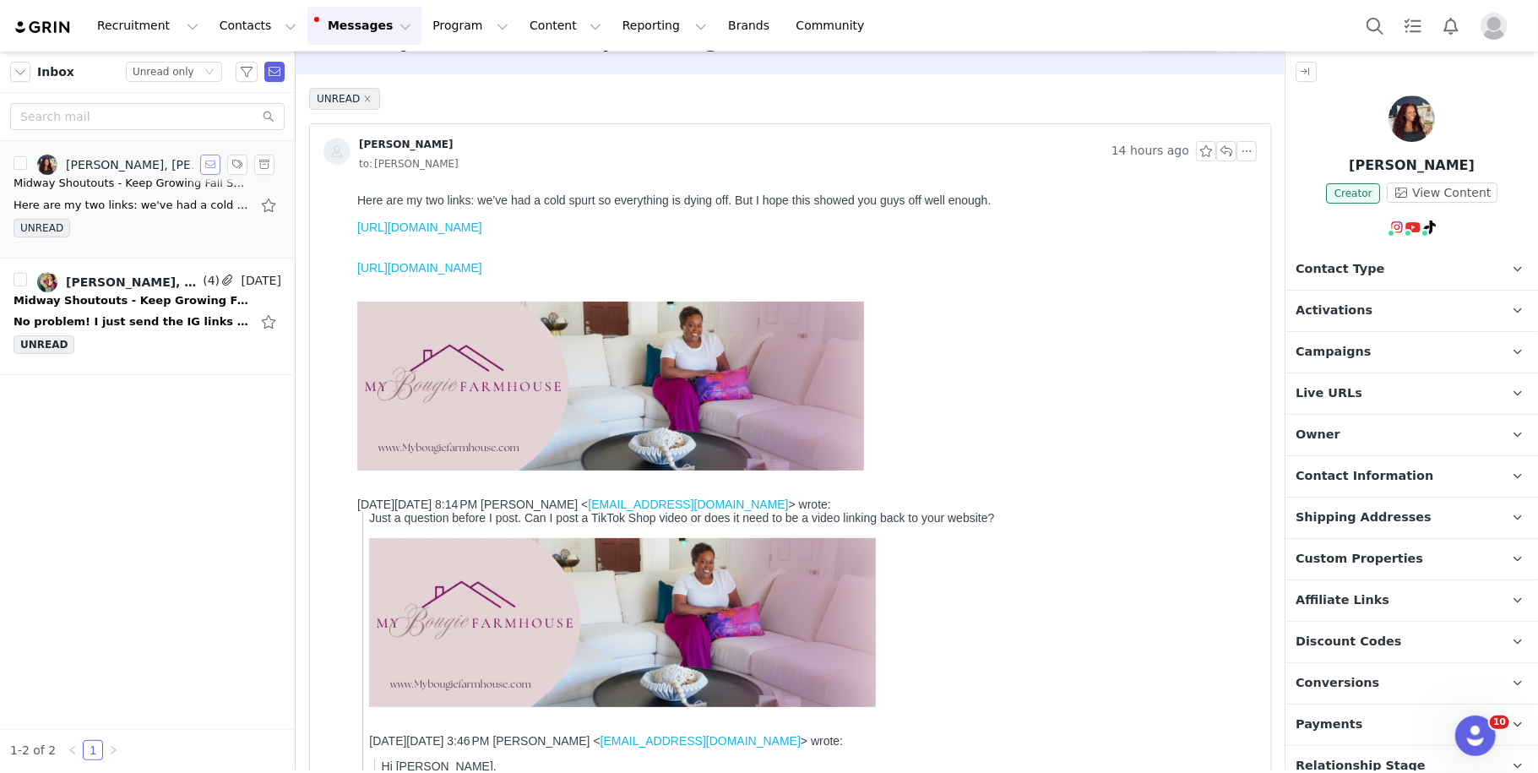
click at [201, 161] on button "button" at bounding box center [210, 165] width 20 height 20
click at [129, 311] on div "No problem! I just send the IG links but they were posted on all my socials. On…" at bounding box center [148, 321] width 268 height 27
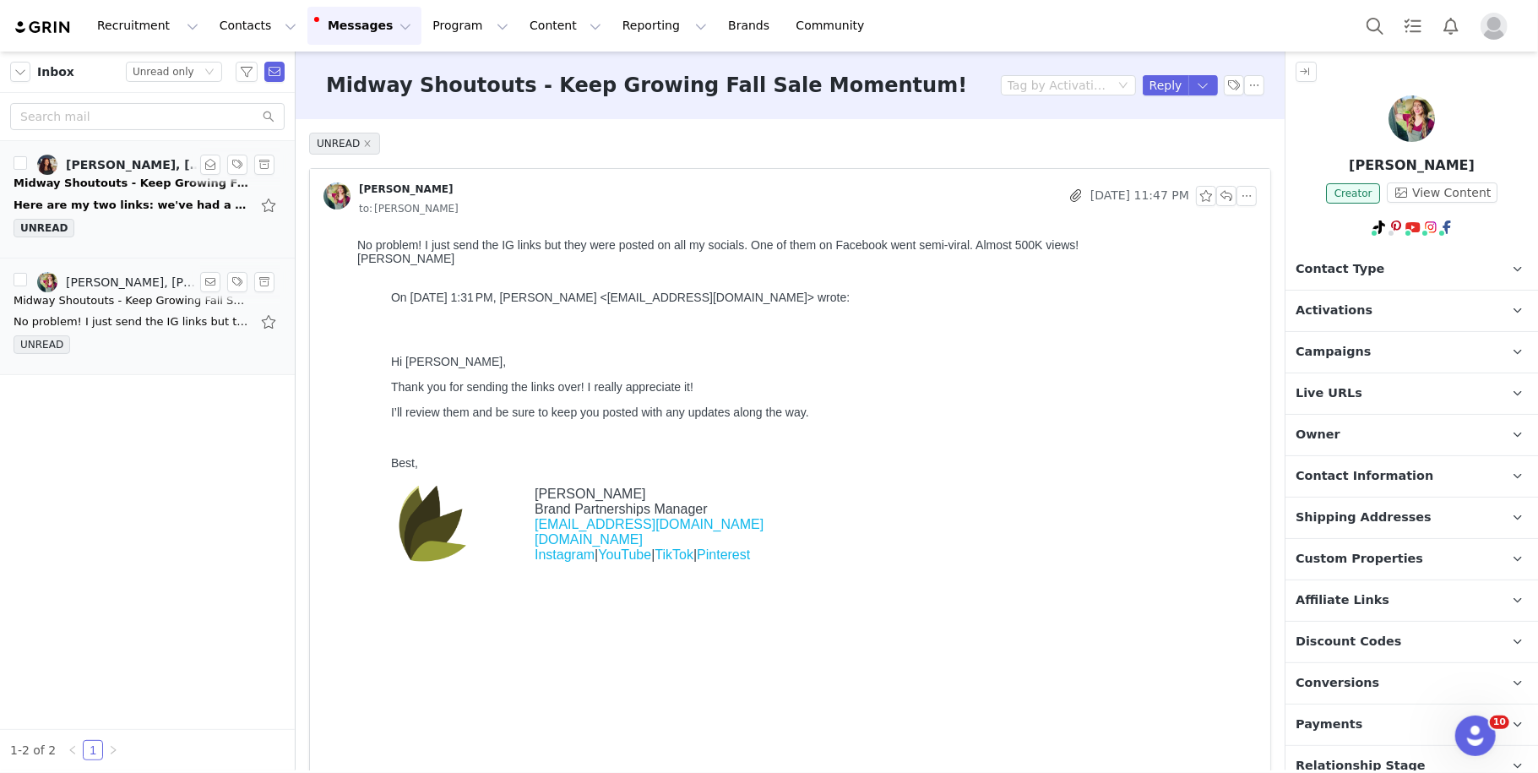
scroll to position [0, 0]
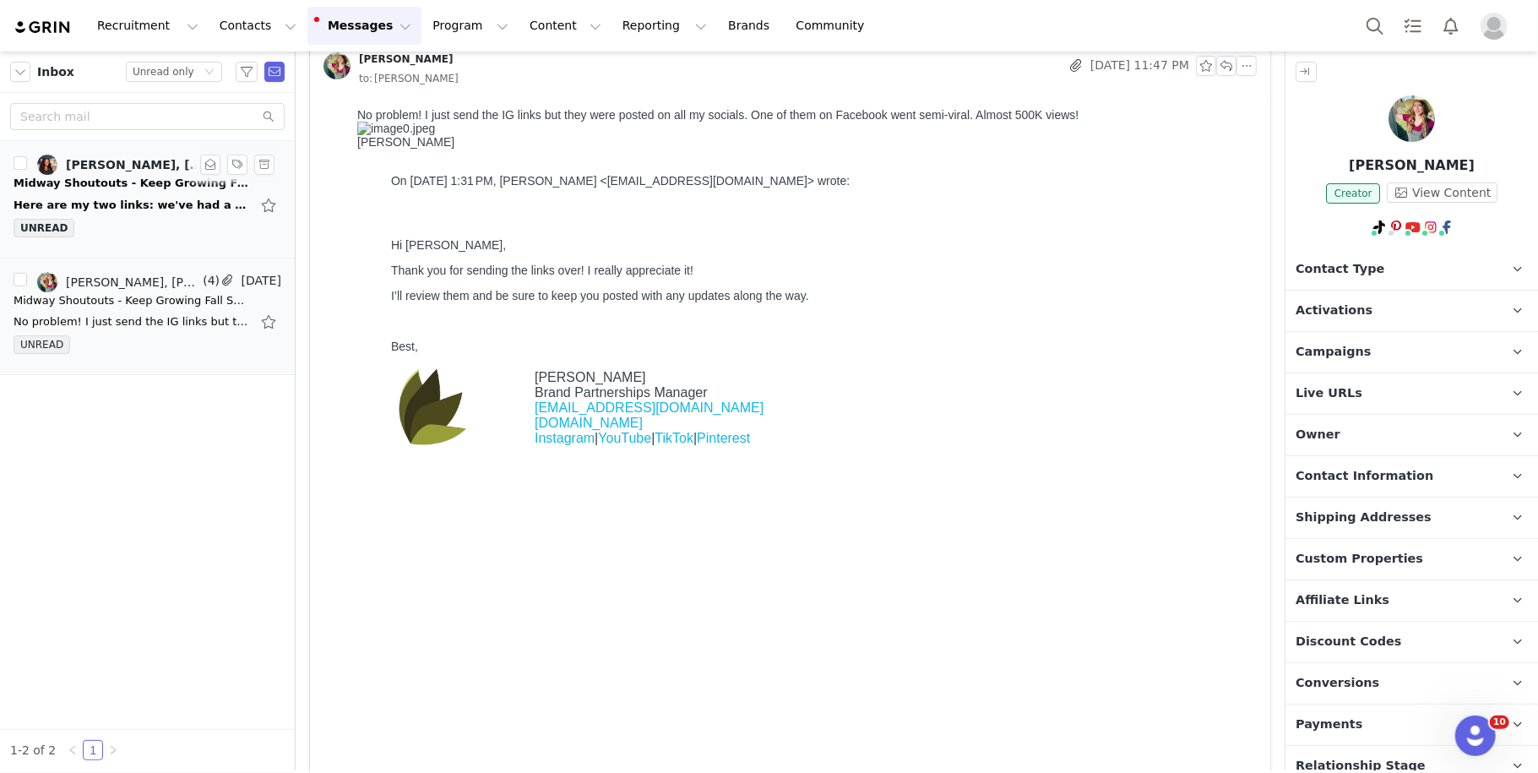
scroll to position [135, 0]
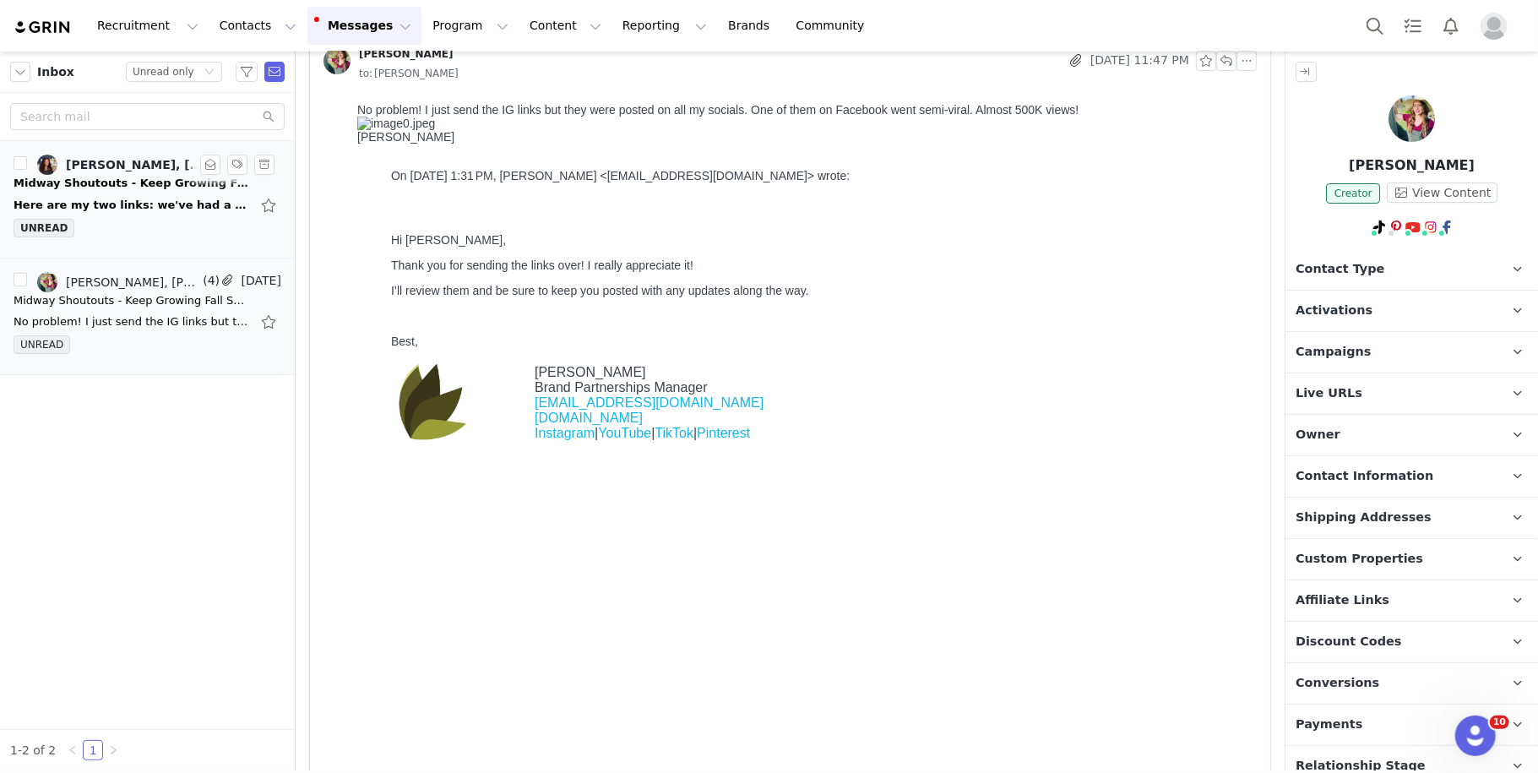
click at [204, 478] on div "Inbox Status Unread only Natasha Wingate, Kiah Sweeney, Natasha Wingate (3) 9:5…" at bounding box center [147, 411] width 295 height 719
click at [1278, 209] on div "UNREAD Jessica McCollum Aug 29, 2025 11:47 PM to: Kiah Sweeney Attachments imag…" at bounding box center [790, 673] width 989 height 1378
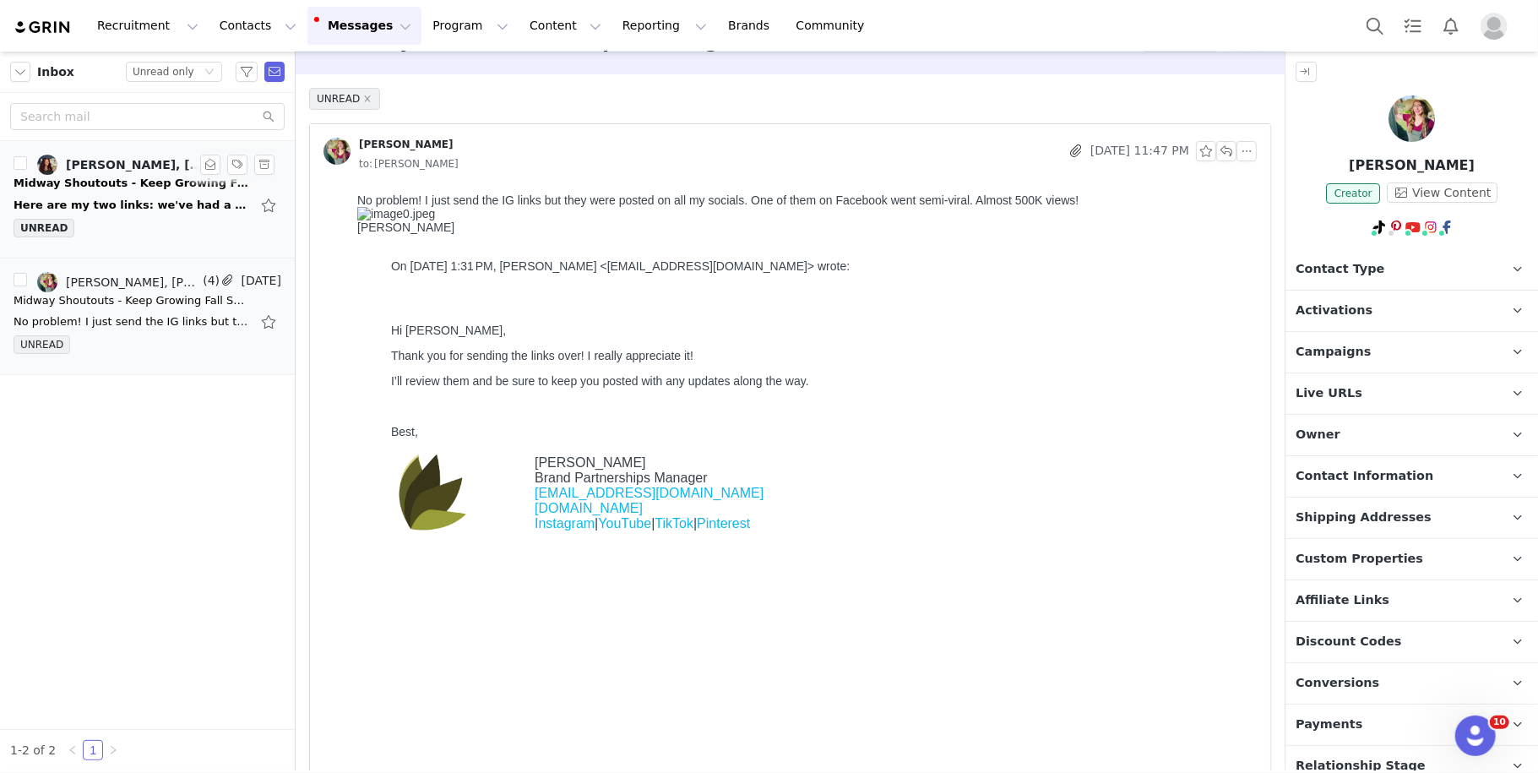
scroll to position [0, 0]
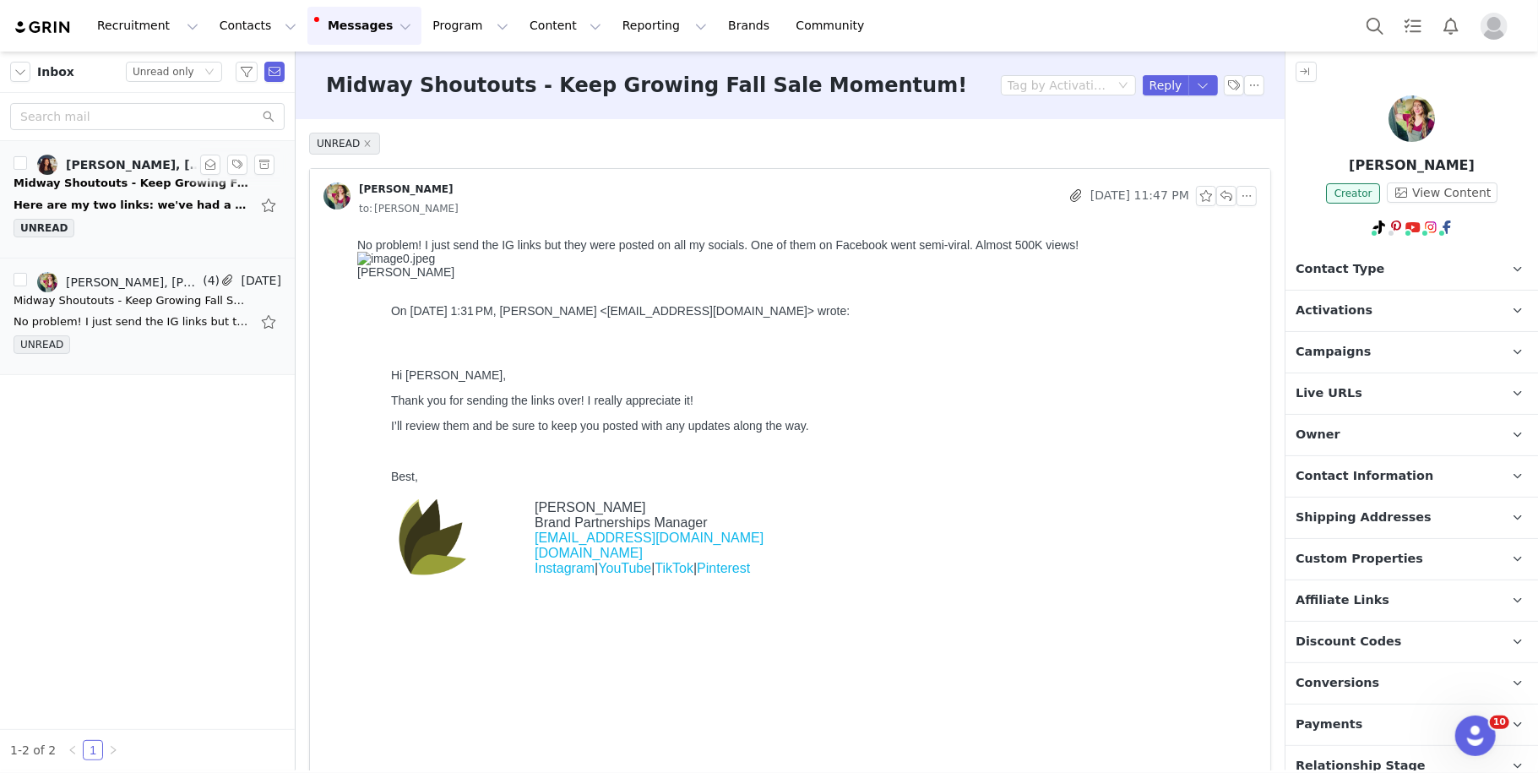
click at [1122, 236] on html "No problem! I just send the IG links but they were posted on all my socials. On…" at bounding box center [803, 694] width 906 height 926
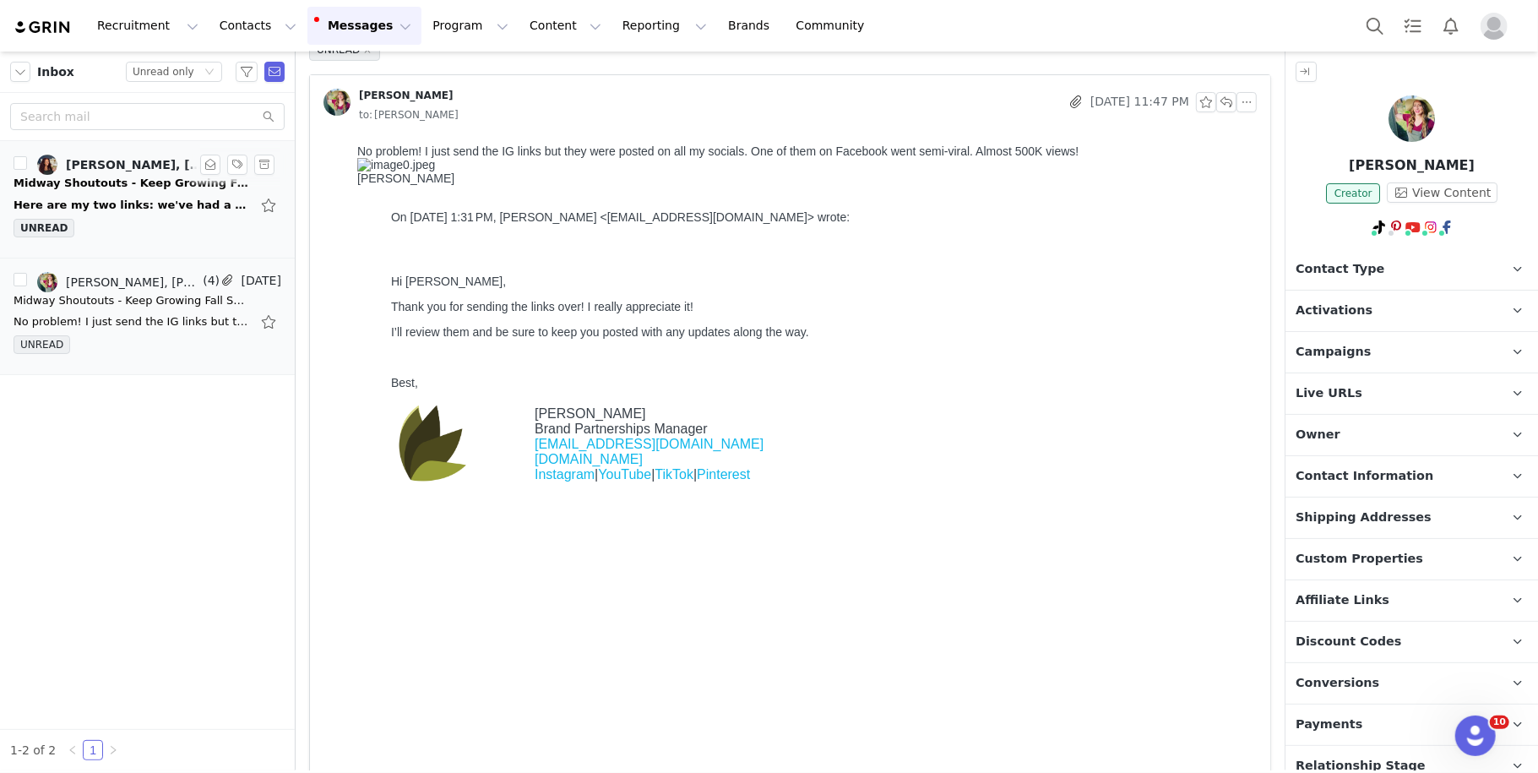
scroll to position [90, 0]
click at [1154, 241] on div "On Aug 28, 2025, at 1:31 PM, Kiah Sweeney <community@gardeninminutes.com> wrote:" at bounding box center [802, 214] width 893 height 52
click at [1281, 36] on img "Profile" at bounding box center [1493, 26] width 27 height 27
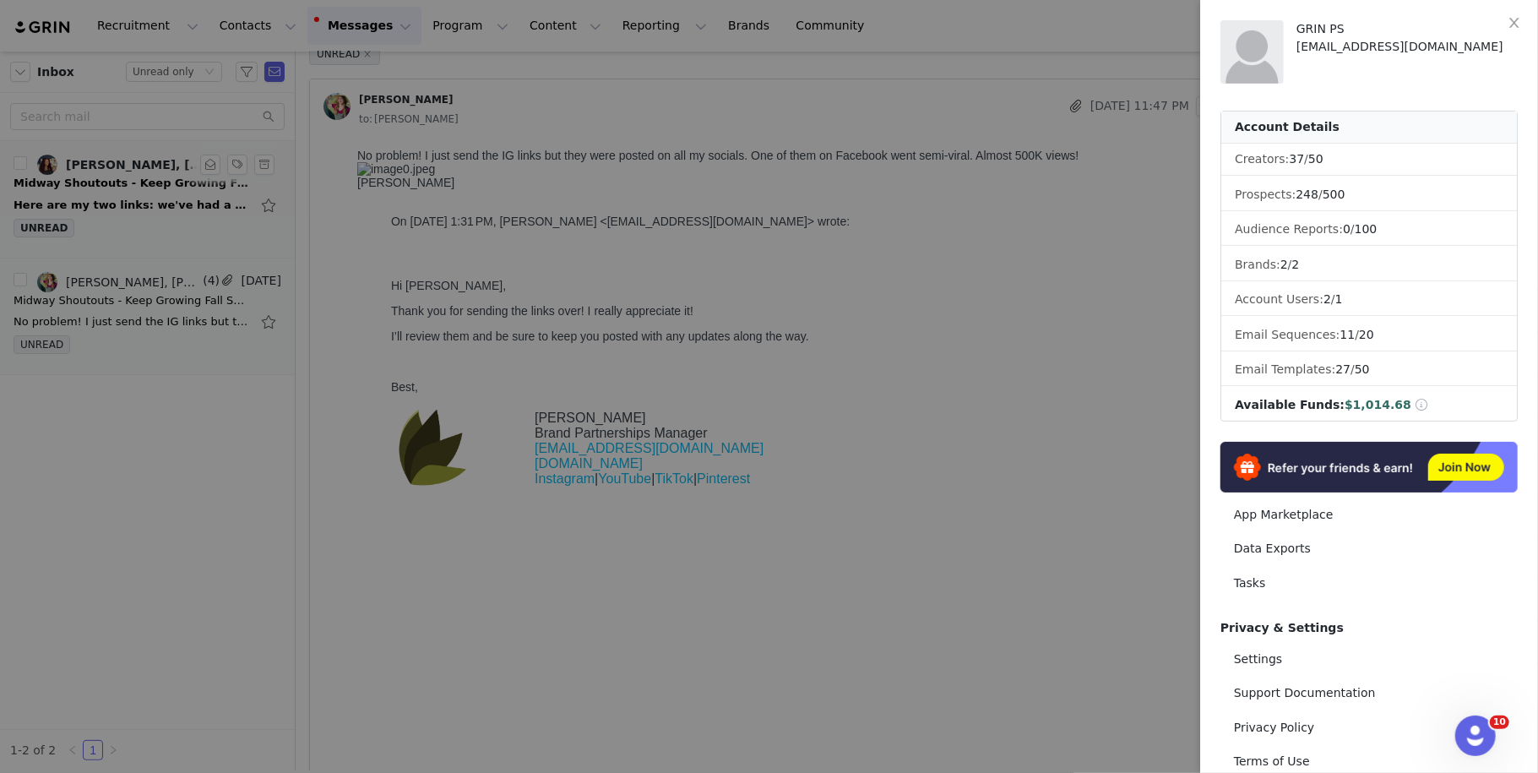
click at [95, 442] on div at bounding box center [769, 386] width 1538 height 773
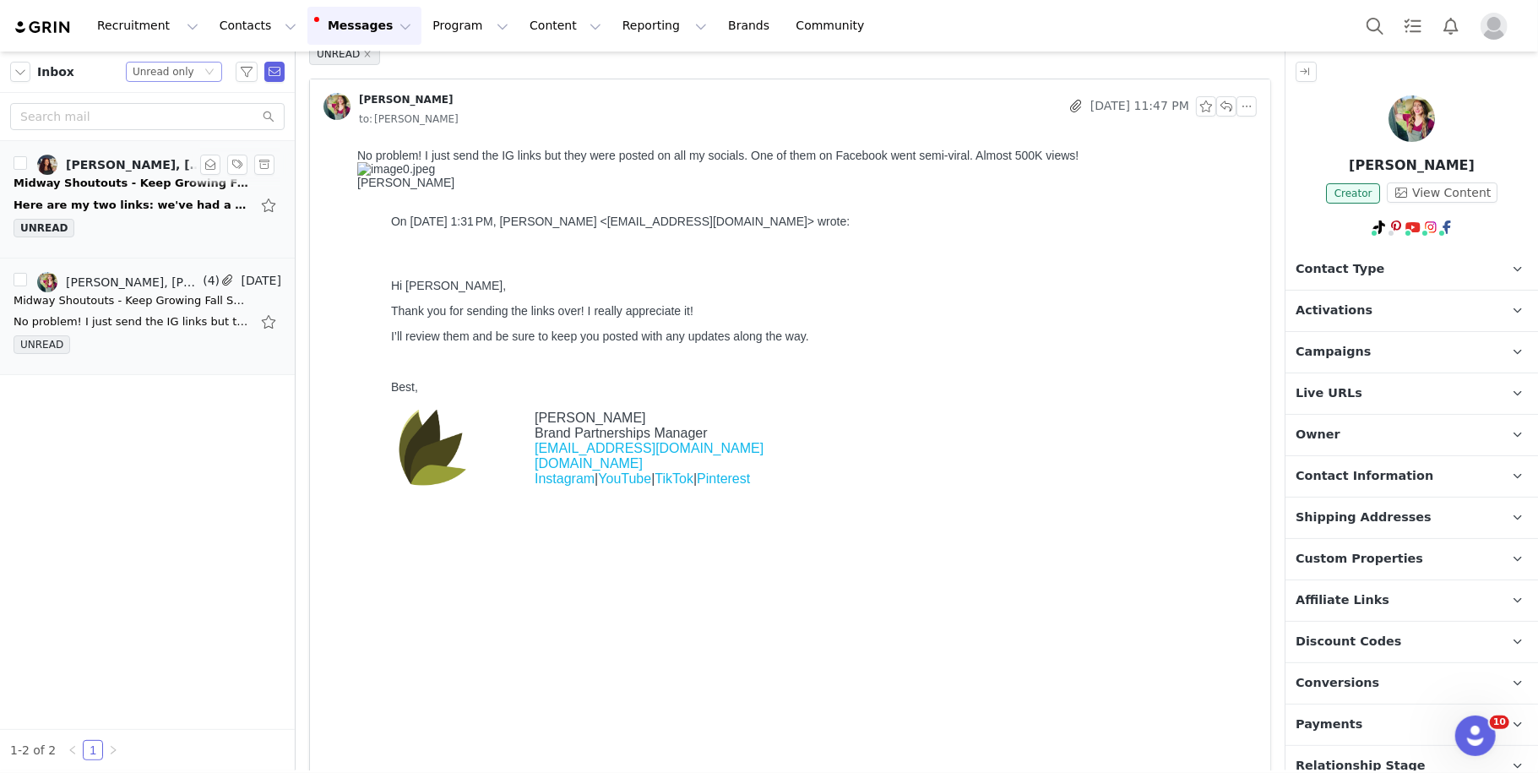
click at [150, 79] on div "Unread only" at bounding box center [164, 71] width 62 height 19
click at [178, 106] on li "All threads" at bounding box center [175, 102] width 96 height 27
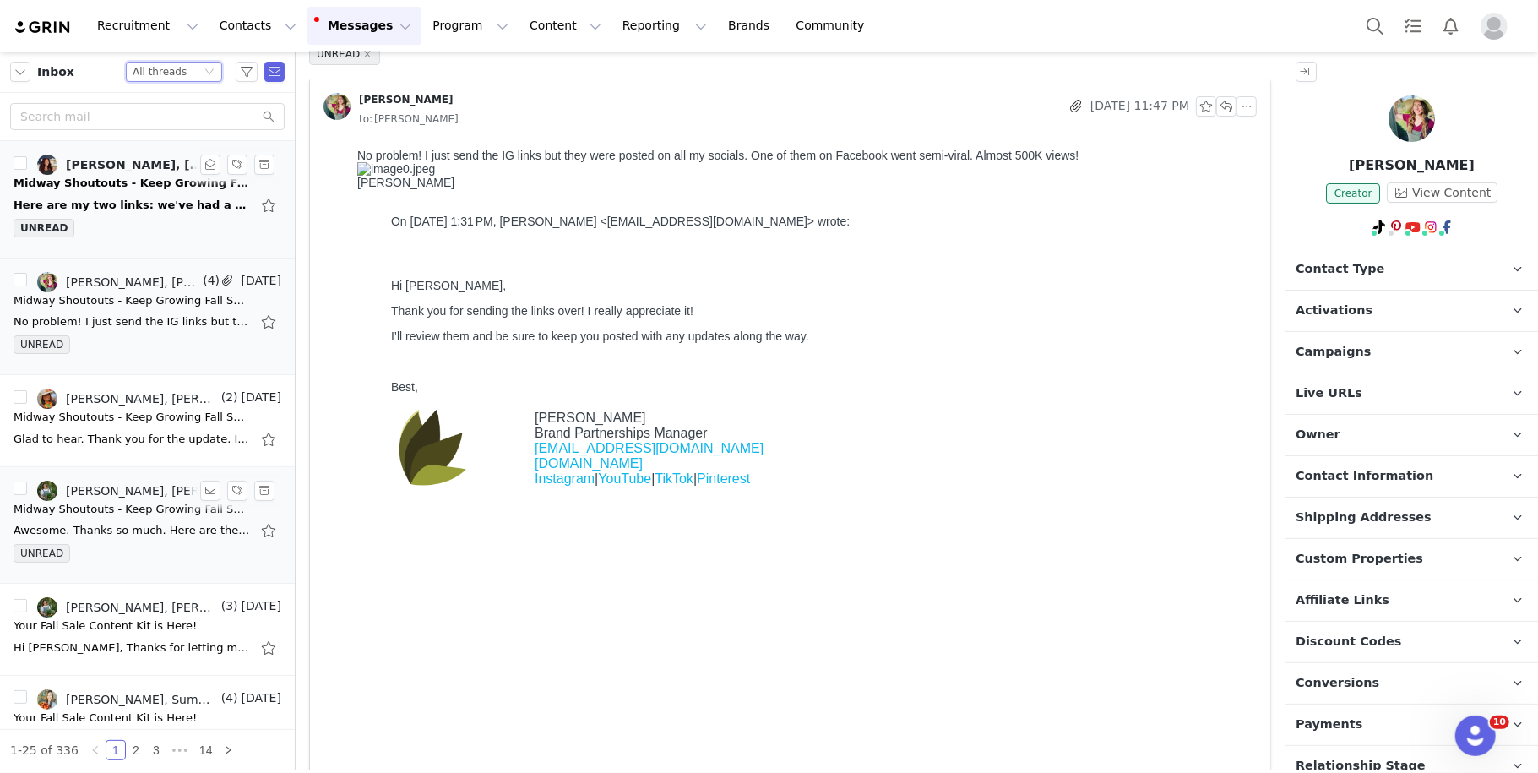
click at [91, 502] on div "Midway Shoutouts - Keep Growing Fall Sale Momentum!" at bounding box center [132, 509] width 236 height 17
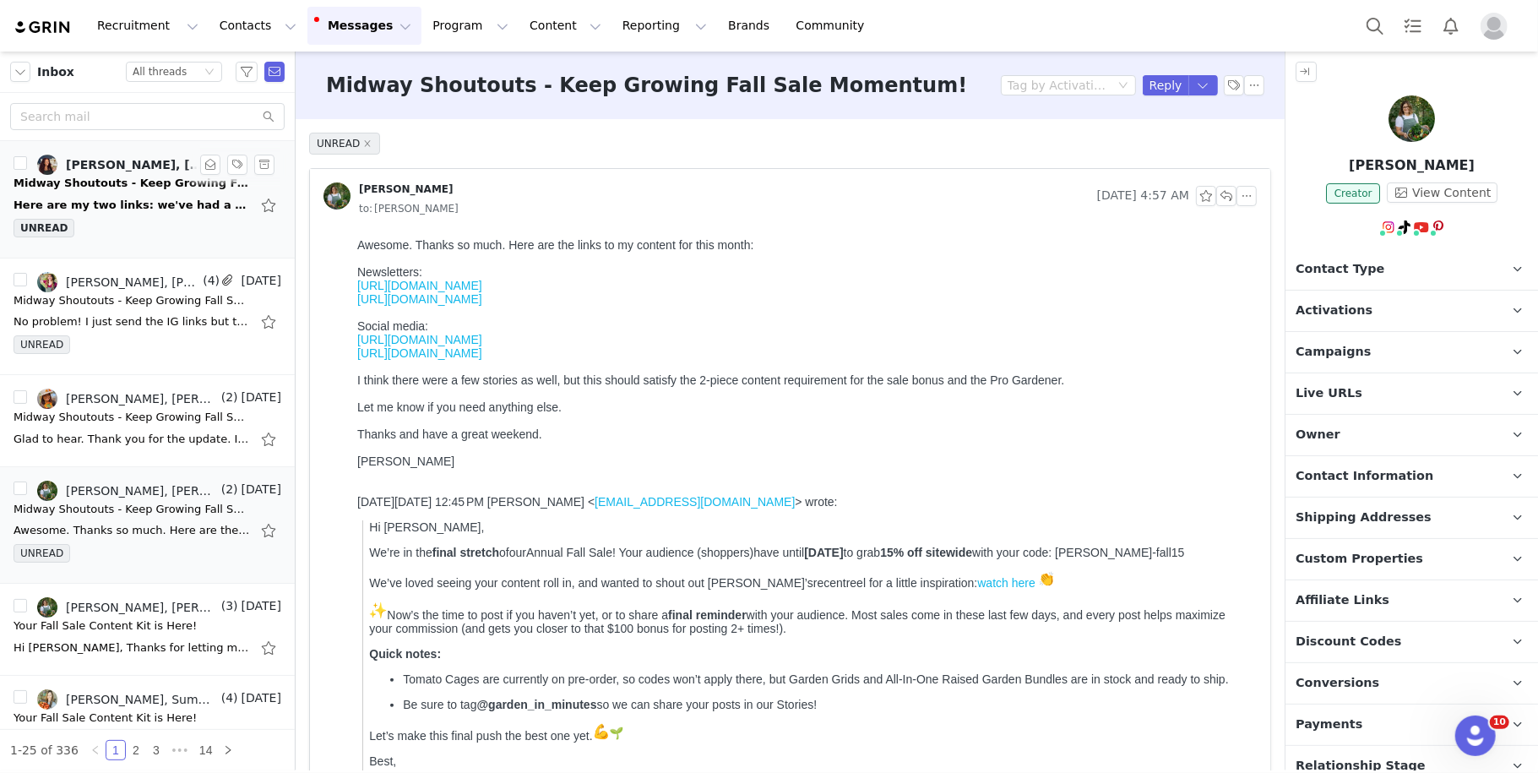
scroll to position [0, 0]
click at [213, 486] on button "button" at bounding box center [210, 490] width 20 height 20
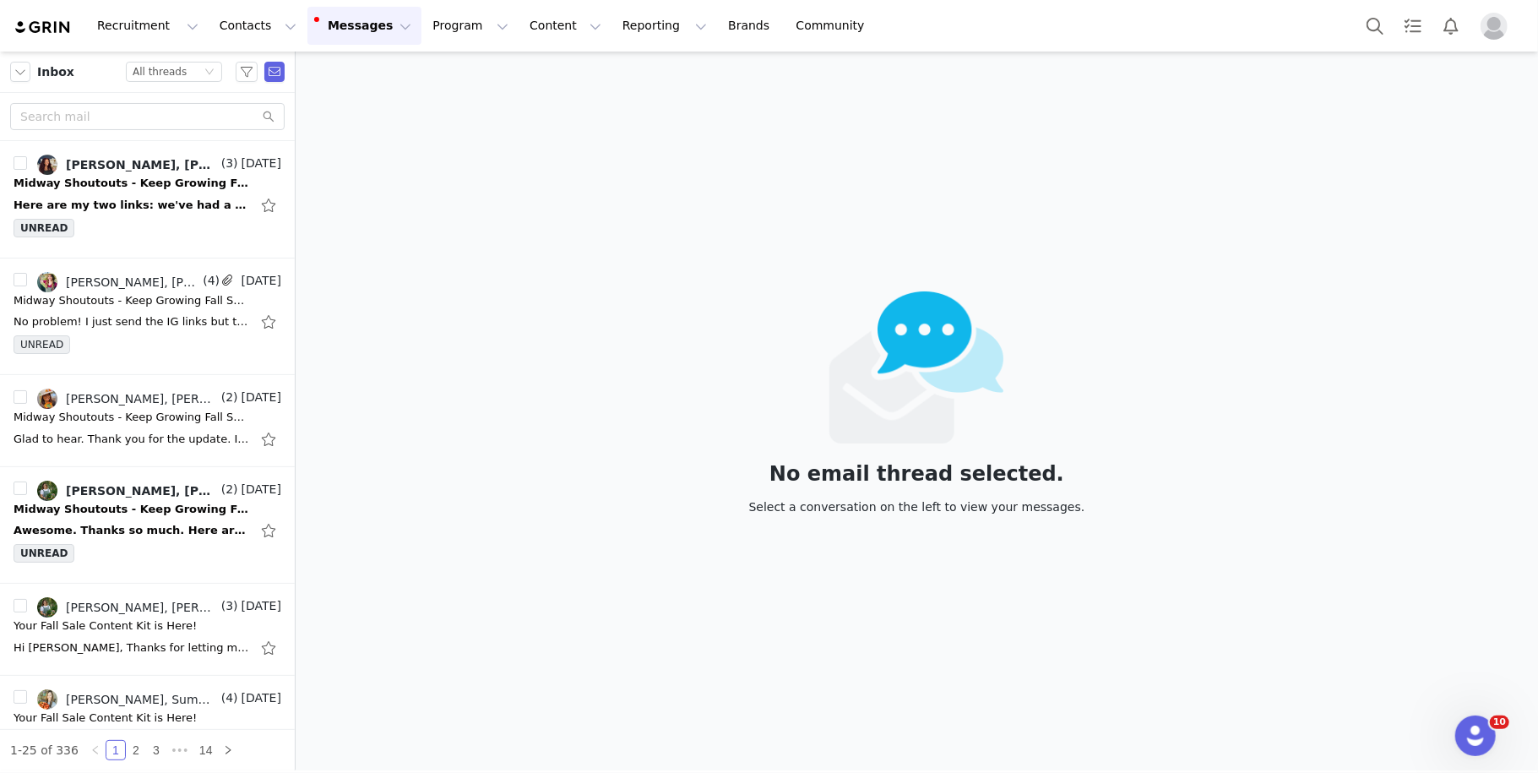
click at [1510, 29] on button "Profile" at bounding box center [1497, 26] width 54 height 27
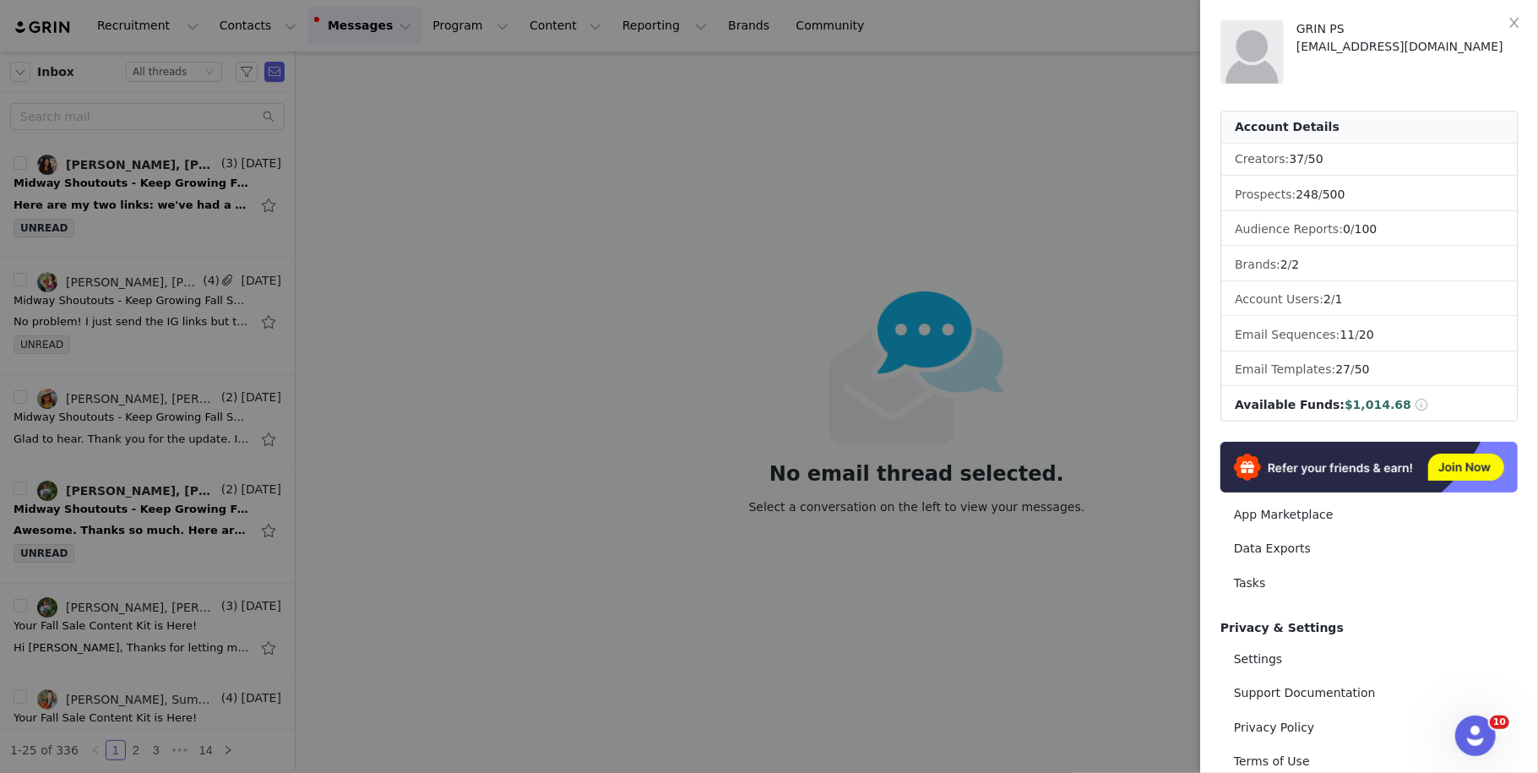
click at [1530, 547] on div "GRIN PS [EMAIL_ADDRESS][DOMAIN_NAME] Account Details Creators: 37 / 50 Prospect…" at bounding box center [1369, 386] width 338 height 773
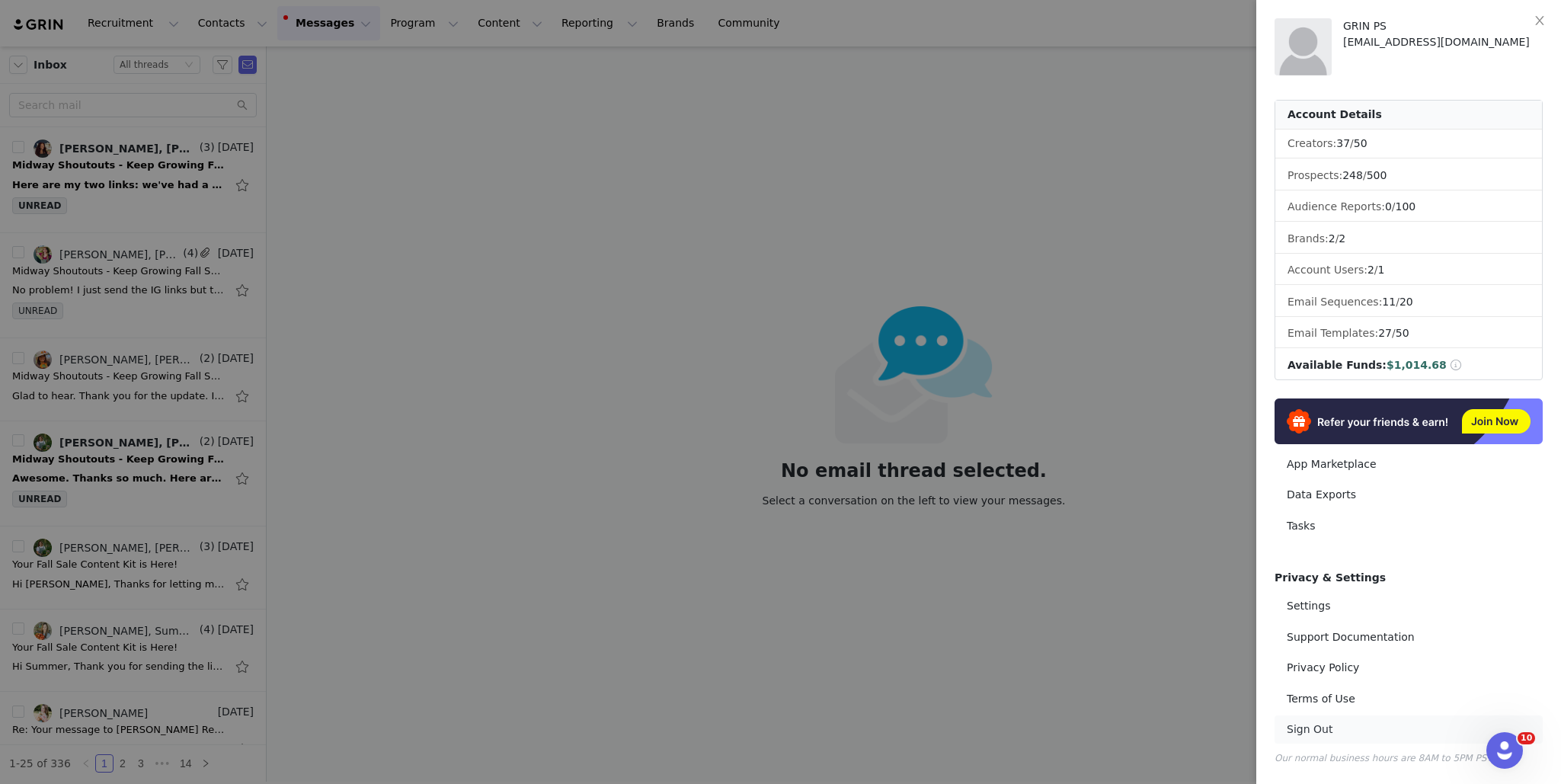
click at [1316, 696] on link "Sign Out" at bounding box center [1409, 729] width 268 height 28
